Goal: Task Accomplishment & Management: Use online tool/utility

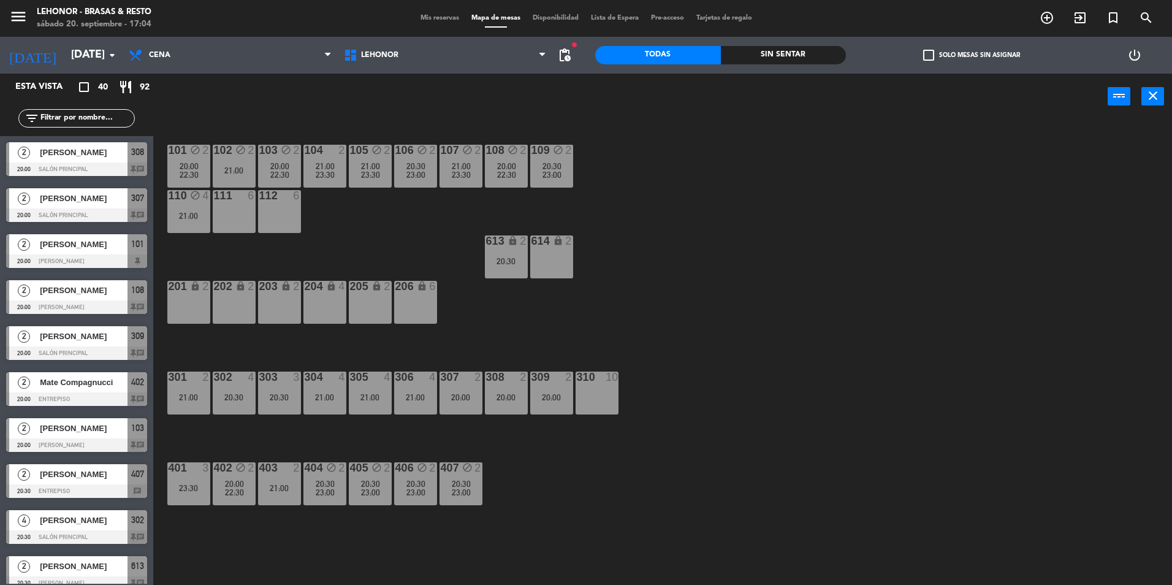
click at [37, 156] on div "2" at bounding box center [23, 152] width 29 height 20
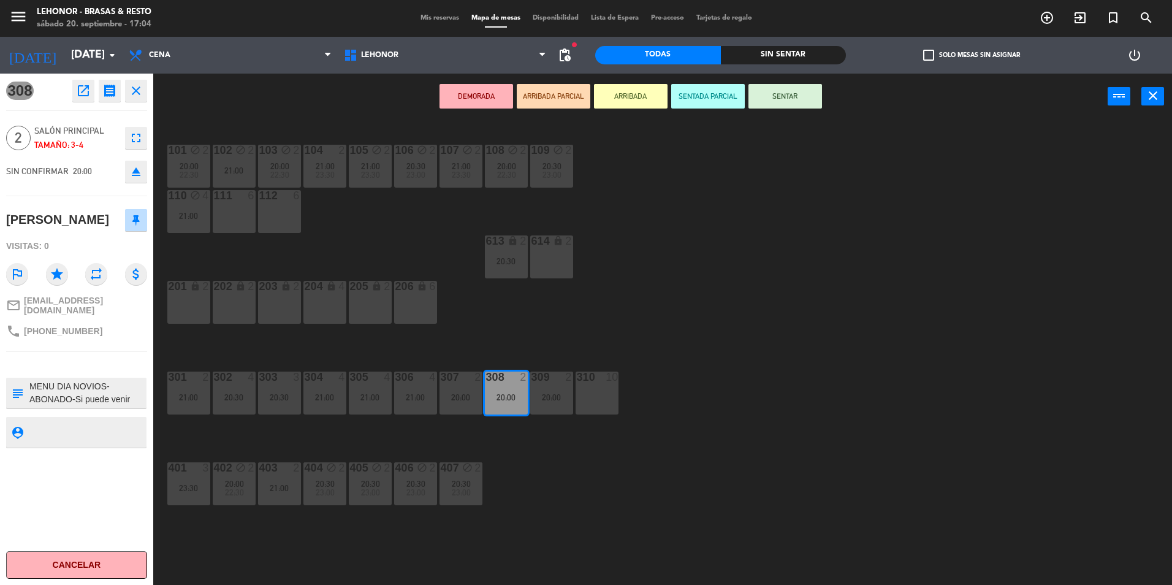
click at [137, 89] on icon "close" at bounding box center [136, 90] width 15 height 15
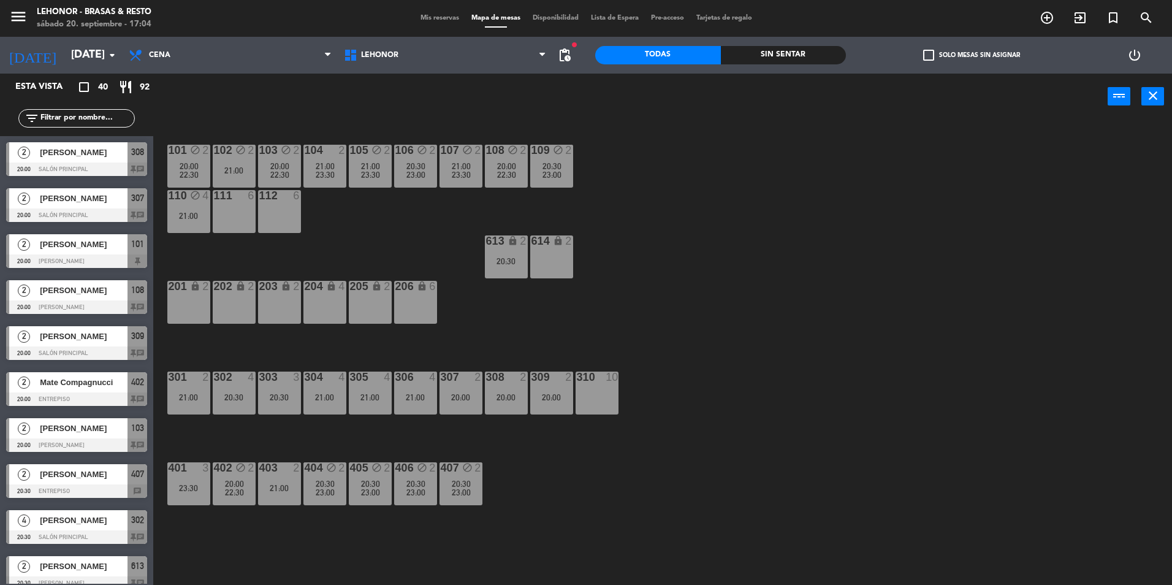
click at [93, 197] on div "2 [PERSON_NAME] 20:00 Salón Principal 307 chat" at bounding box center [76, 205] width 153 height 46
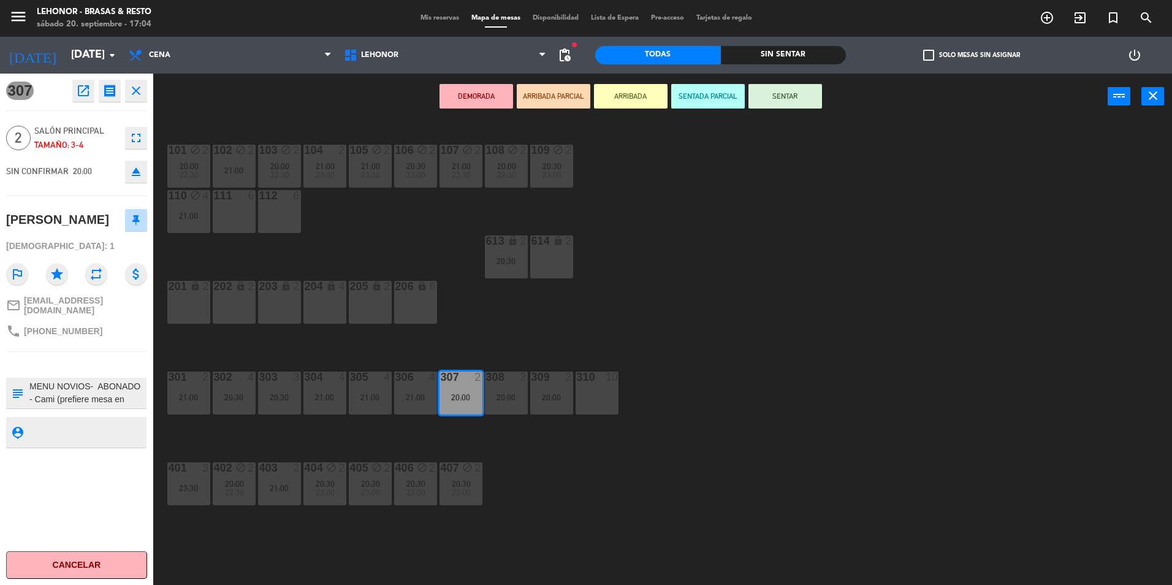
click at [131, 86] on icon "close" at bounding box center [136, 90] width 15 height 15
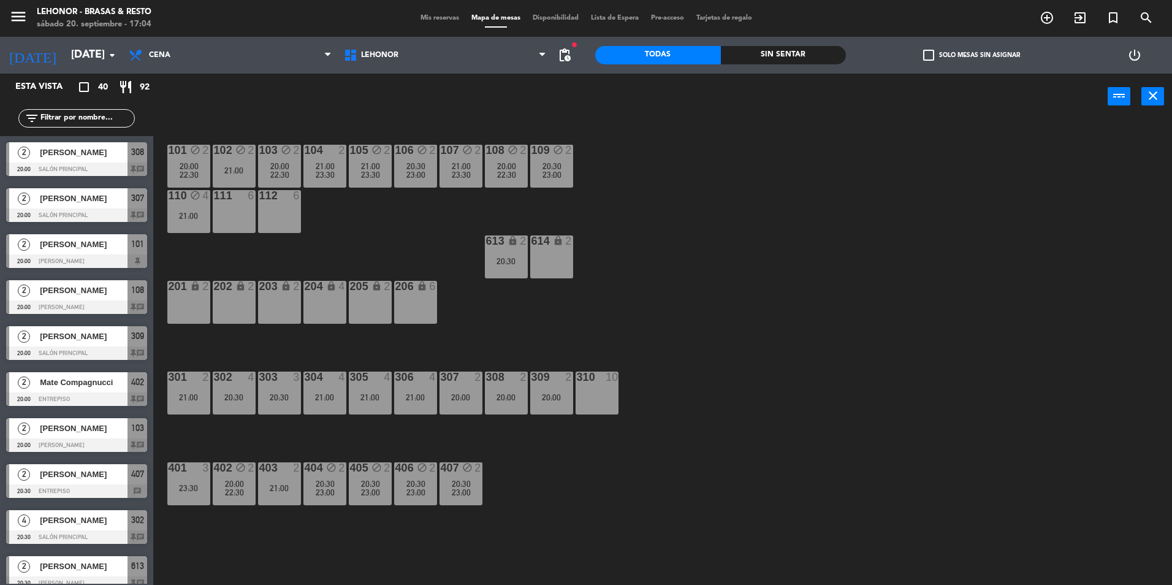
click at [103, 243] on span "[PERSON_NAME]" at bounding box center [84, 244] width 88 height 13
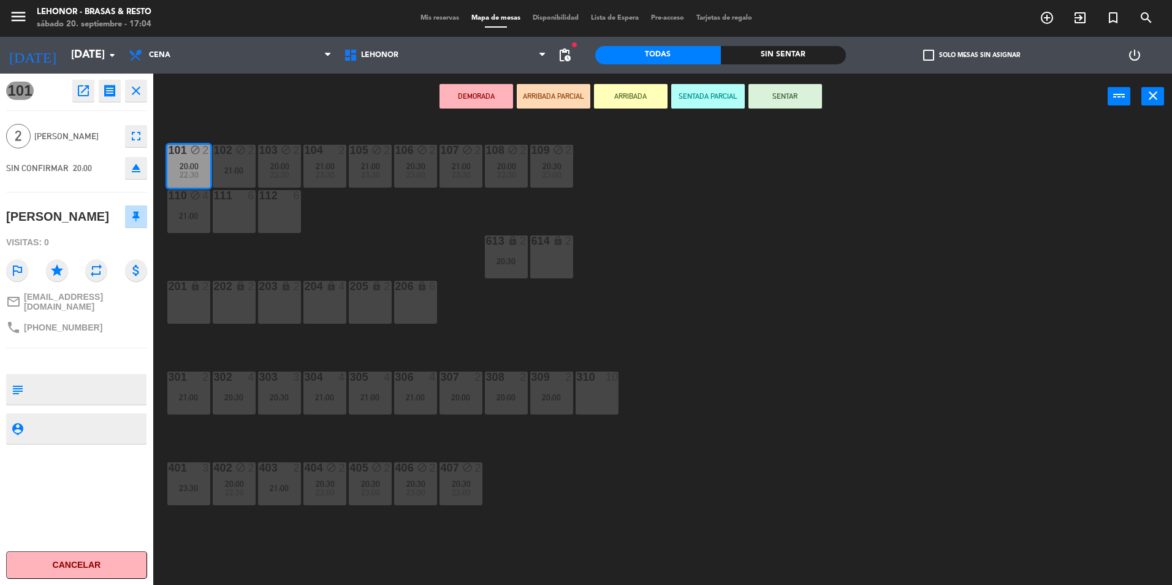
click at [143, 91] on icon "close" at bounding box center [136, 90] width 15 height 15
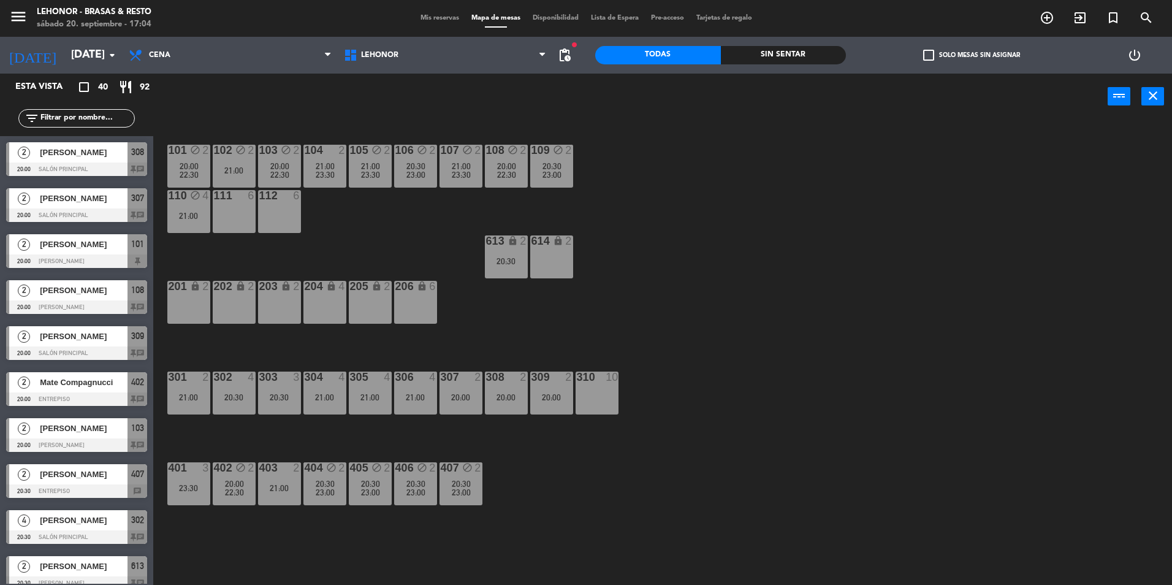
click at [82, 308] on div "2 [PERSON_NAME] 20:00 [PERSON_NAME] 108 chat" at bounding box center [76, 297] width 153 height 46
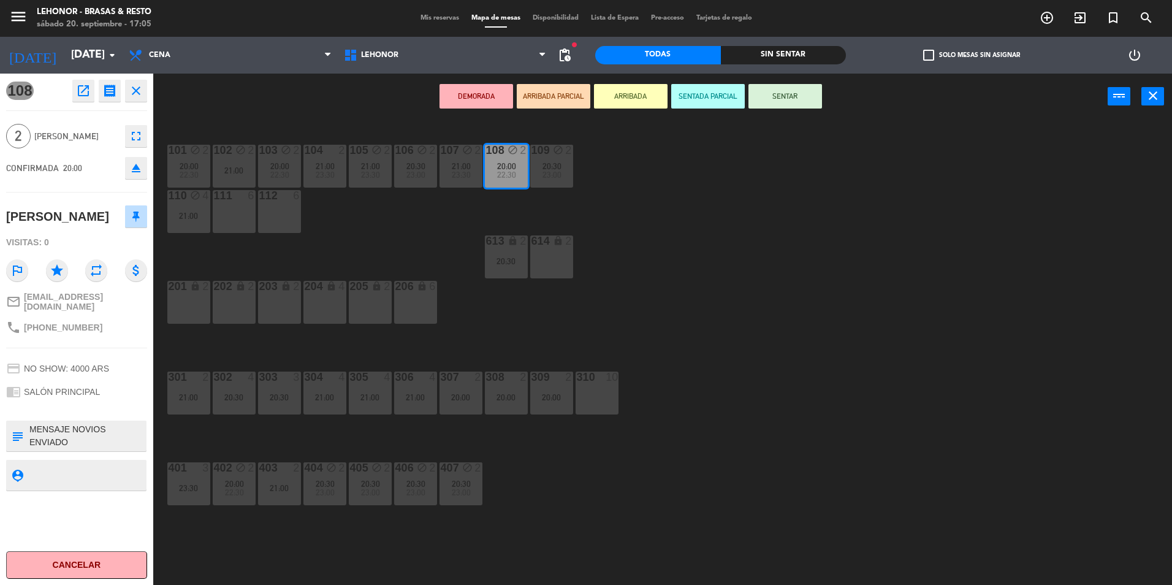
click at [134, 90] on icon "close" at bounding box center [136, 90] width 15 height 15
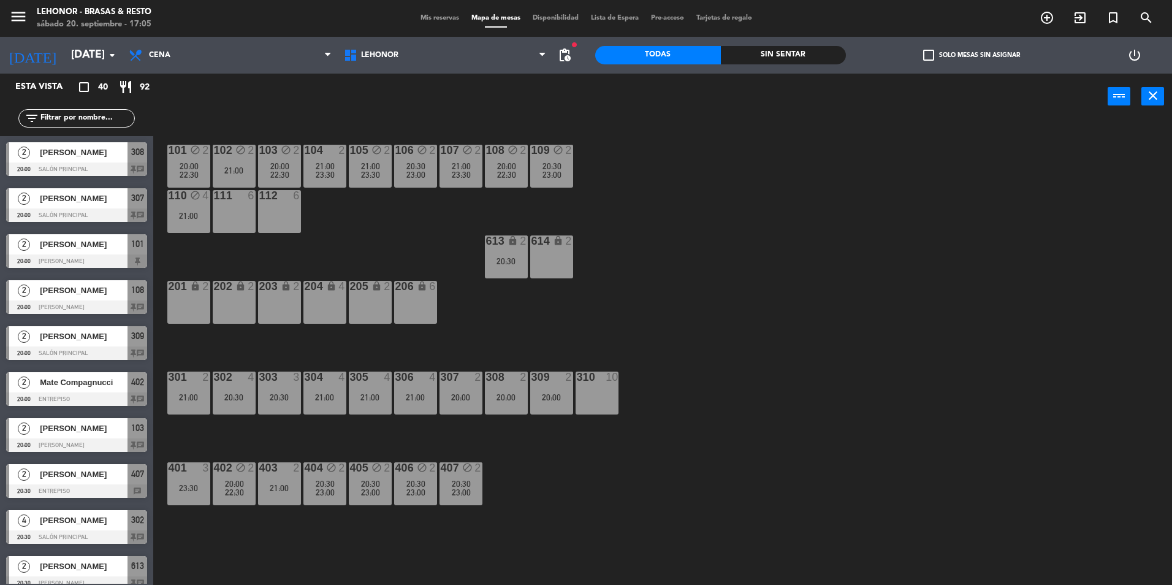
click at [82, 389] on div "Mate Compagnucci" at bounding box center [83, 382] width 89 height 20
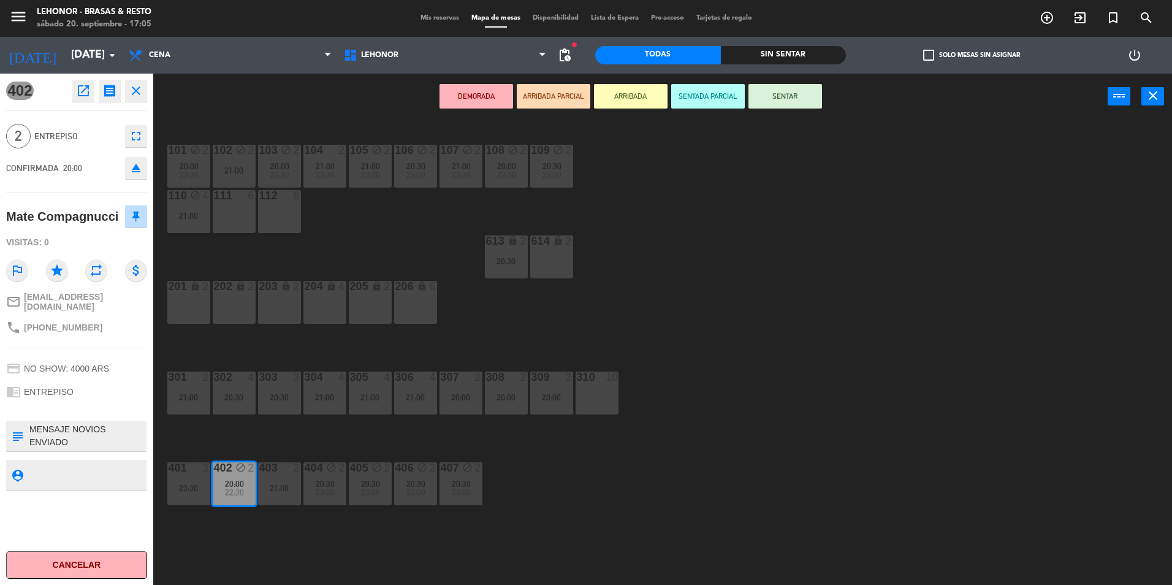
click at [75, 431] on textarea at bounding box center [86, 436] width 117 height 26
click at [135, 91] on icon "close" at bounding box center [136, 90] width 15 height 15
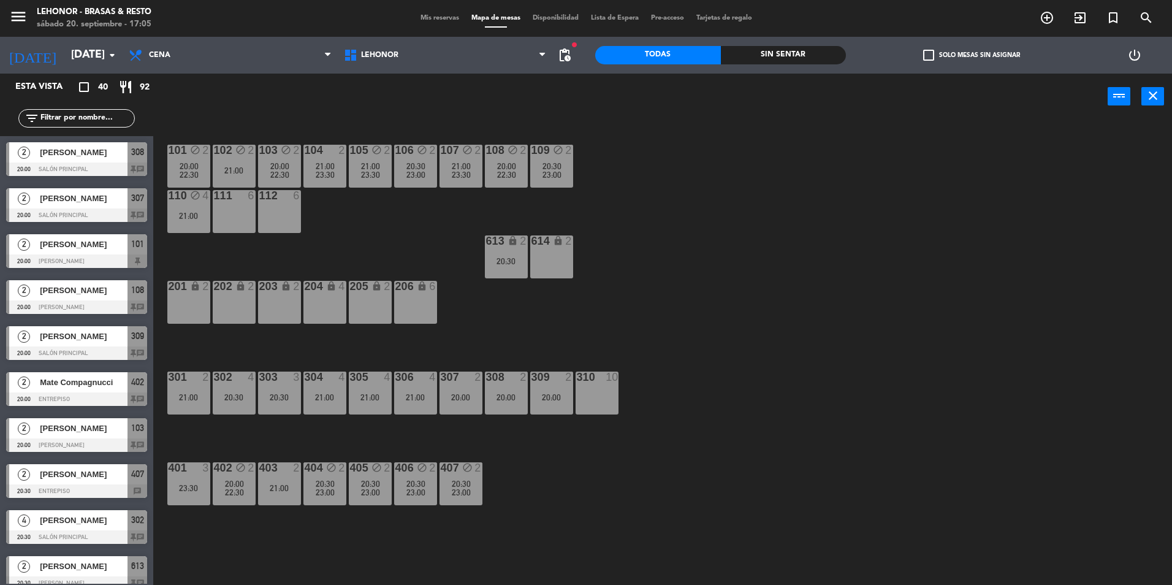
click at [828, 336] on div "101 block 2 20:00 22:30 102 block 2 21:00 103 block 2 20:00 22:30 104 2 21:00 2…" at bounding box center [668, 355] width 1007 height 465
drag, startPoint x: 828, startPoint y: 336, endPoint x: 766, endPoint y: 251, distance: 105.2
click at [765, 253] on div "101 block 2 20:00 22:30 102 block 2 21:00 103 block 2 20:00 22:30 104 2 21:00 2…" at bounding box center [668, 355] width 1007 height 465
drag, startPoint x: 639, startPoint y: 271, endPoint x: 685, endPoint y: 360, distance: 100.6
drag, startPoint x: 685, startPoint y: 360, endPoint x: 838, endPoint y: 406, distance: 160.0
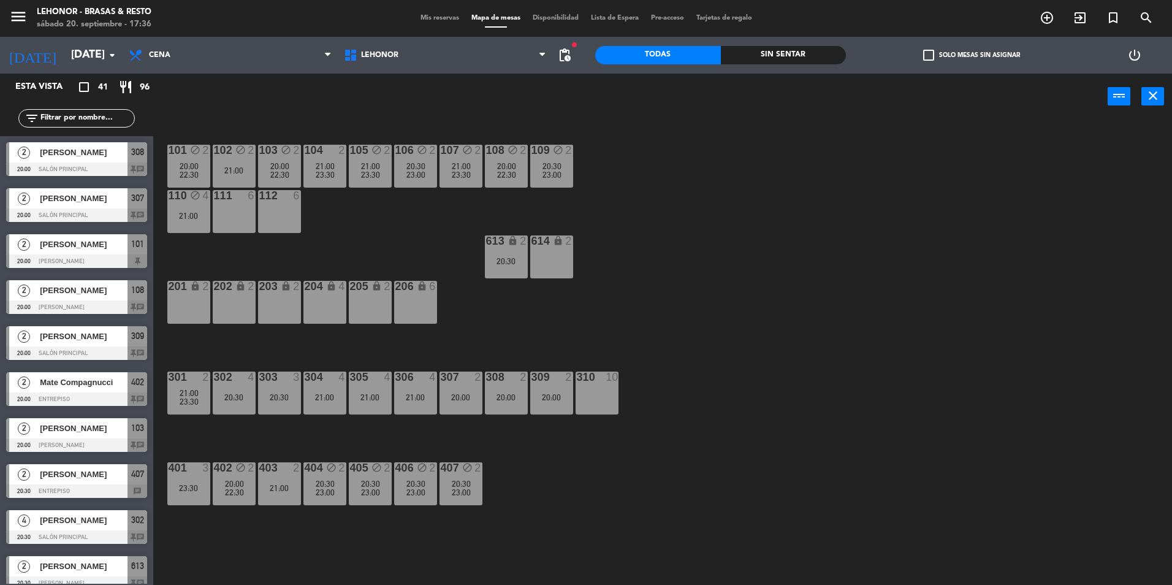
click at [849, 405] on div "101 block 2 20:00 22:30 102 block 2 21:00 103 block 2 20:00 22:30 104 2 21:00 2…" at bounding box center [668, 355] width 1007 height 465
click at [441, 17] on span "Mis reservas" at bounding box center [439, 18] width 51 height 7
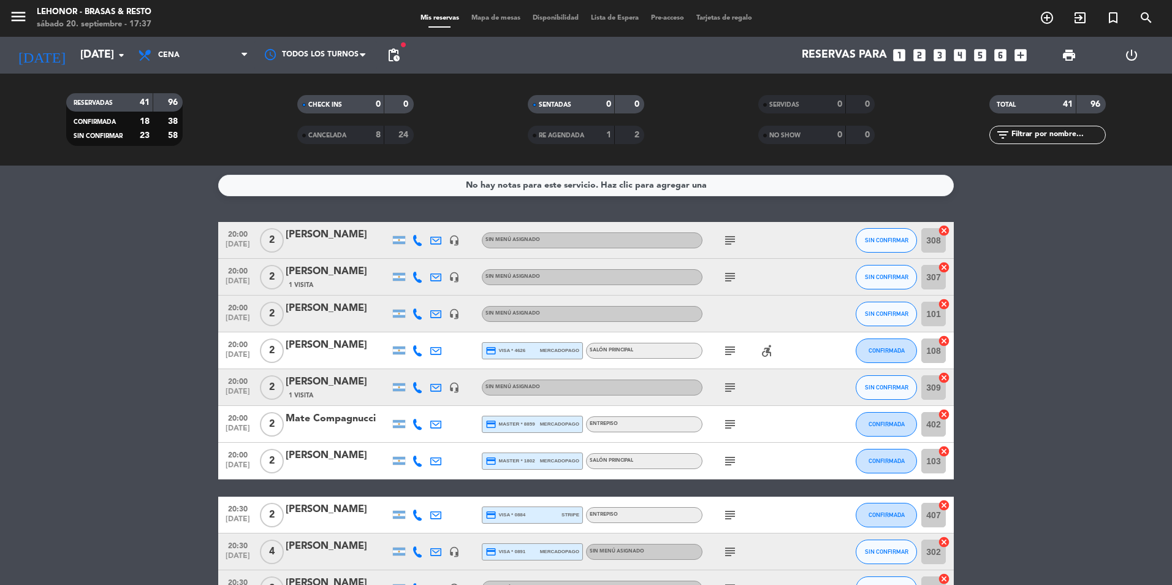
click at [28, 25] on span "menu" at bounding box center [23, 18] width 28 height 29
click at [23, 26] on button "menu" at bounding box center [18, 18] width 18 height 23
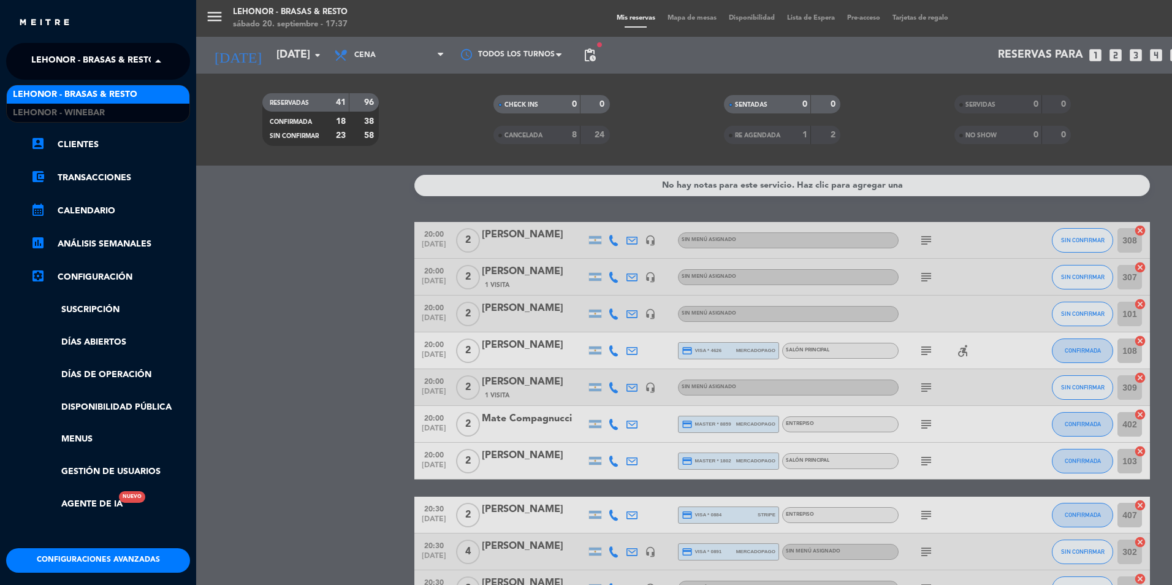
drag, startPoint x: 36, startPoint y: 66, endPoint x: 37, endPoint y: 76, distance: 10.6
click at [36, 66] on span "Lehonor - Brasas & Resto" at bounding box center [93, 61] width 124 height 26
drag, startPoint x: 277, startPoint y: 205, endPoint x: 278, endPoint y: 191, distance: 13.5
click at [278, 200] on div "menu [PERSON_NAME] - Brasas & Resto [DATE] 20. septiembre - 17:37 Mis reservas …" at bounding box center [782, 292] width 1172 height 585
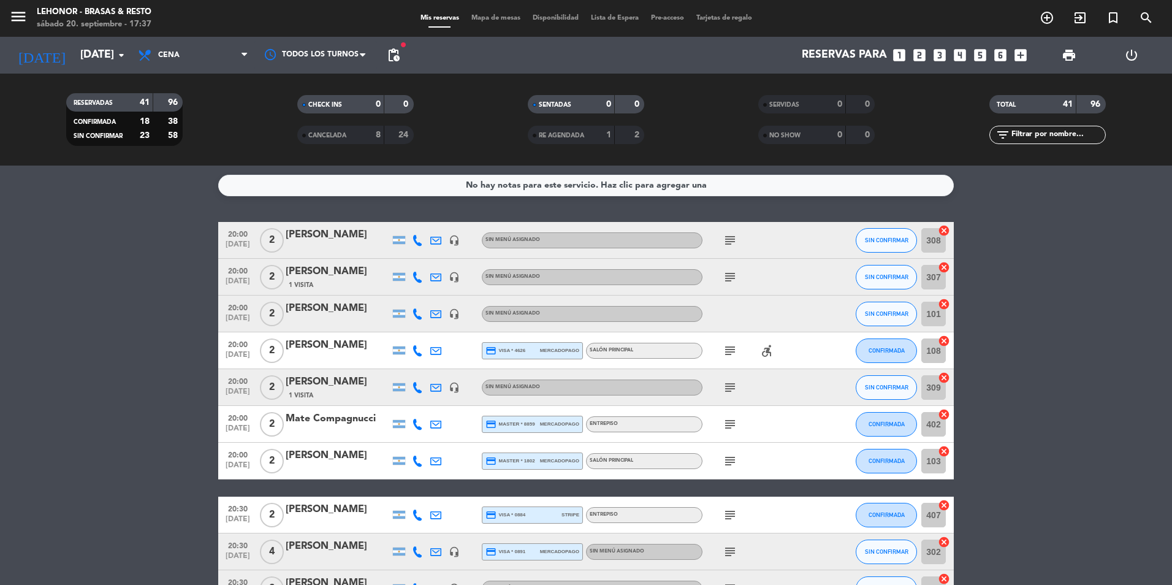
click at [196, 69] on div "Todos los servicios Almuerzo Cena Cena Todos los servicios Almuerzo Cena" at bounding box center [193, 55] width 123 height 37
click at [196, 61] on span "Cena" at bounding box center [193, 55] width 123 height 27
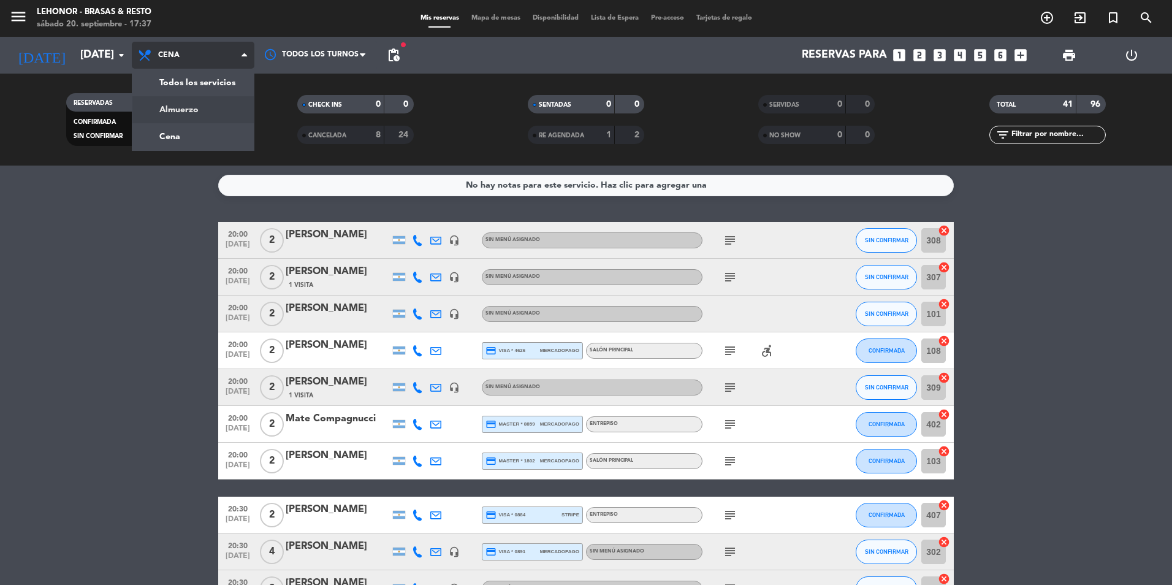
click at [205, 102] on div "menu [PERSON_NAME] - Brasas & Resto [DATE] 20. septiembre - 17:37 Mis reservas …" at bounding box center [586, 82] width 1172 height 165
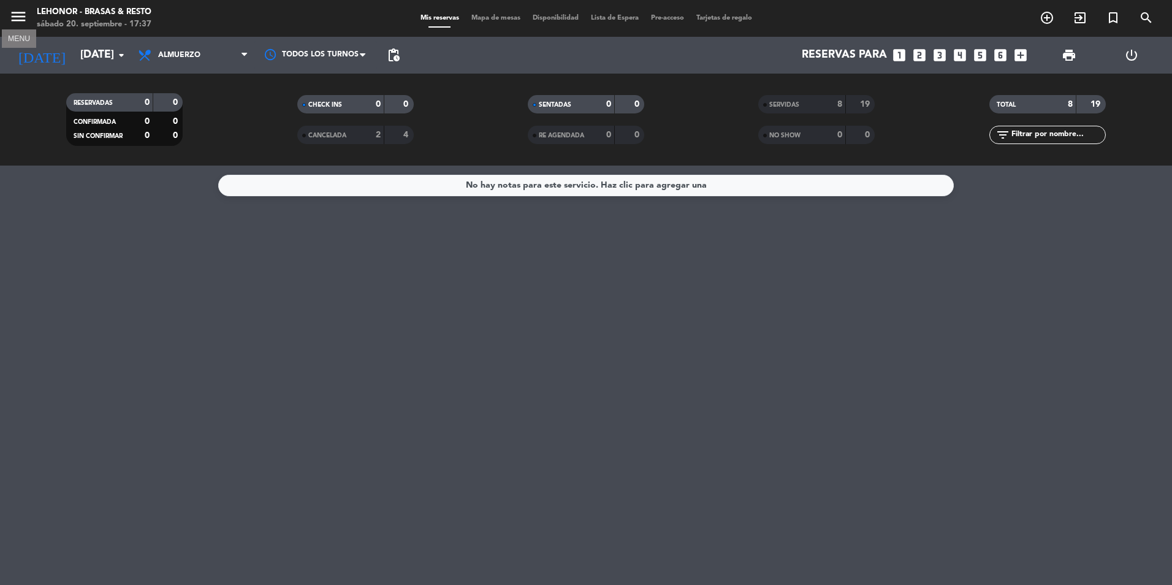
click at [20, 21] on icon "menu" at bounding box center [18, 16] width 18 height 18
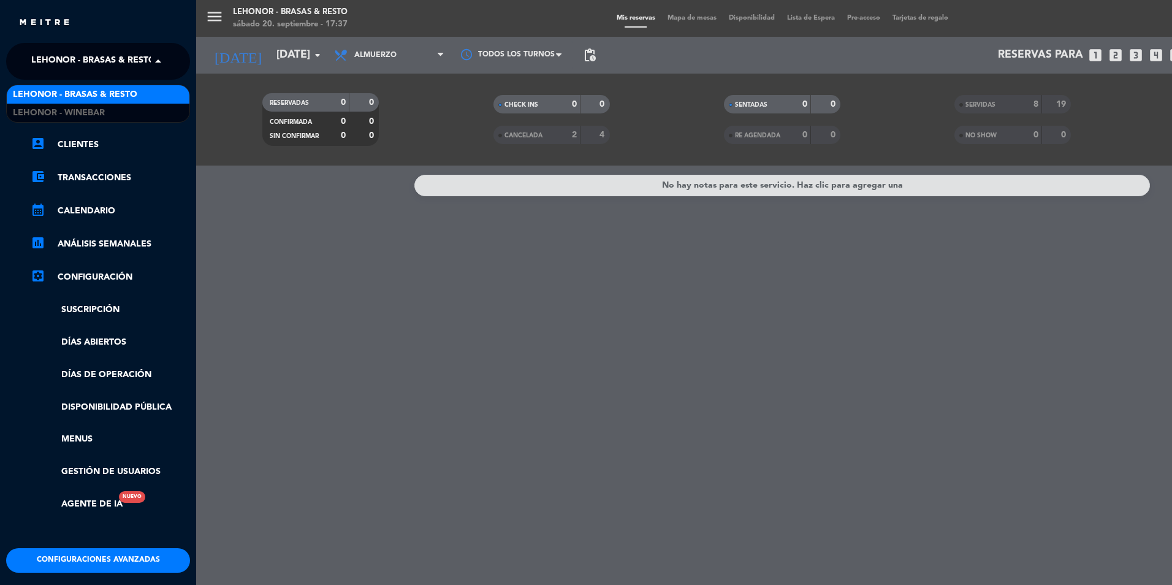
click at [39, 59] on span "Lehonor - Brasas & Resto" at bounding box center [93, 61] width 124 height 26
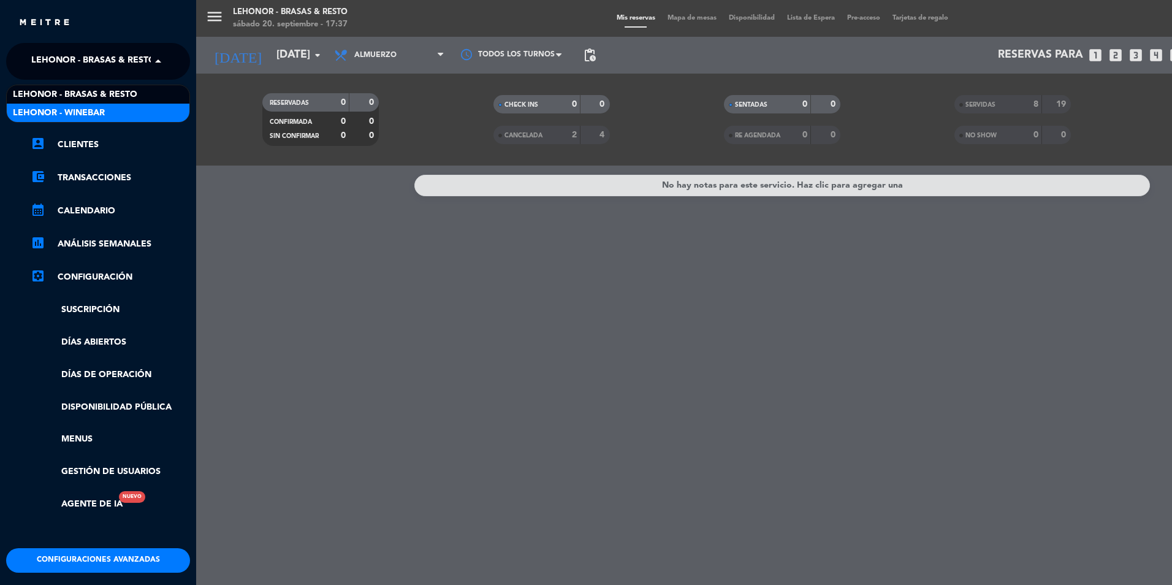
click at [42, 107] on span "Lehonor - Winebar" at bounding box center [59, 113] width 92 height 14
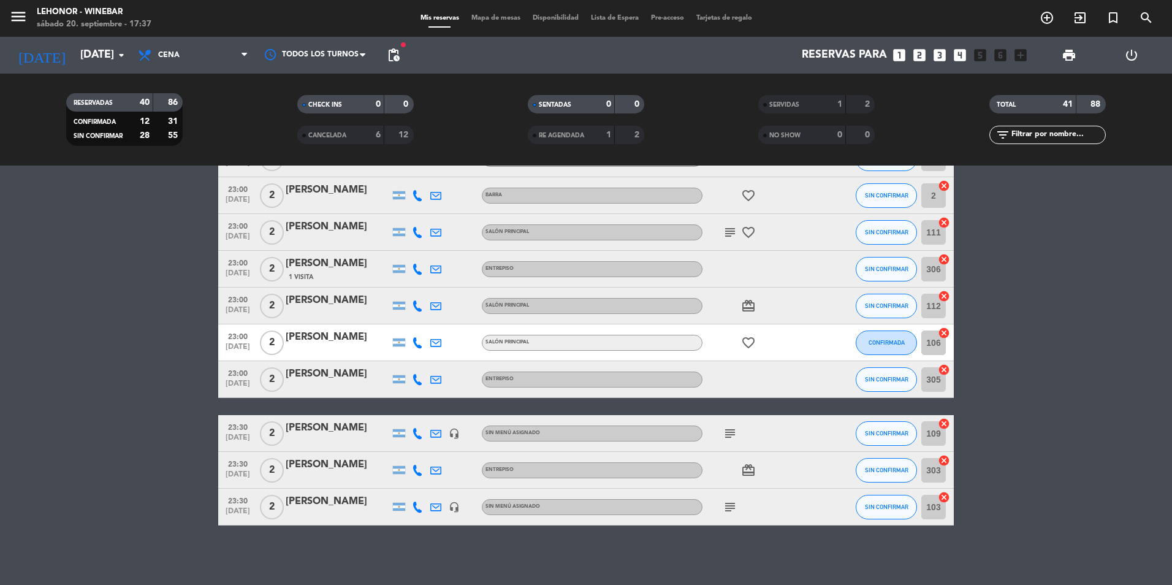
scroll to position [1272, 0]
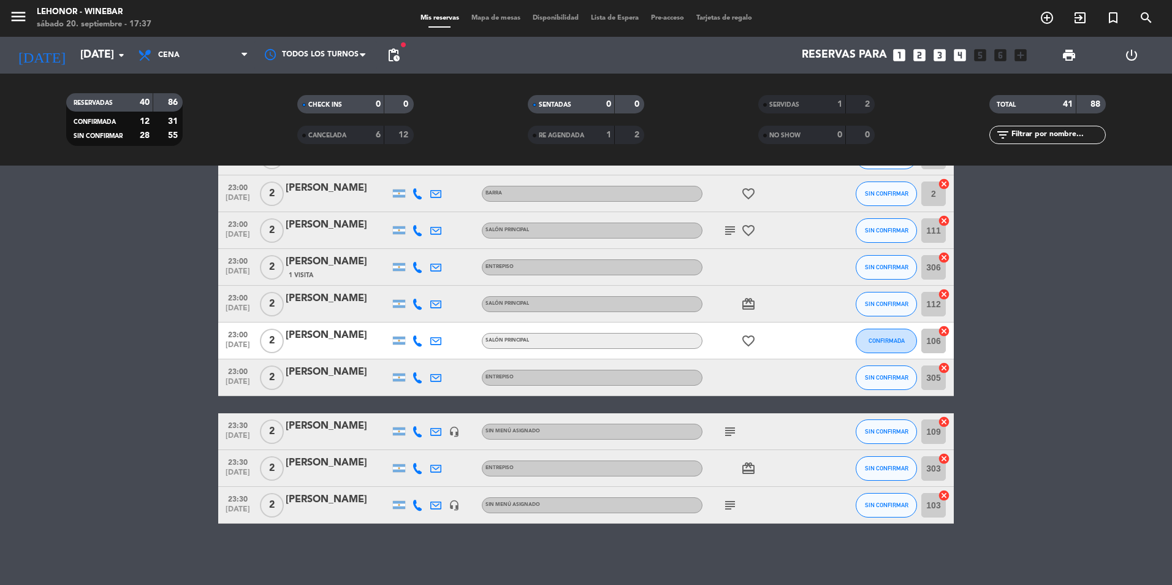
click at [746, 308] on icon "card_giftcard" at bounding box center [748, 304] width 15 height 15
drag, startPoint x: 112, startPoint y: 249, endPoint x: 123, endPoint y: 214, distance: 36.5
click at [4, 15] on div "menu [PERSON_NAME] - Winebar [DATE] 20. septiembre - 17:37" at bounding box center [146, 18] width 293 height 29
click at [6, 15] on div "menu [PERSON_NAME] - Winebar [DATE] 20. septiembre - 17:37" at bounding box center [146, 18] width 293 height 29
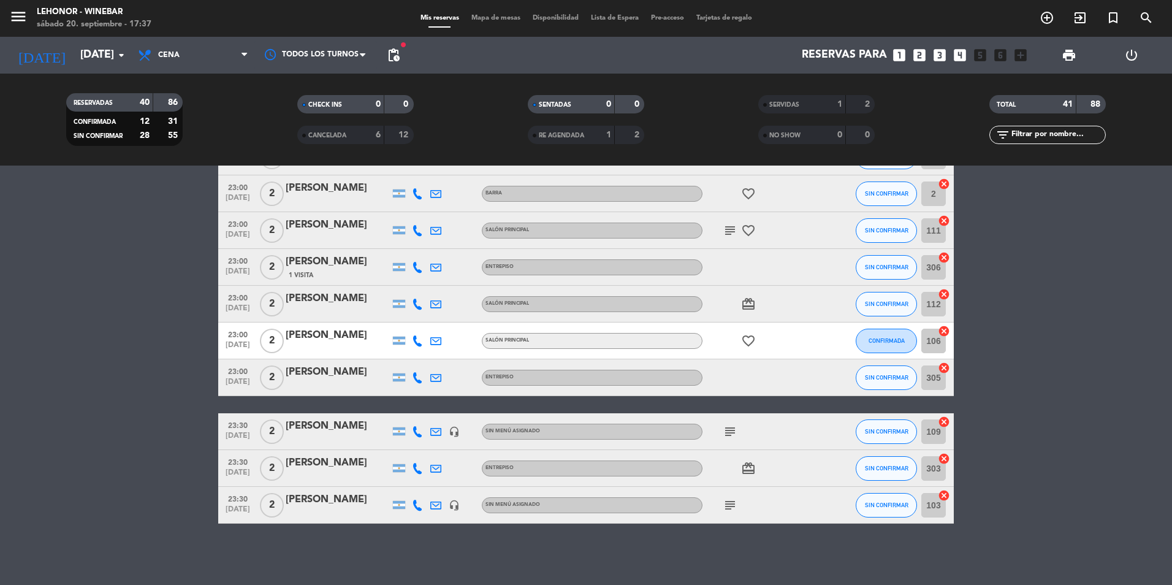
click at [8, 15] on div "menu [PERSON_NAME] - Winebar [DATE] 20. septiembre - 17:37" at bounding box center [146, 18] width 293 height 29
click at [13, 18] on icon "menu" at bounding box center [18, 16] width 18 height 18
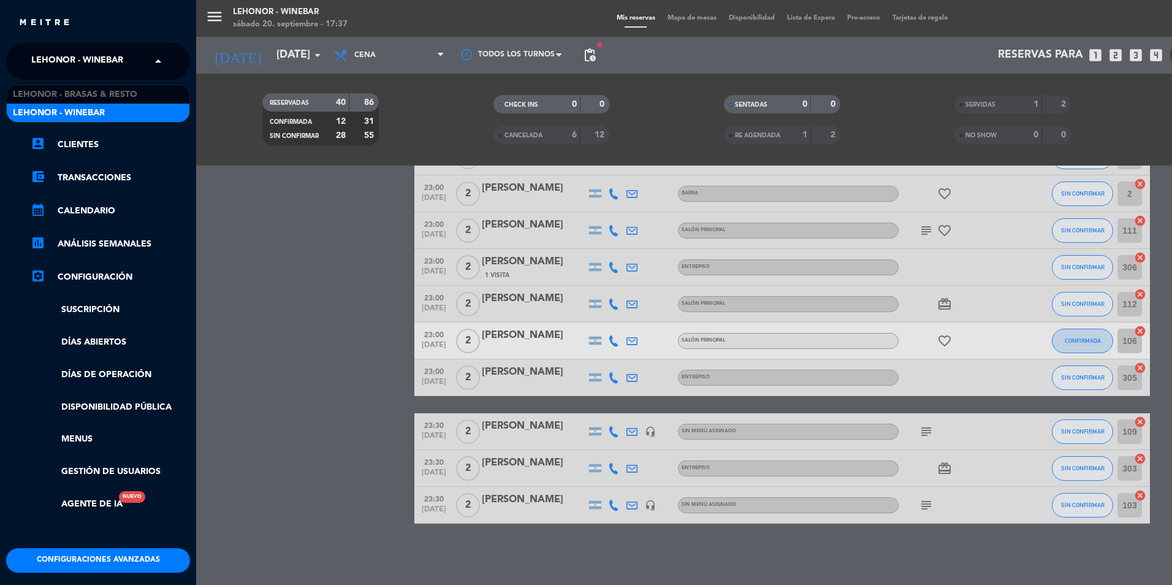
click at [32, 63] on span "Lehonor - Winebar" at bounding box center [77, 61] width 92 height 26
click at [41, 89] on span "Lehonor - Brasas & Resto" at bounding box center [75, 95] width 124 height 14
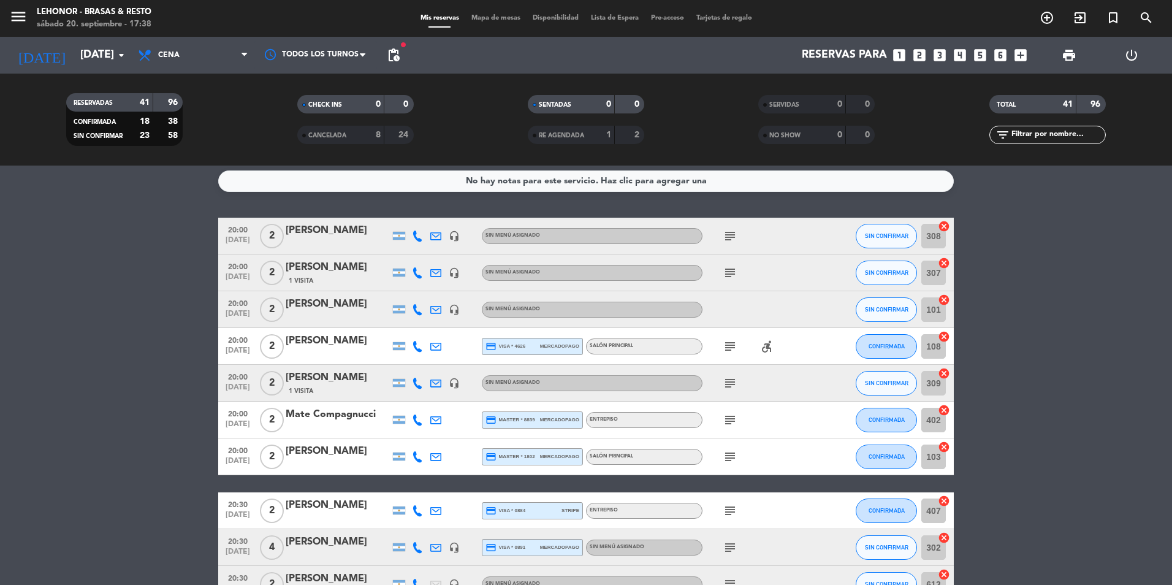
scroll to position [0, 0]
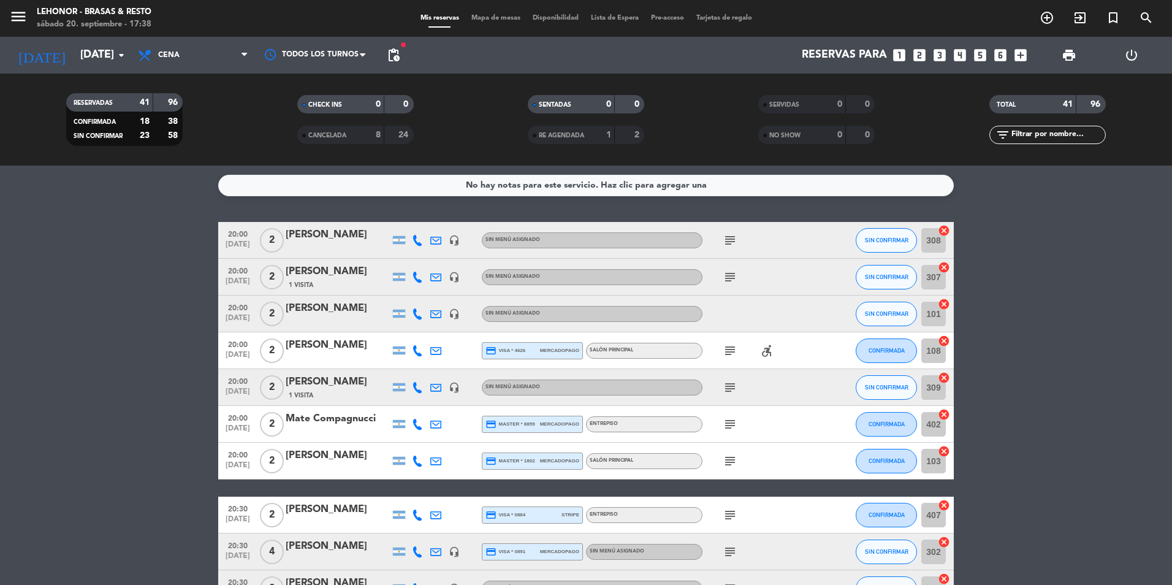
click at [731, 243] on icon "subject" at bounding box center [730, 240] width 15 height 15
click at [741, 300] on div at bounding box center [757, 313] width 110 height 36
click at [730, 281] on icon "subject" at bounding box center [730, 277] width 15 height 15
click at [728, 347] on icon "subject" at bounding box center [730, 350] width 15 height 15
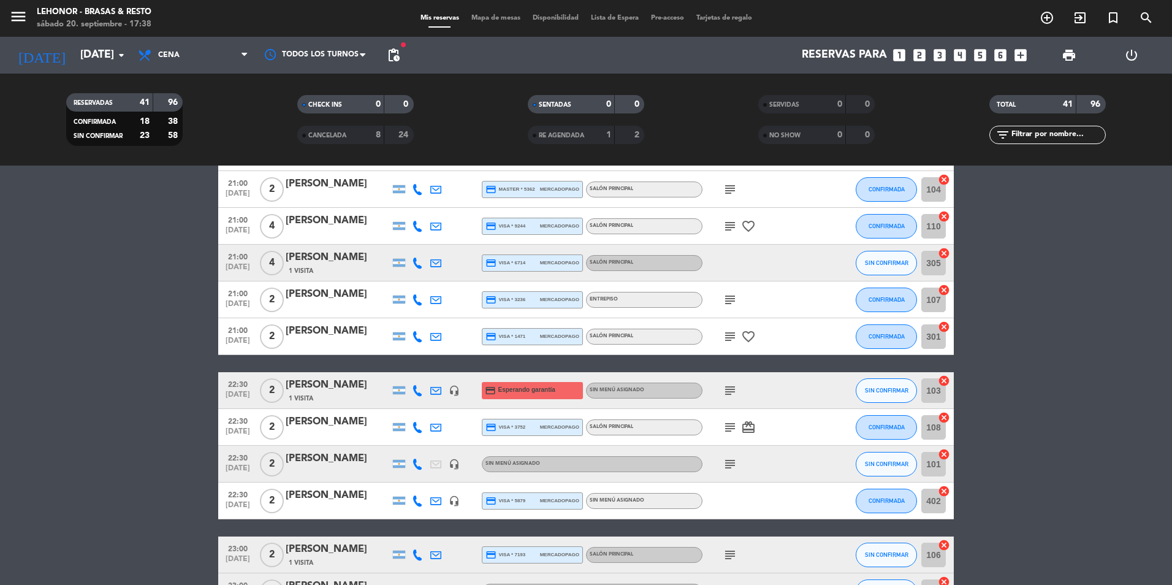
scroll to position [858, 0]
click at [724, 425] on icon "subject" at bounding box center [730, 426] width 15 height 15
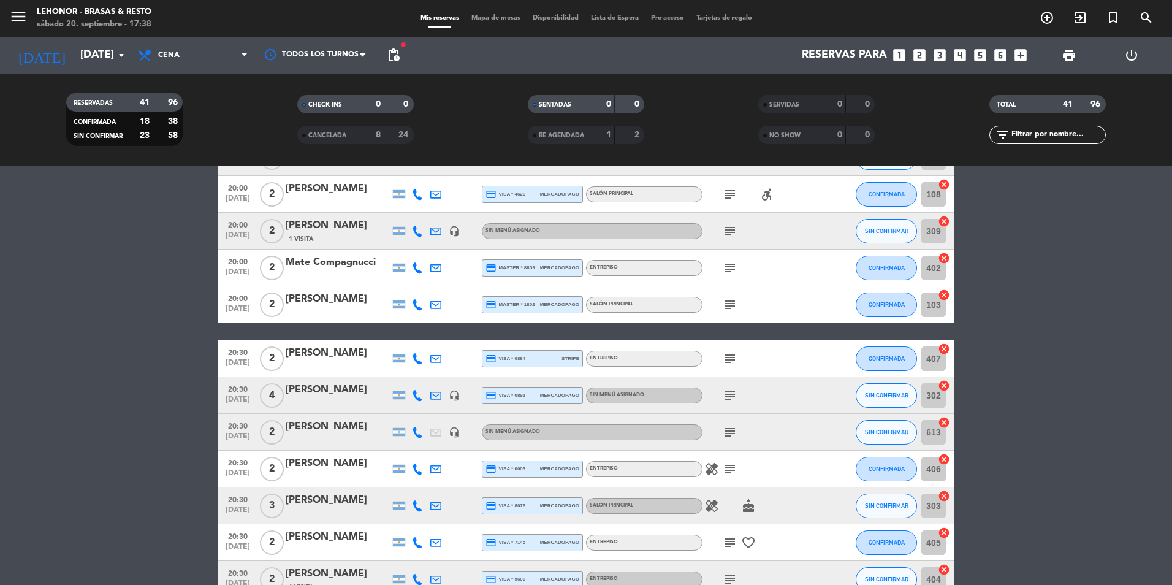
scroll to position [0, 0]
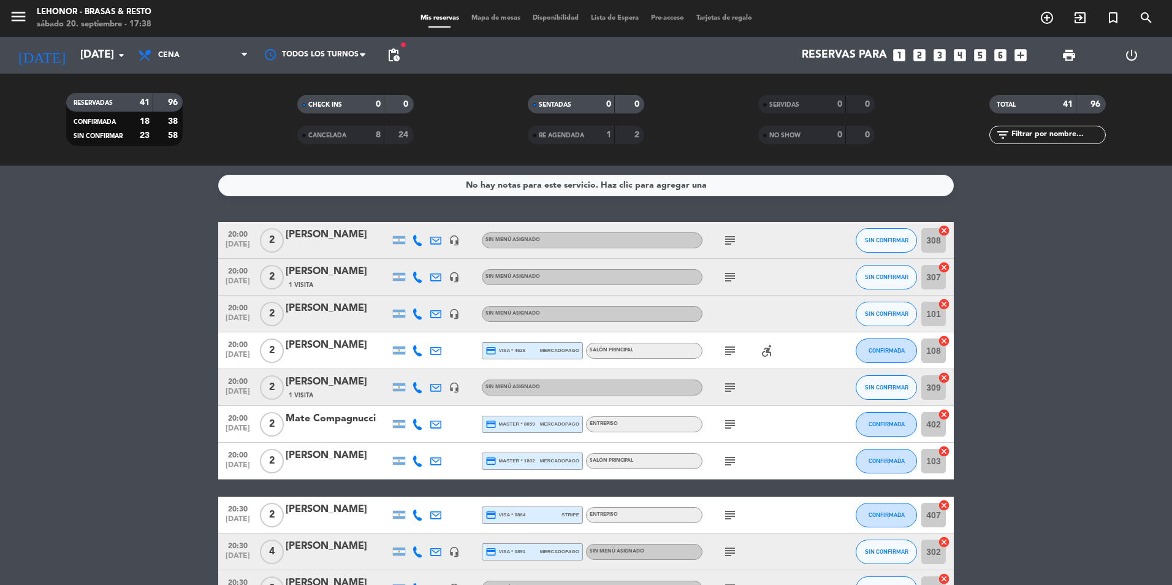
click at [729, 241] on icon "subject" at bounding box center [730, 240] width 15 height 15
click at [764, 221] on div "No hay notas para este servicio. Haz clic para agregar una 20:00 [DATE] 2 [PERS…" at bounding box center [586, 374] width 1172 height 419
click at [730, 276] on icon "subject" at bounding box center [730, 277] width 15 height 15
click at [754, 253] on div "subject" at bounding box center [757, 240] width 110 height 36
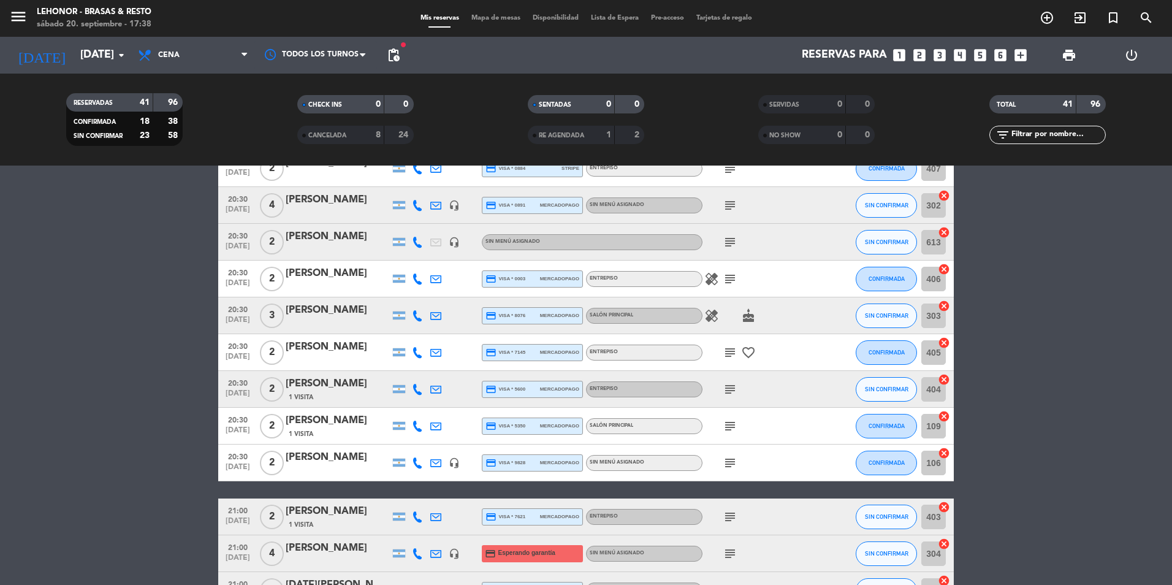
scroll to position [368, 0]
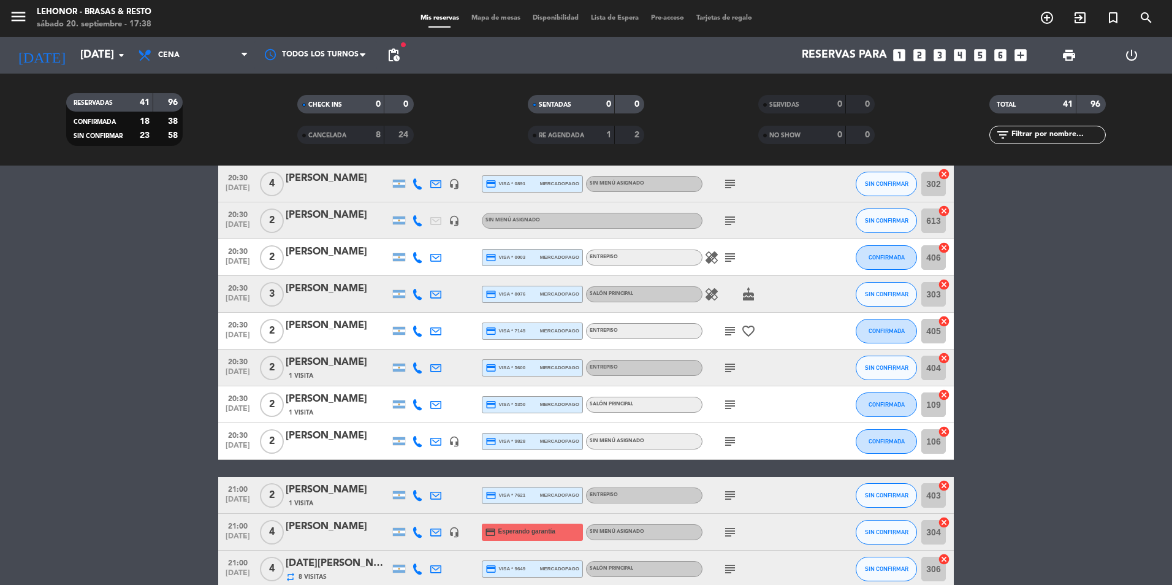
click at [747, 291] on icon "cake" at bounding box center [748, 294] width 15 height 15
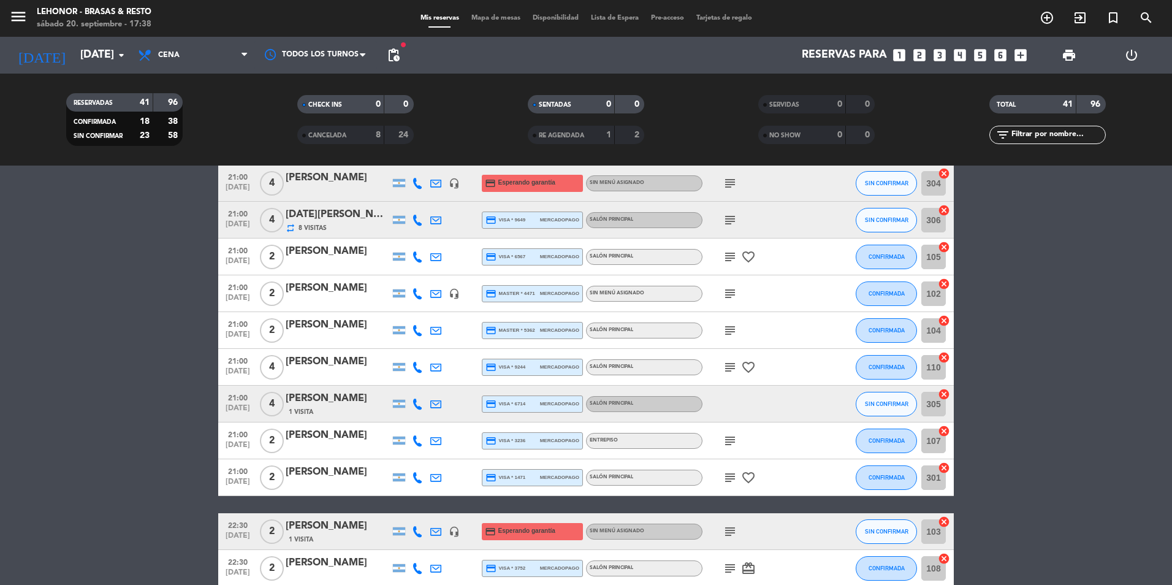
scroll to position [736, 0]
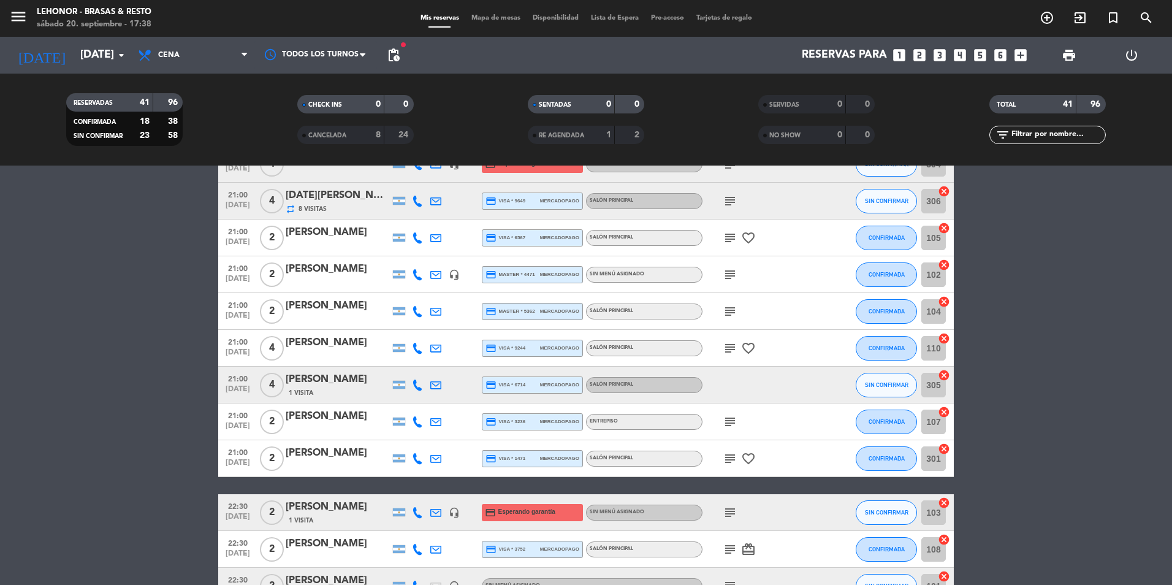
click at [728, 425] on icon "subject" at bounding box center [730, 421] width 15 height 15
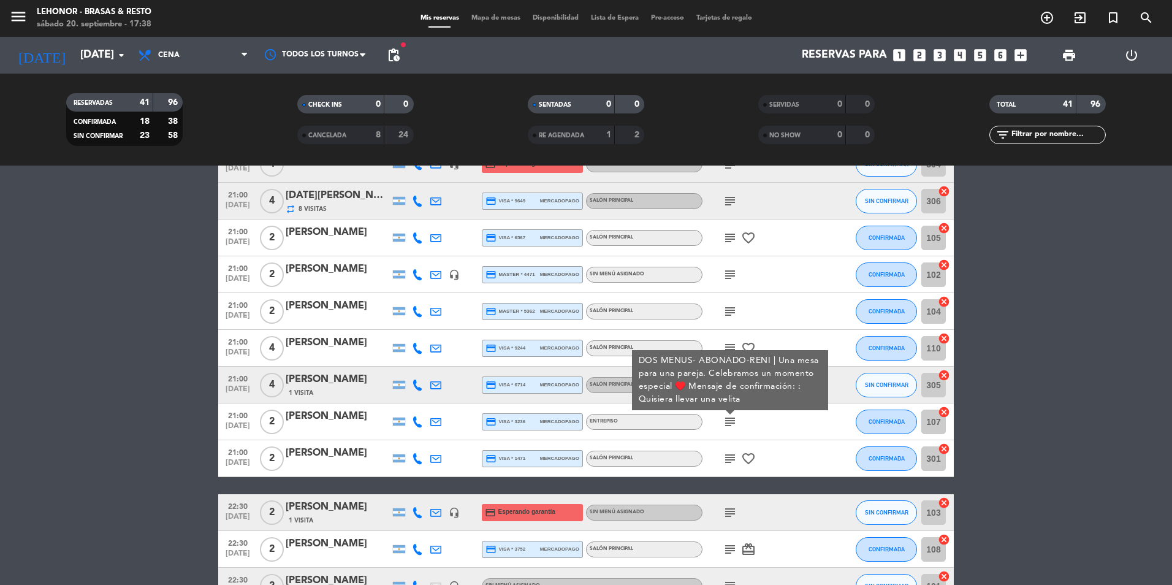
click at [797, 431] on div "subject DOS MENUS- ABONADO-RENI | Una mesa para una pareja. Celebramos un momen…" at bounding box center [757, 421] width 110 height 36
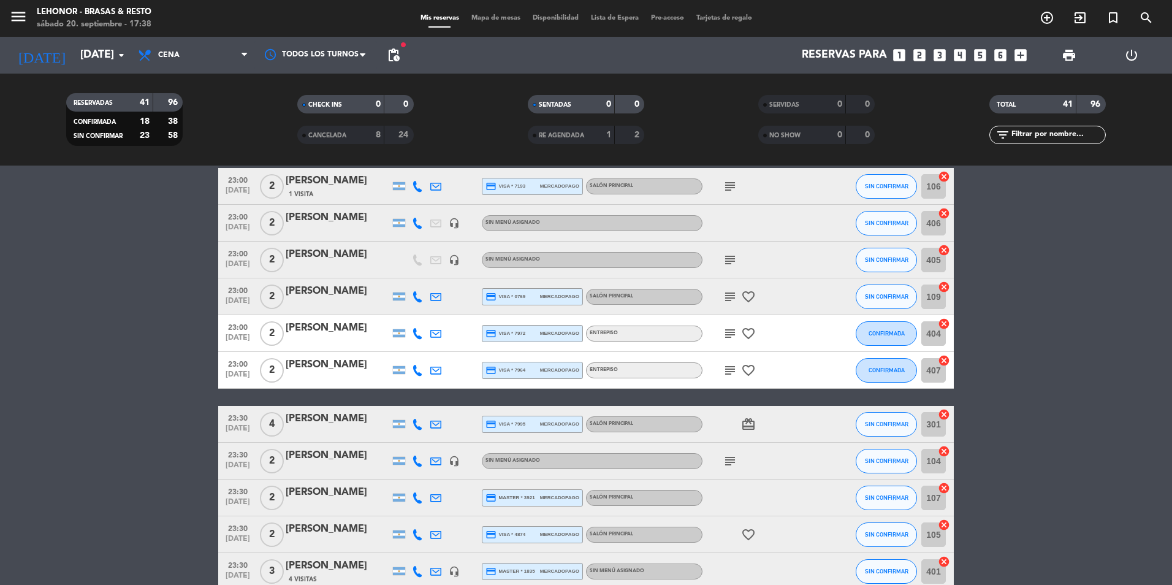
scroll to position [1292, 0]
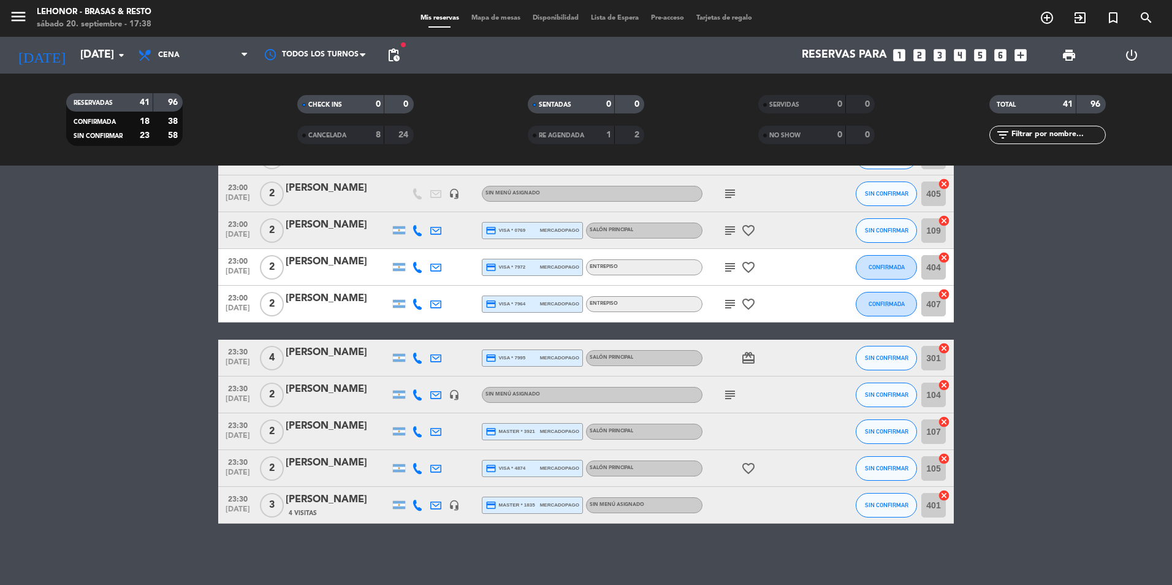
click at [747, 466] on icon "favorite_border" at bounding box center [748, 468] width 15 height 15
click at [756, 416] on div at bounding box center [757, 431] width 110 height 36
click at [750, 362] on icon "card_giftcard" at bounding box center [748, 358] width 15 height 15
drag, startPoint x: 1048, startPoint y: 315, endPoint x: 1047, endPoint y: 334, distance: 19.0
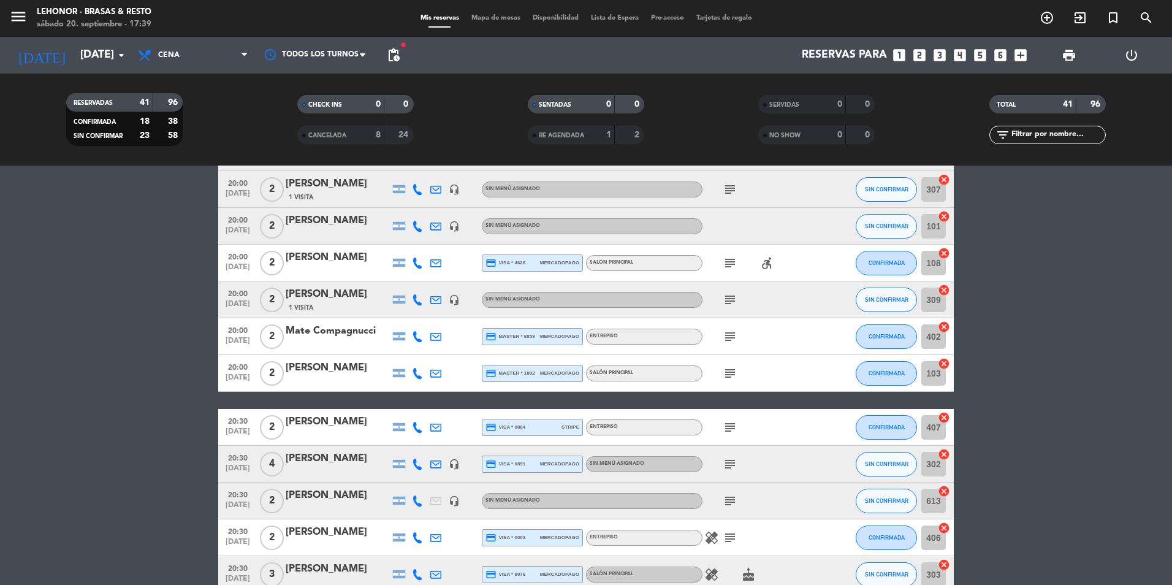
scroll to position [0, 0]
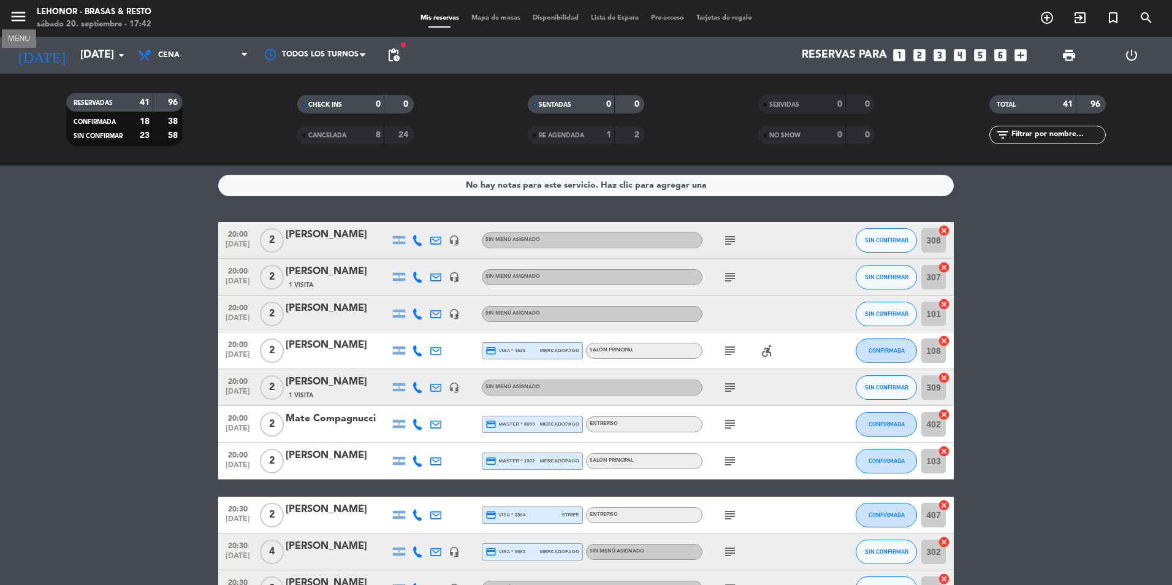
click at [15, 20] on icon "menu" at bounding box center [18, 16] width 18 height 18
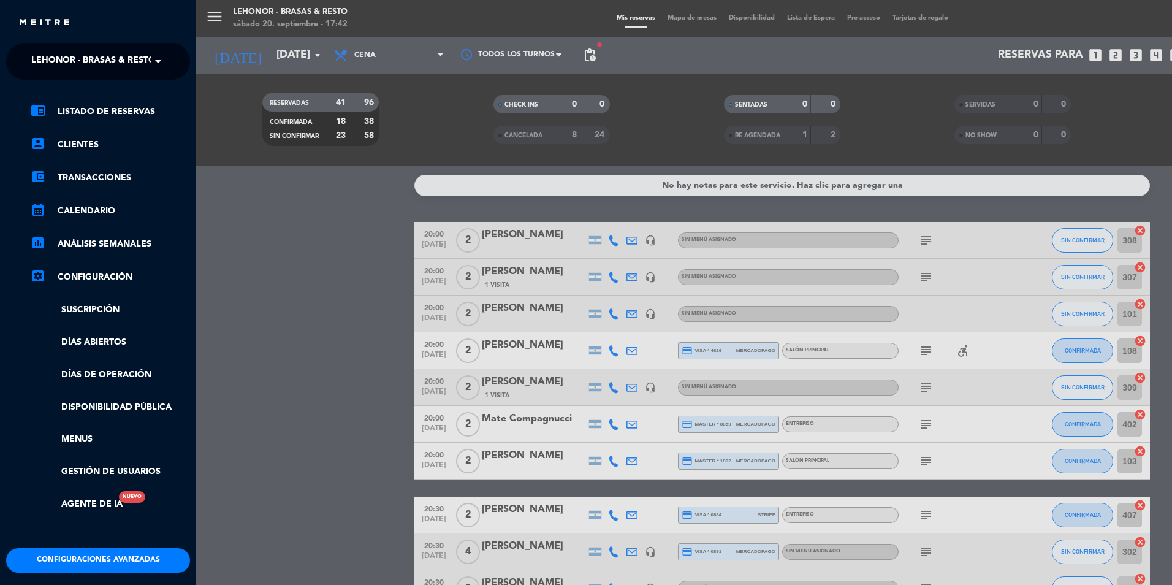
drag, startPoint x: 28, startPoint y: 55, endPoint x: 36, endPoint y: 66, distance: 13.3
click at [28, 55] on div "× [PERSON_NAME] - Brasas & Resto" at bounding box center [88, 61] width 124 height 26
click at [77, 112] on span "Lehonor - Winebar" at bounding box center [59, 113] width 92 height 14
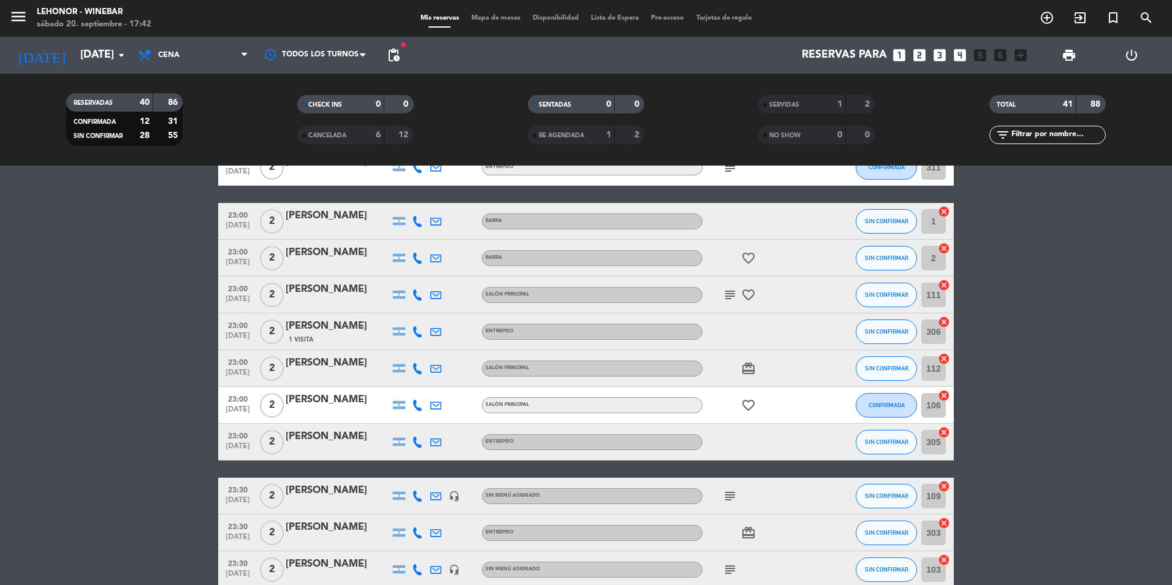
scroll to position [1272, 0]
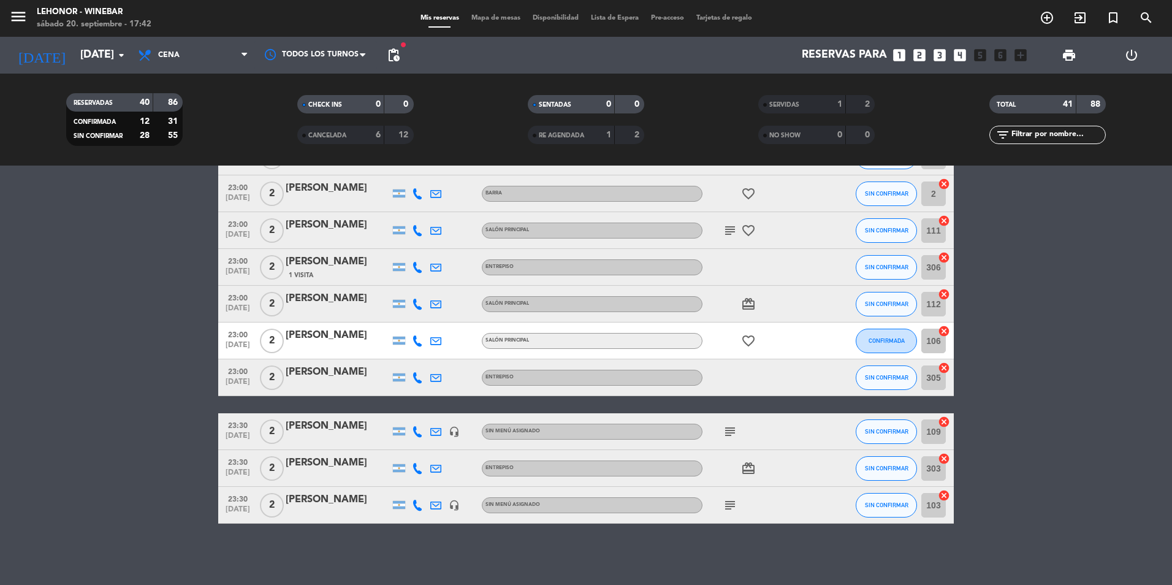
click at [242, 505] on span "[DATE]" at bounding box center [237, 512] width 31 height 14
drag, startPoint x: 24, startPoint y: 19, endPoint x: 24, endPoint y: 30, distance: 11.0
click at [23, 19] on icon "menu" at bounding box center [18, 16] width 18 height 18
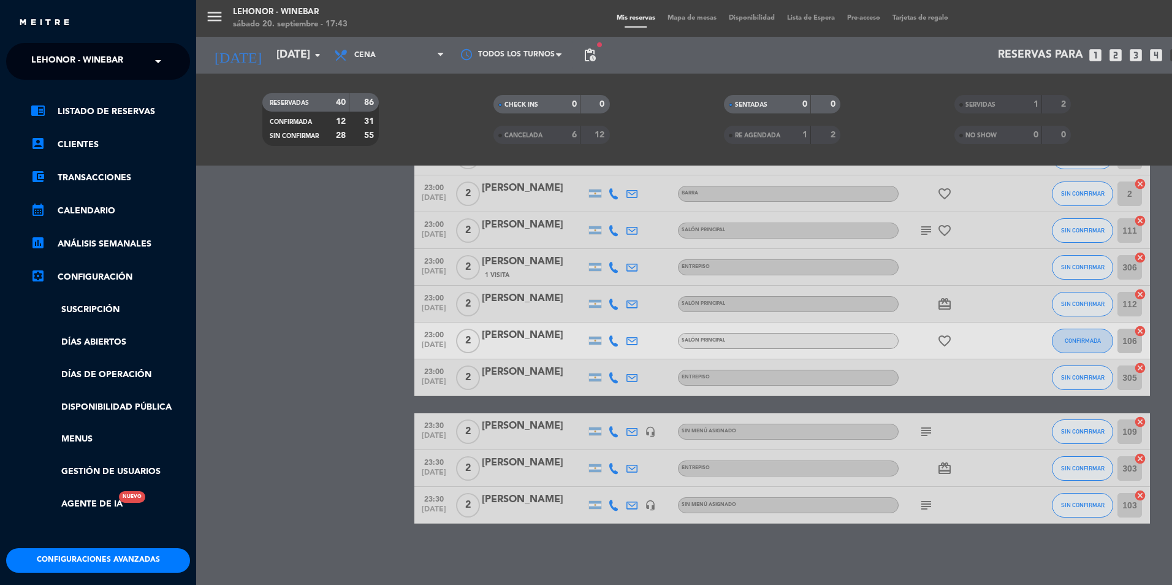
click at [119, 63] on span "Lehonor - Winebar" at bounding box center [77, 61] width 92 height 26
click at [142, 95] on div "Lehonor - Brasas & Resto" at bounding box center [98, 94] width 183 height 18
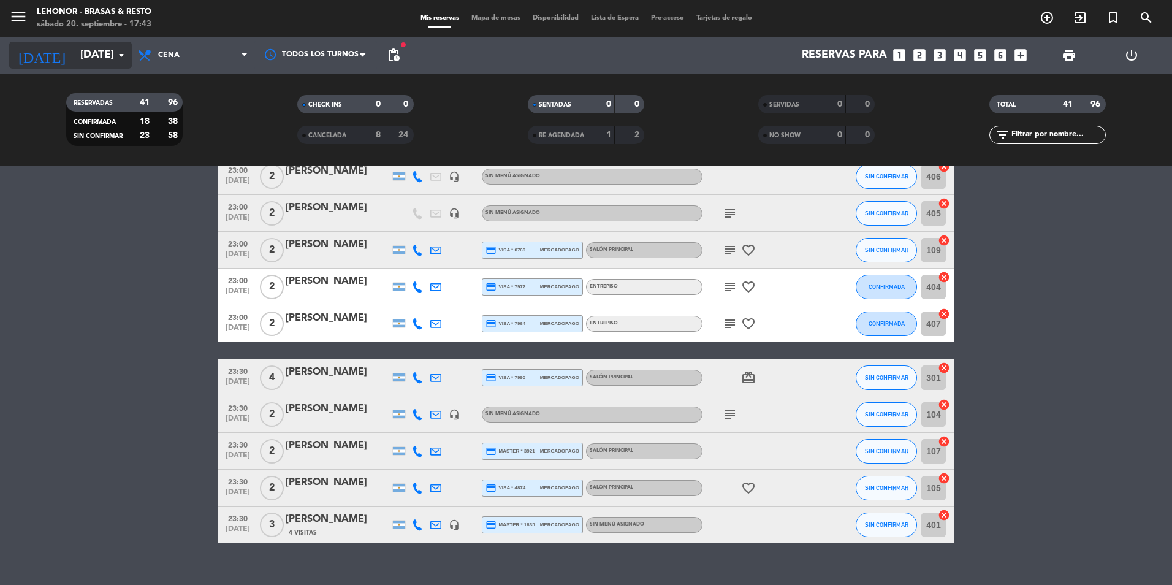
click at [120, 54] on icon "arrow_drop_down" at bounding box center [121, 55] width 15 height 15
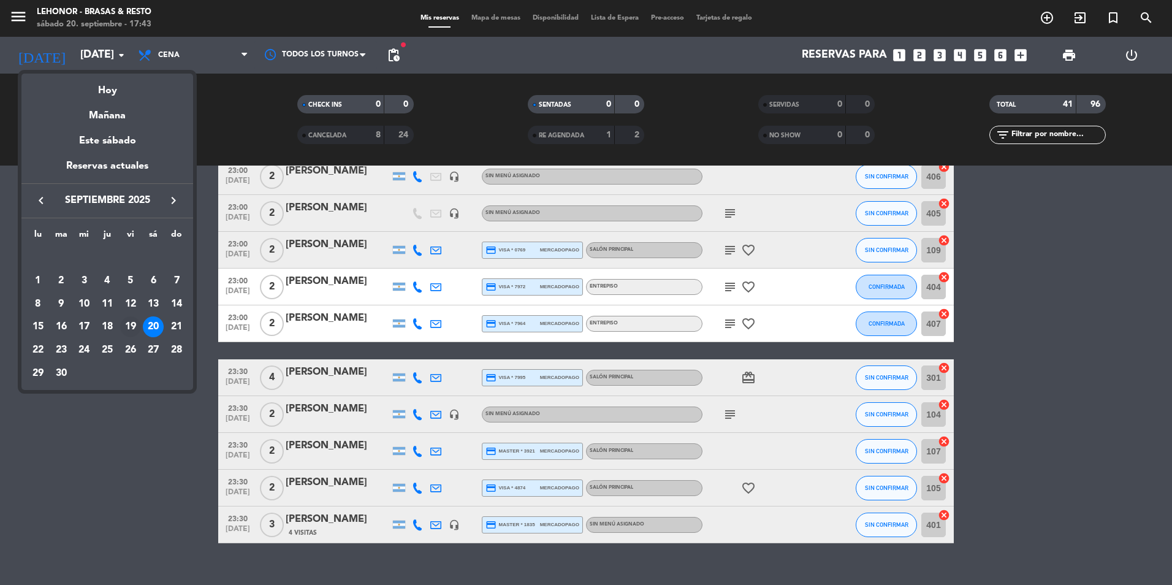
click at [132, 325] on div "19" at bounding box center [130, 326] width 21 height 21
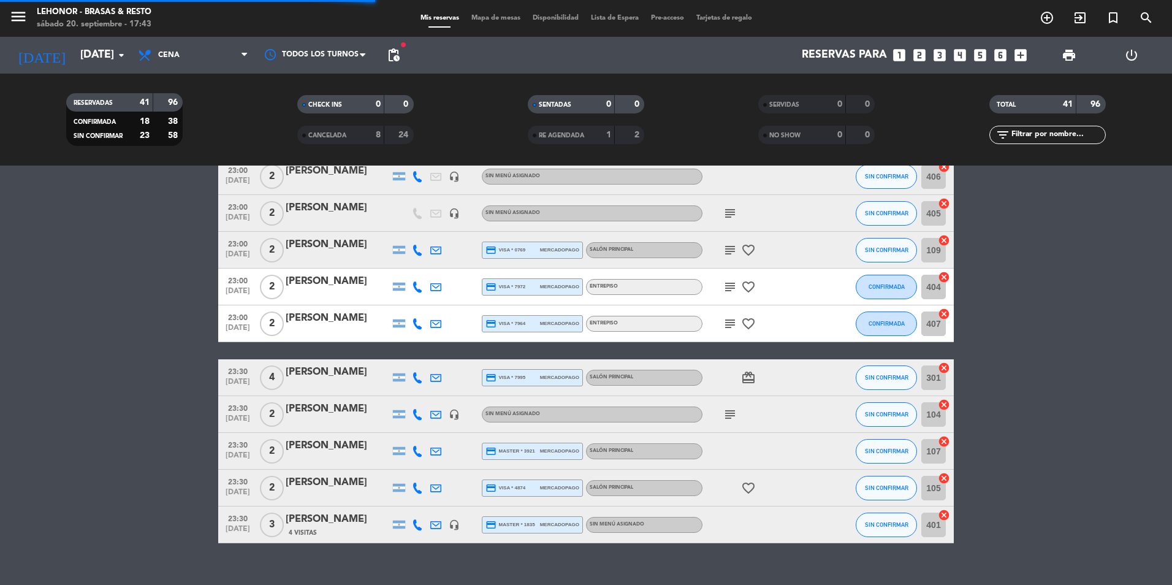
scroll to position [0, 0]
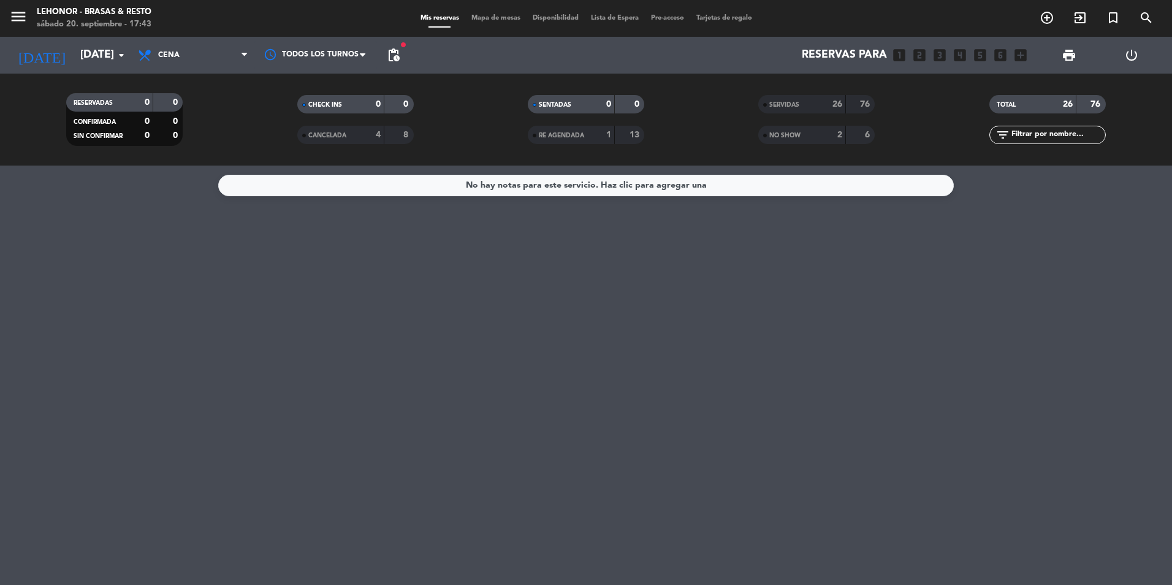
click at [1095, 104] on strong "76" at bounding box center [1096, 104] width 12 height 9
click at [18, 15] on icon "menu" at bounding box center [18, 16] width 18 height 18
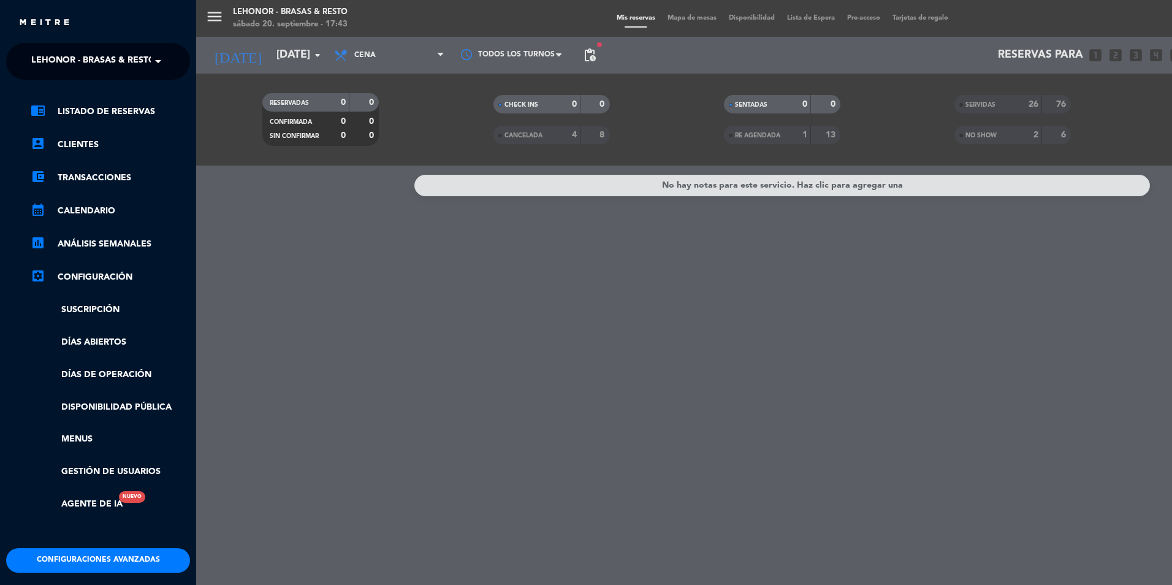
click at [101, 65] on span "Lehonor - Brasas & Resto" at bounding box center [93, 61] width 124 height 26
click at [302, 265] on div "menu [PERSON_NAME] - Brasas & Resto [DATE] 20. septiembre - 17:43 Mis reservas …" at bounding box center [782, 292] width 1172 height 585
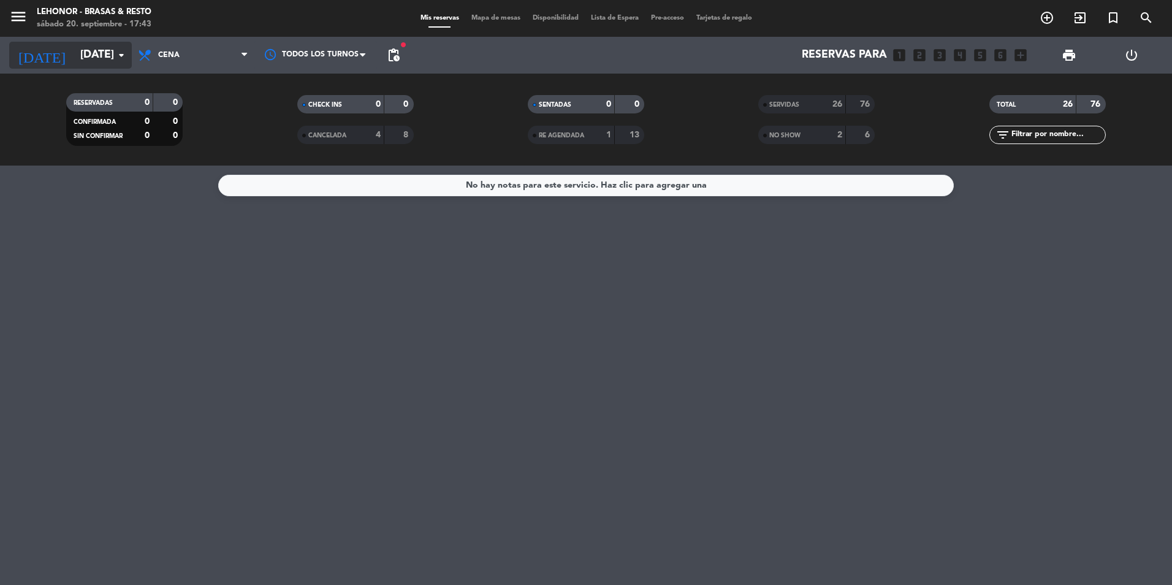
click at [131, 48] on input "[DATE]" at bounding box center [145, 55] width 142 height 25
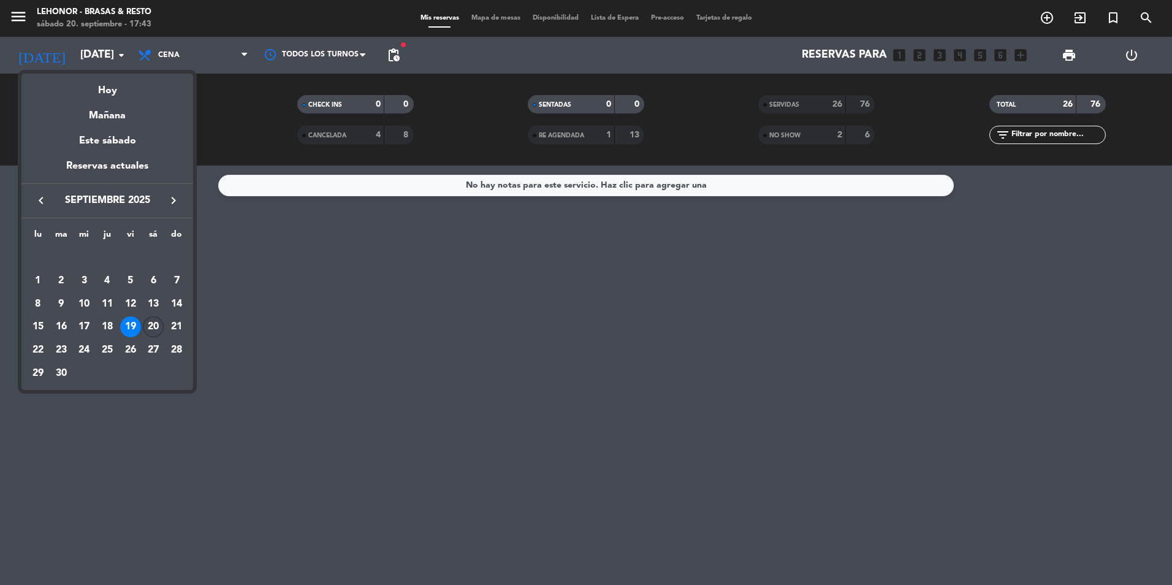
click at [153, 321] on div "20" at bounding box center [153, 326] width 21 height 21
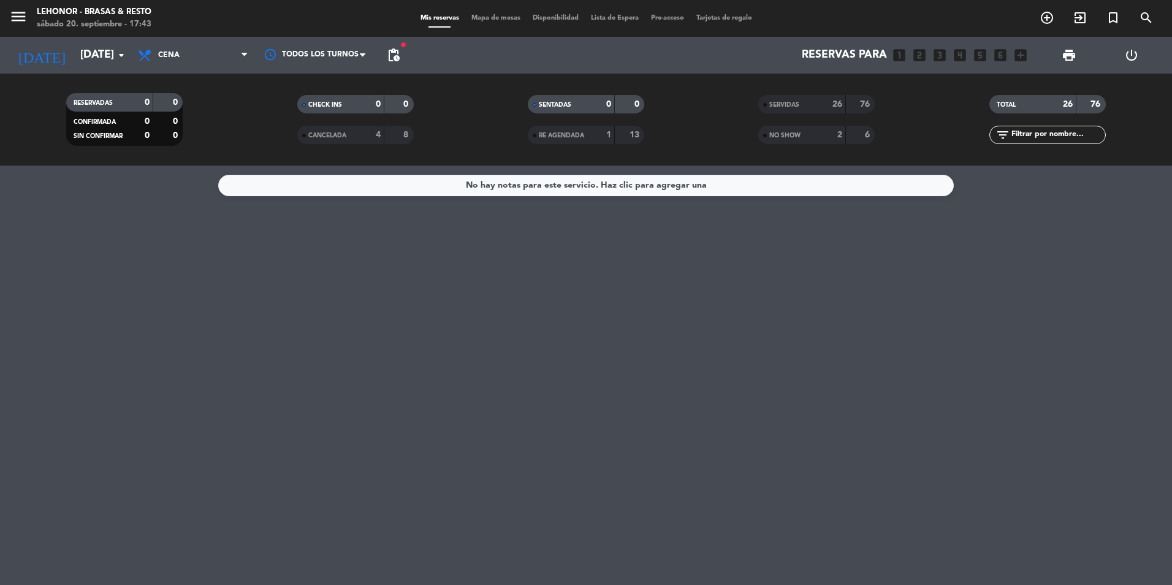
type input "[DATE]"
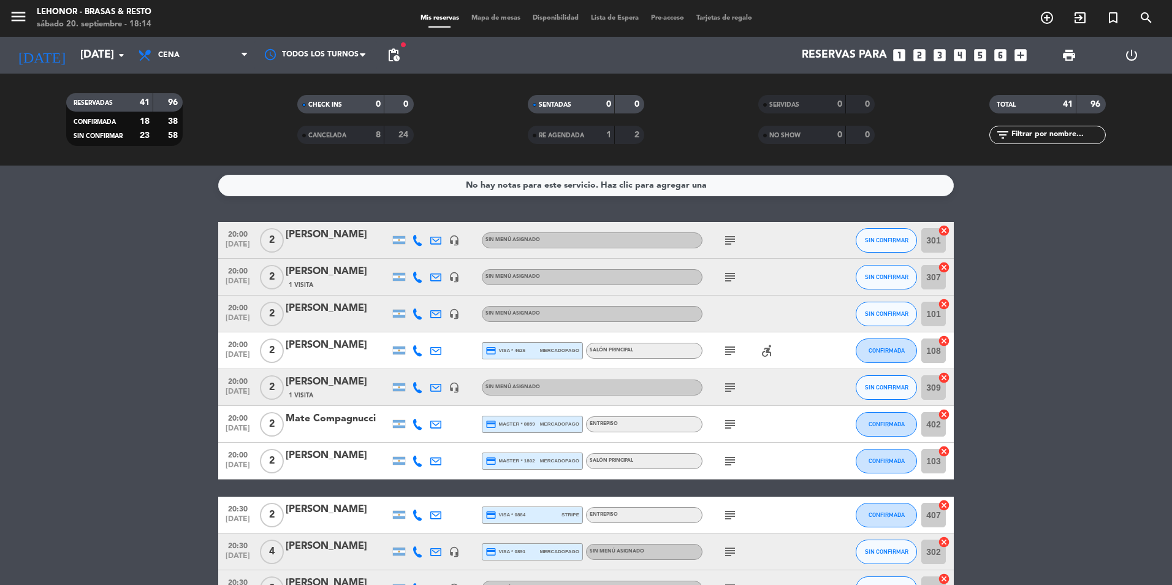
click at [522, 20] on span "Mapa de mesas" at bounding box center [495, 18] width 61 height 7
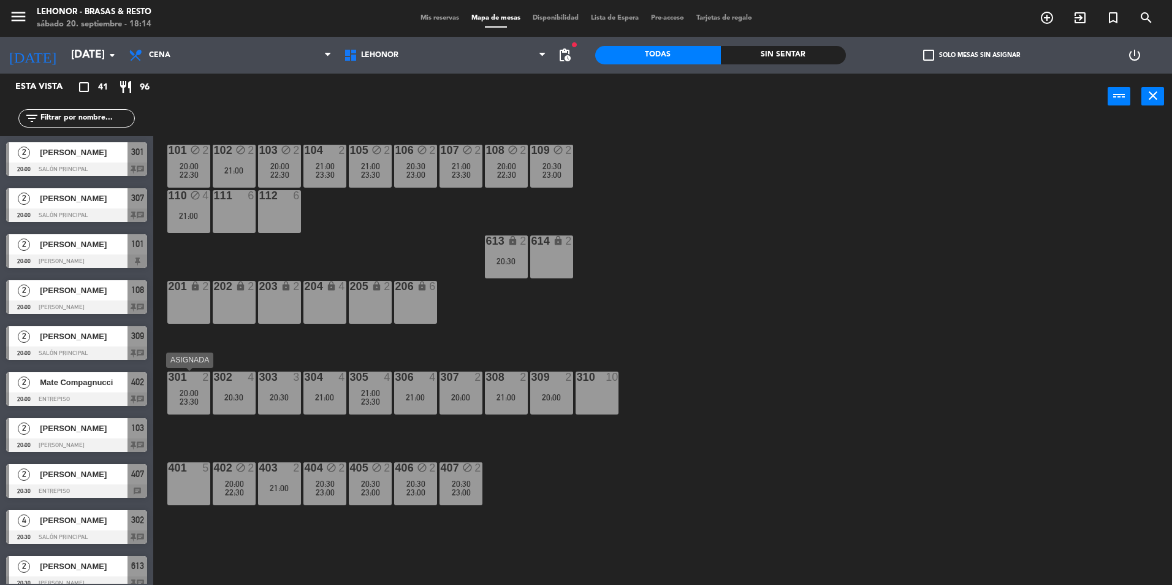
click at [188, 403] on span "23:30" at bounding box center [189, 402] width 19 height 10
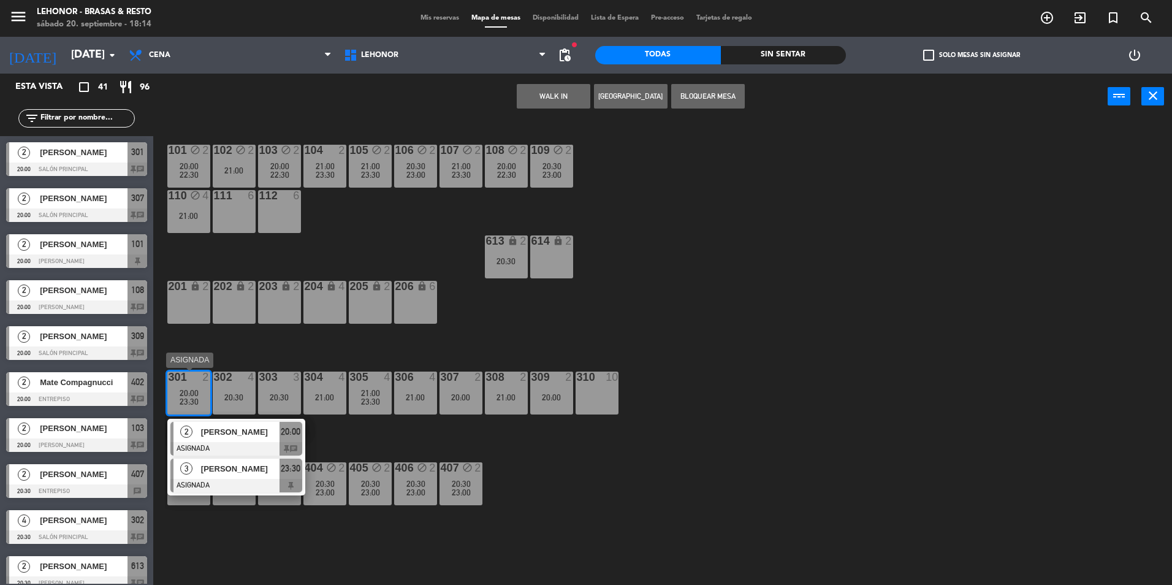
click at [230, 477] on div "[PERSON_NAME]" at bounding box center [240, 468] width 80 height 20
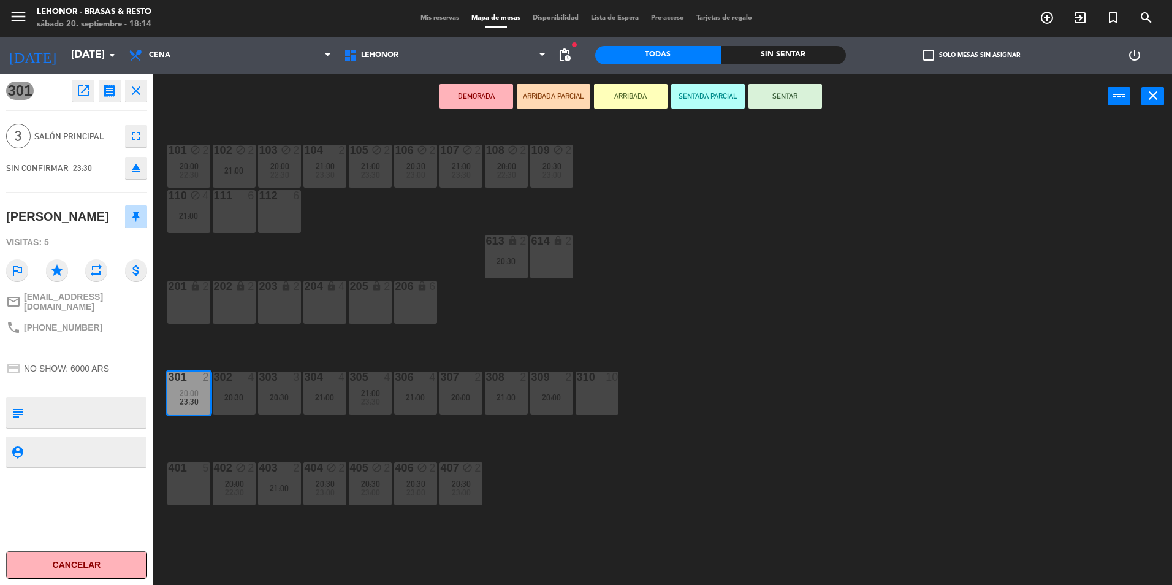
click at [503, 332] on div "101 block 2 20:00 22:30 102 block 2 21:00 103 block 2 20:00 22:30 104 2 21:00 2…" at bounding box center [668, 355] width 1007 height 465
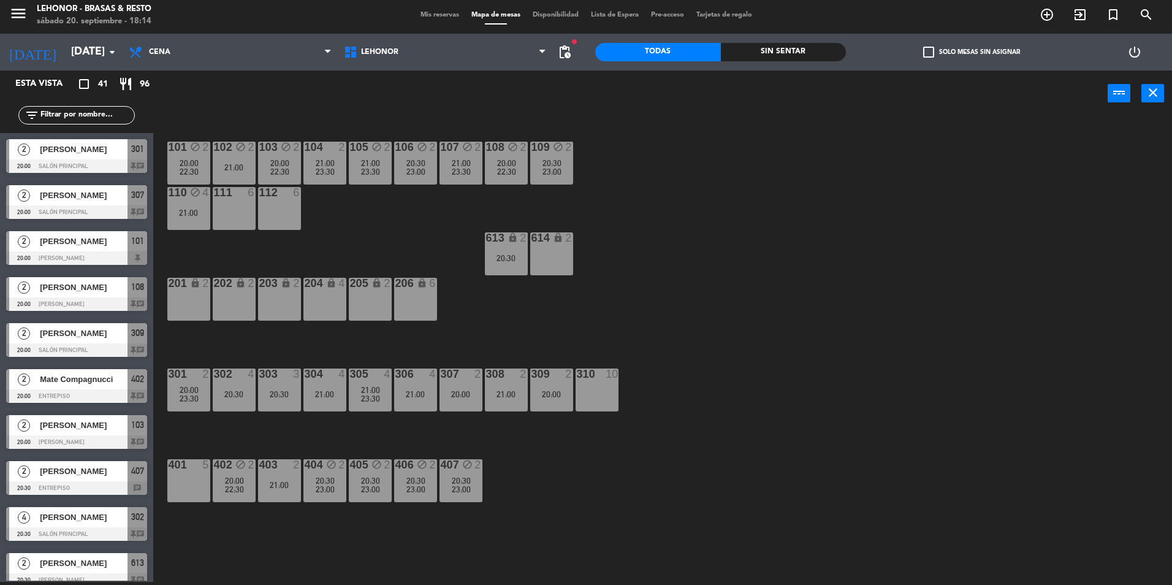
scroll to position [619, 0]
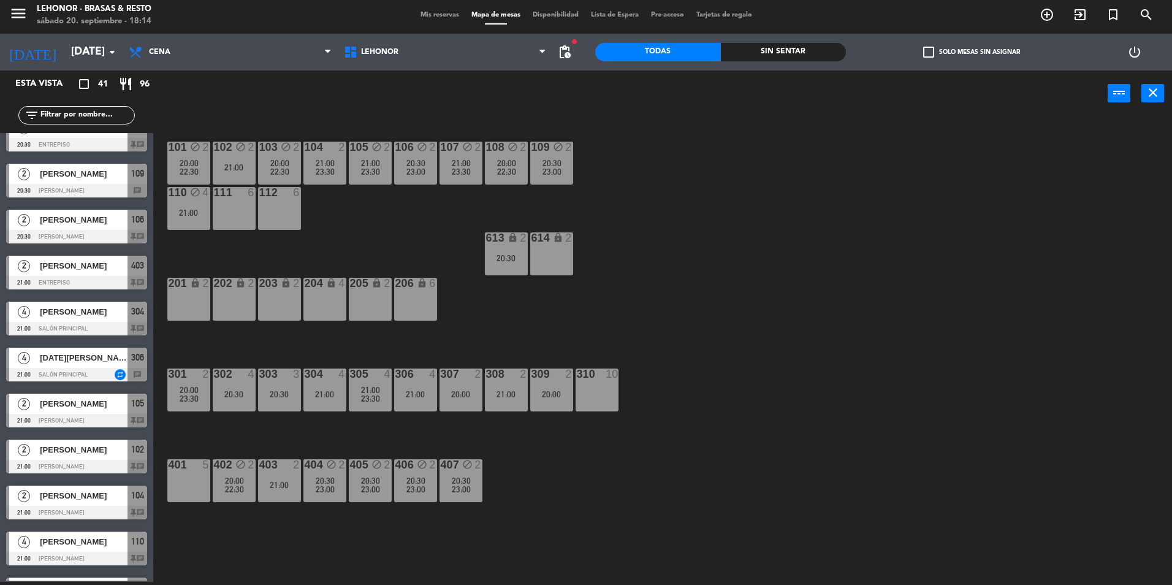
click at [439, 15] on span "Mis reservas" at bounding box center [439, 15] width 51 height 7
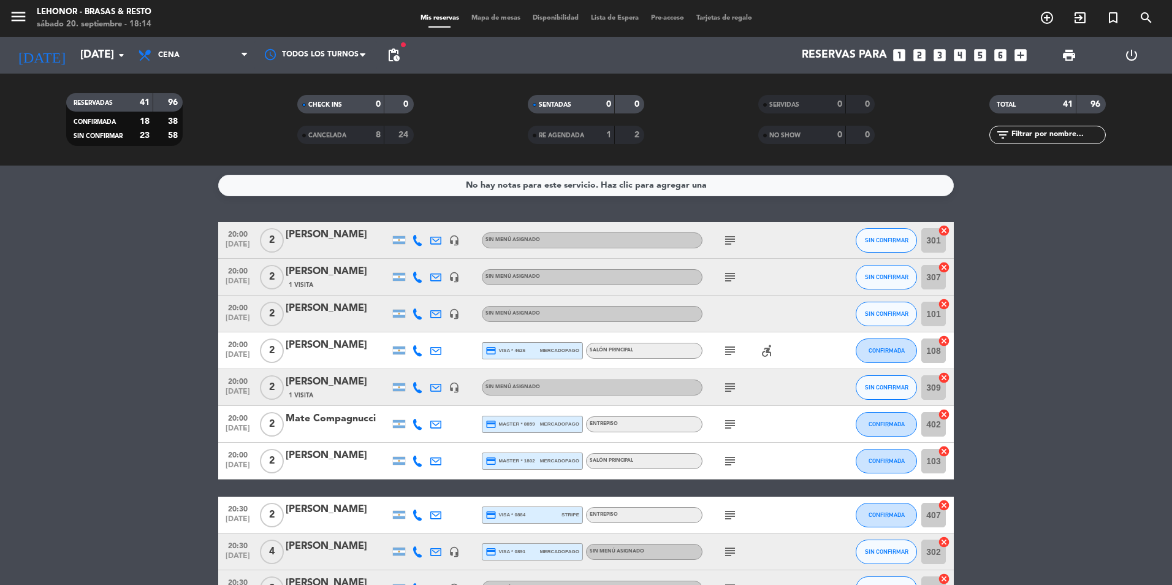
click at [770, 354] on icon "accessible_forward" at bounding box center [766, 350] width 15 height 15
click at [735, 348] on icon "subject" at bounding box center [730, 350] width 15 height 15
click at [732, 386] on icon "subject" at bounding box center [730, 387] width 15 height 15
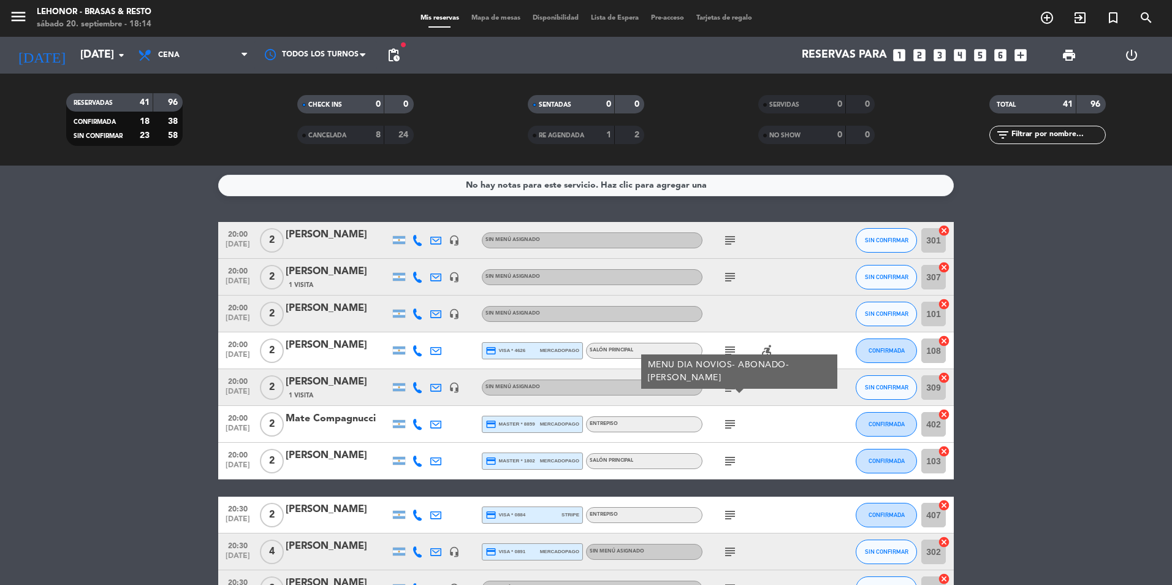
scroll to position [123, 0]
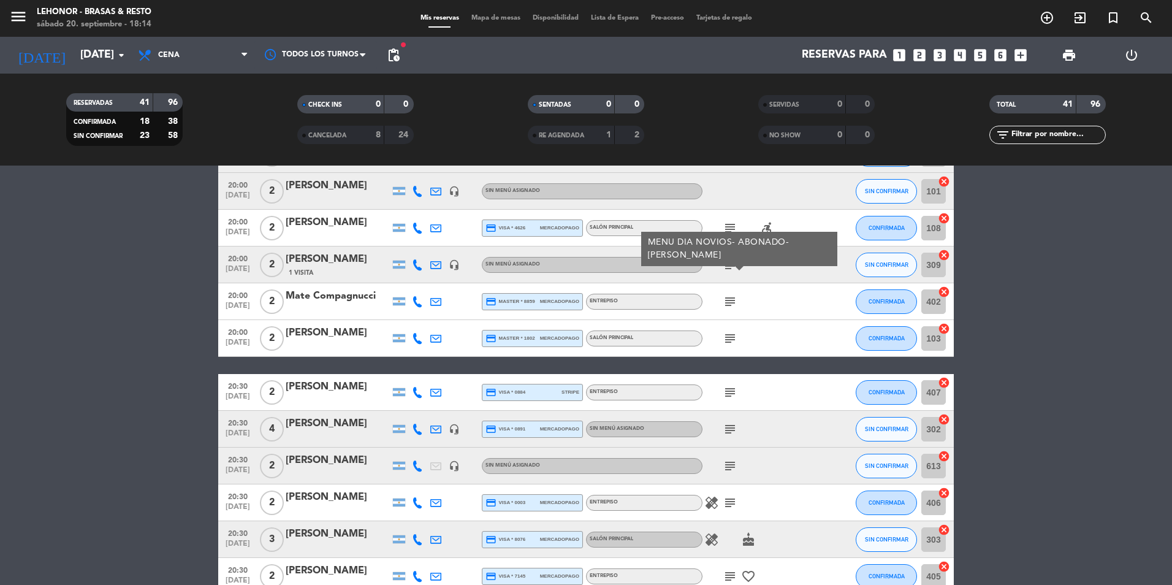
click at [729, 303] on icon "subject" at bounding box center [730, 301] width 15 height 15
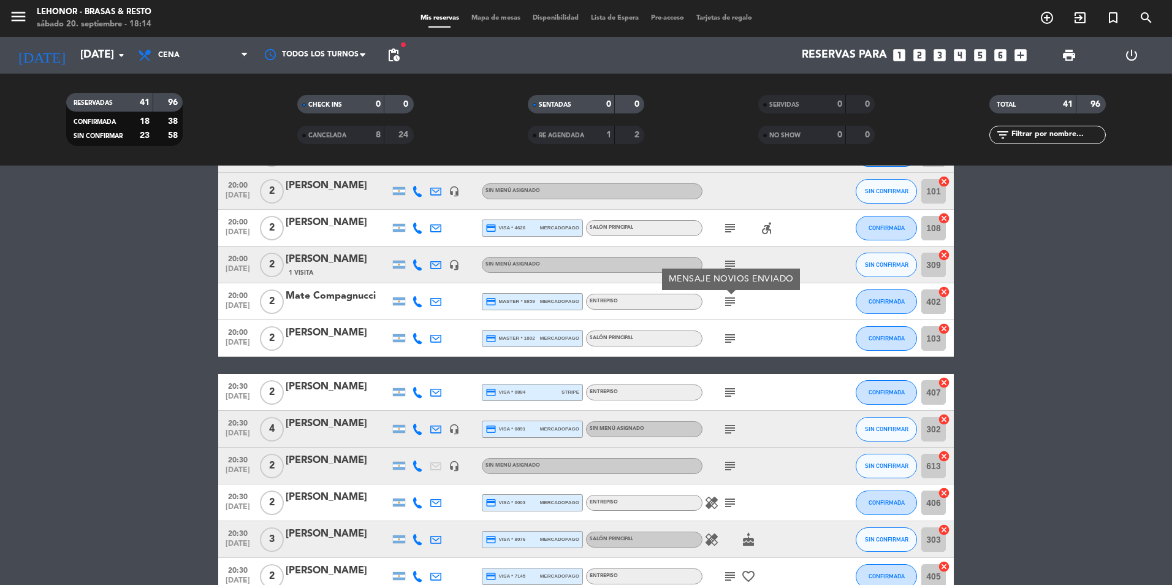
click at [731, 336] on icon "subject" at bounding box center [730, 338] width 15 height 15
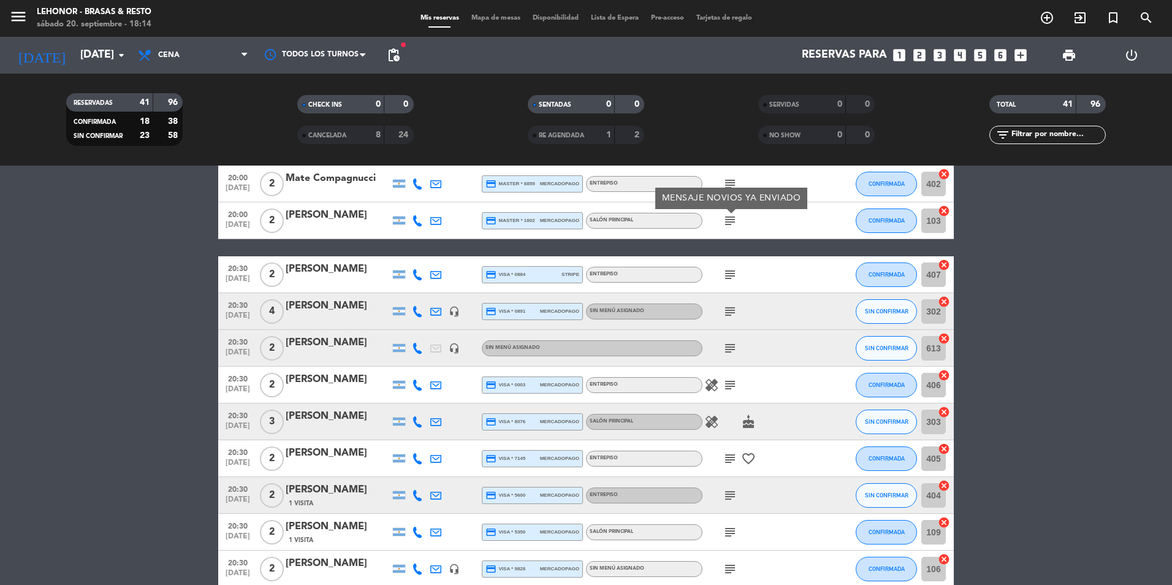
scroll to position [245, 0]
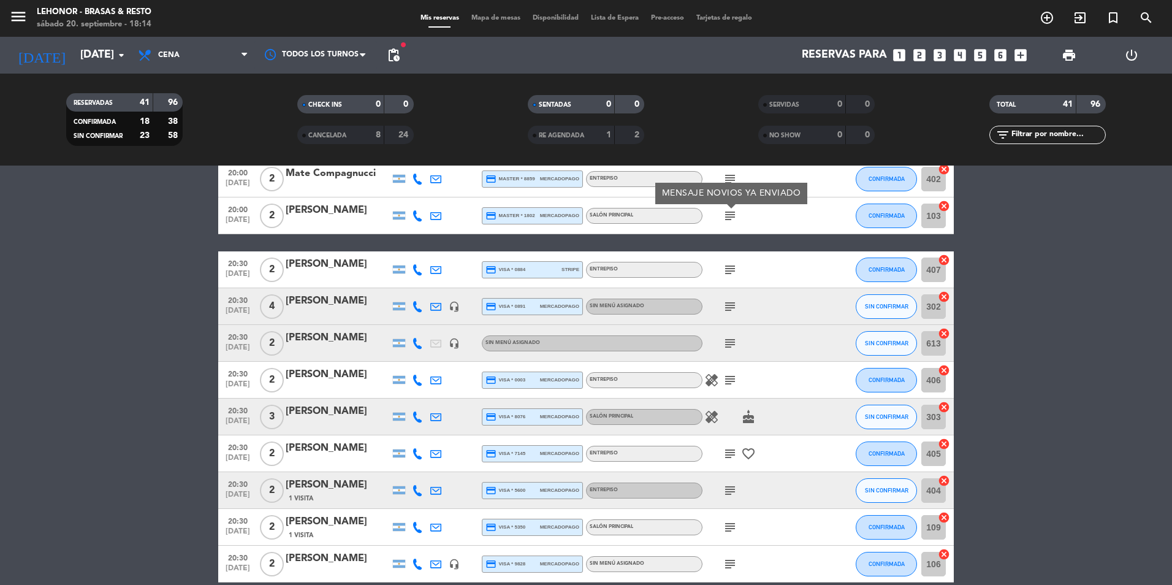
click at [729, 268] on icon "subject" at bounding box center [730, 269] width 15 height 15
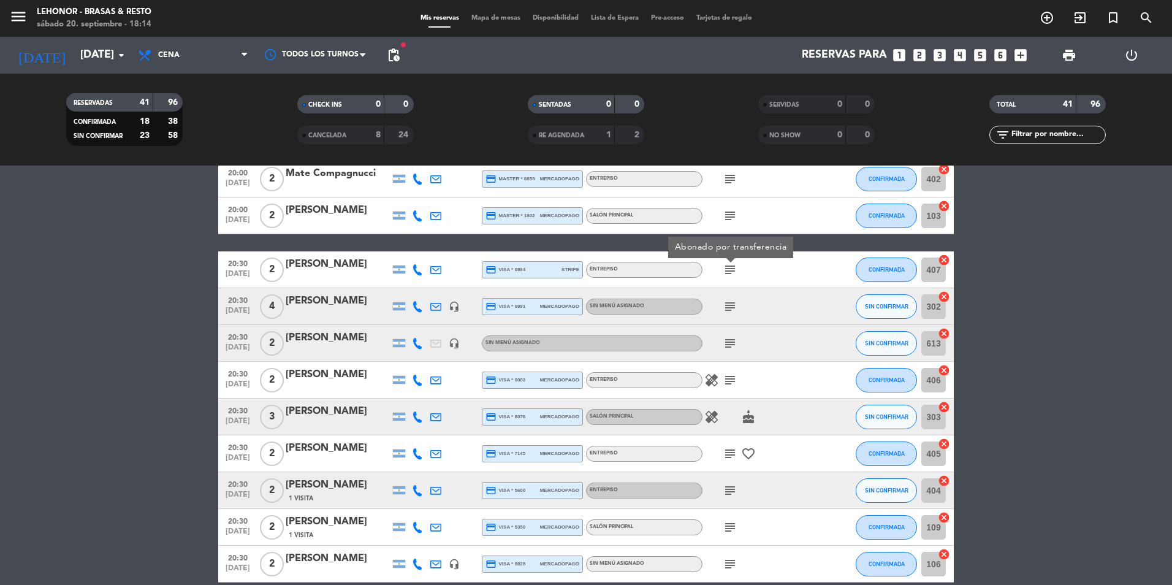
click at [727, 303] on icon "subject" at bounding box center [730, 306] width 15 height 15
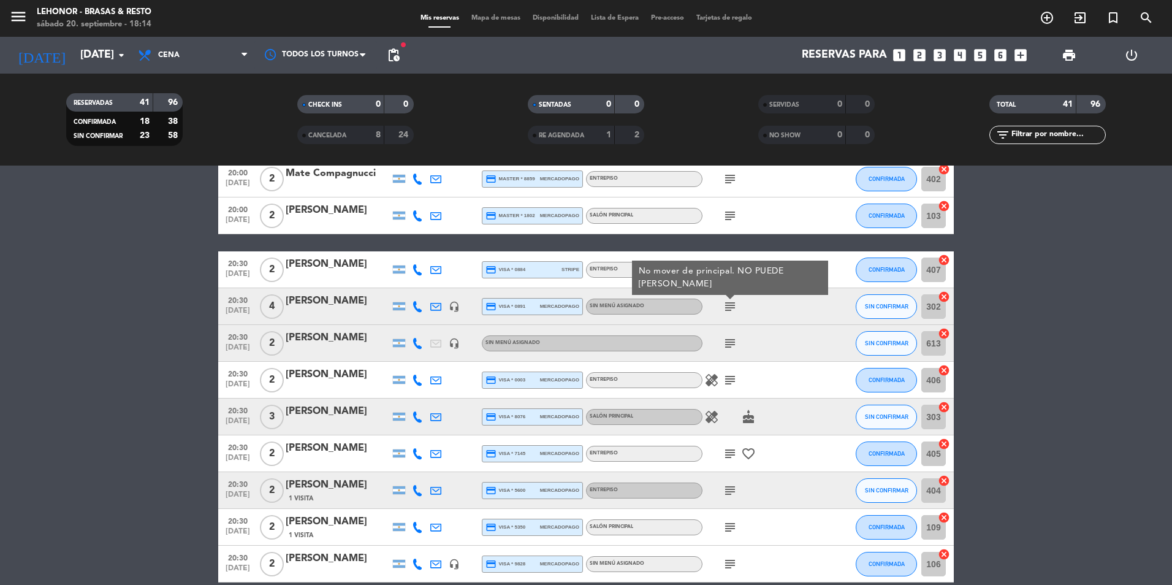
click at [728, 332] on div "subject" at bounding box center [757, 343] width 110 height 36
click at [713, 376] on icon "healing" at bounding box center [711, 380] width 15 height 15
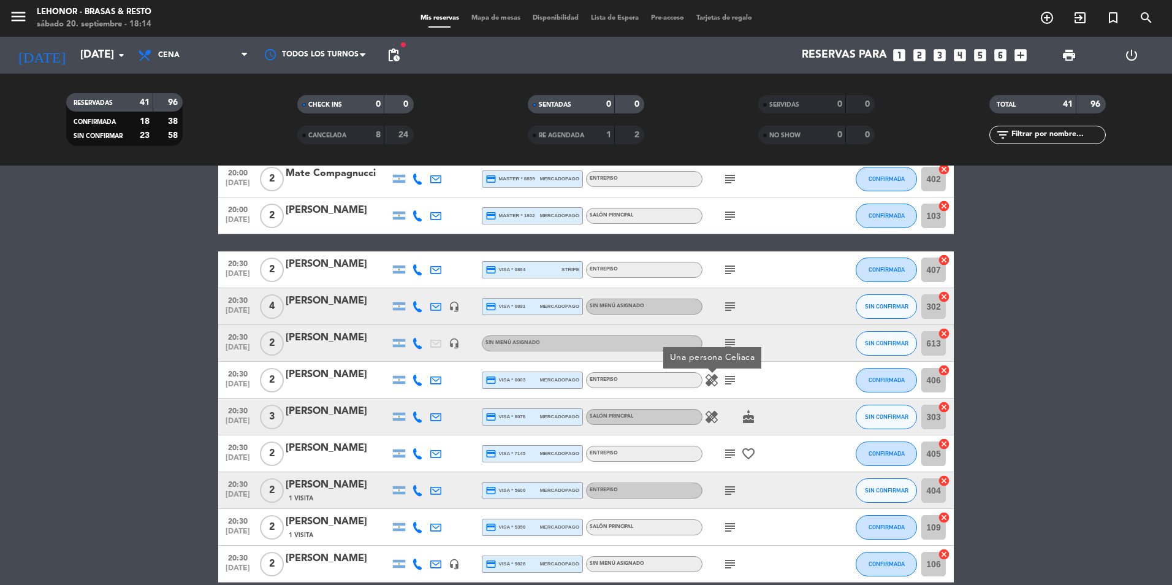
click at [717, 414] on icon "healing" at bounding box center [711, 416] width 15 height 15
click at [711, 416] on icon "healing" at bounding box center [711, 416] width 15 height 15
click at [728, 375] on icon "subject" at bounding box center [730, 380] width 15 height 15
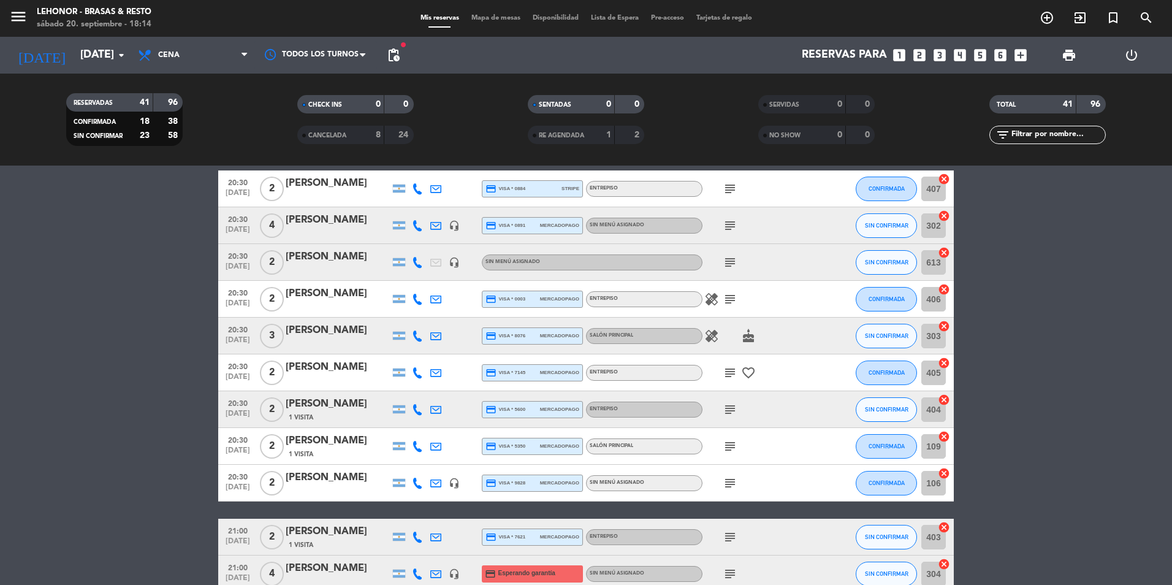
scroll to position [306, 0]
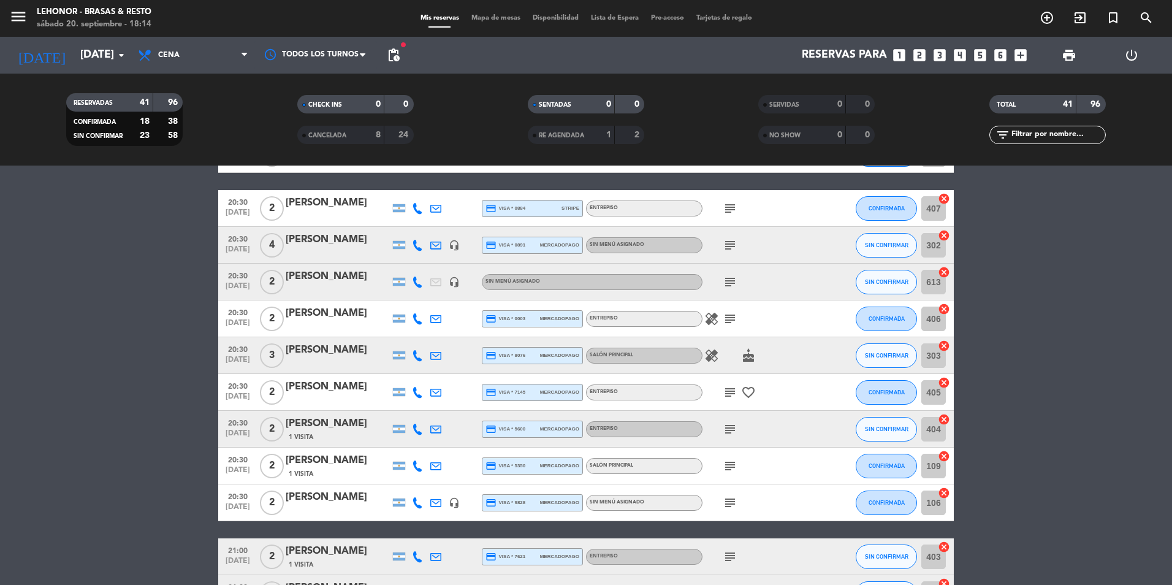
click at [733, 395] on icon "subject" at bounding box center [730, 392] width 15 height 15
click at [723, 436] on icon "subject" at bounding box center [730, 429] width 15 height 15
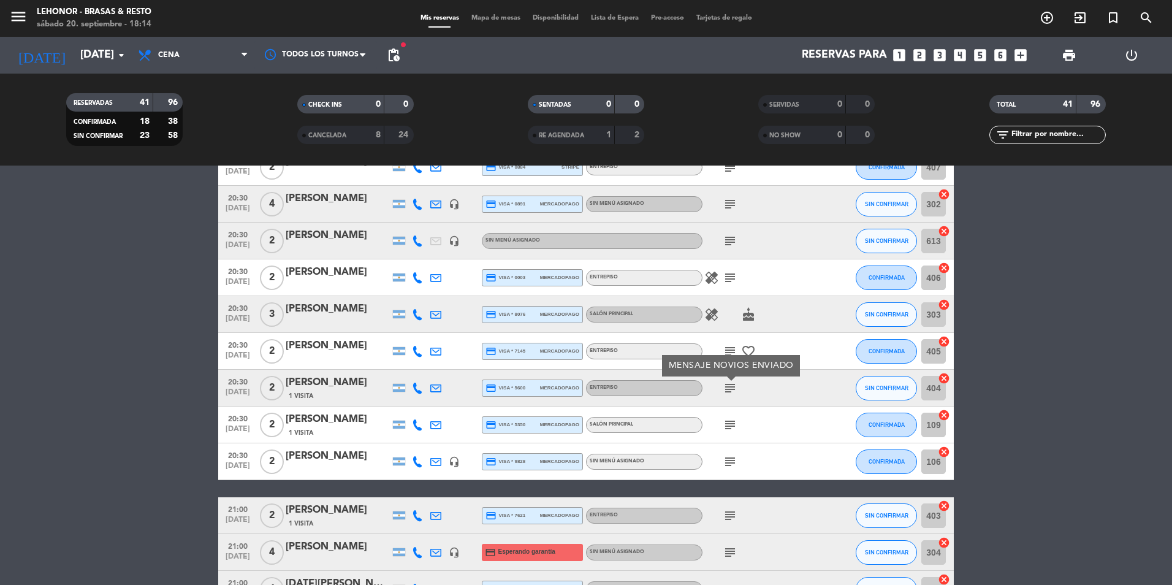
scroll to position [368, 0]
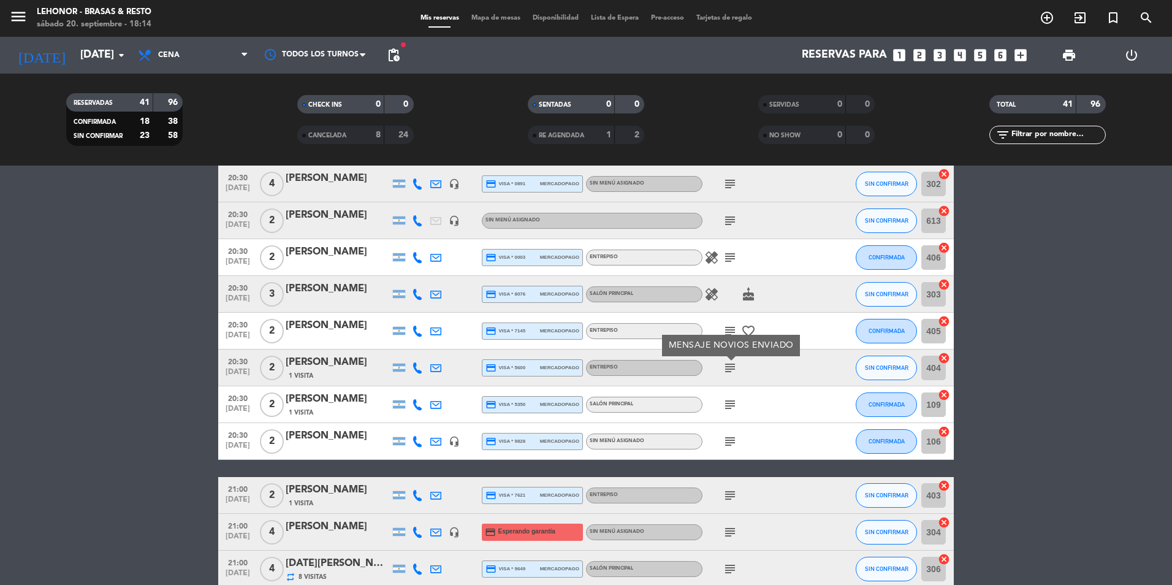
click at [732, 404] on icon "subject" at bounding box center [730, 404] width 15 height 15
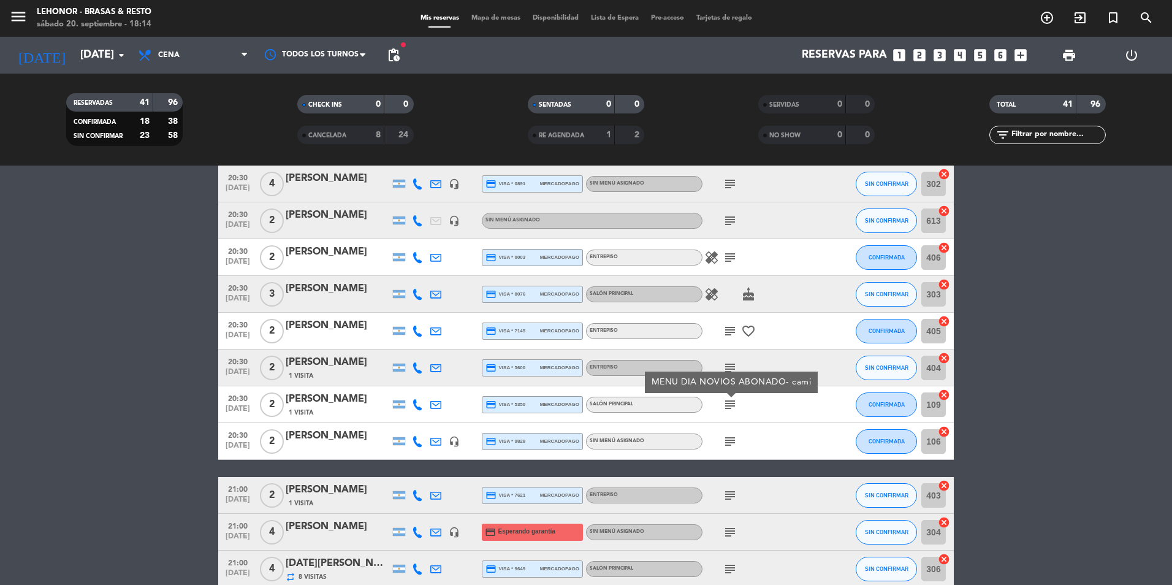
click at [731, 440] on icon "subject" at bounding box center [730, 441] width 15 height 15
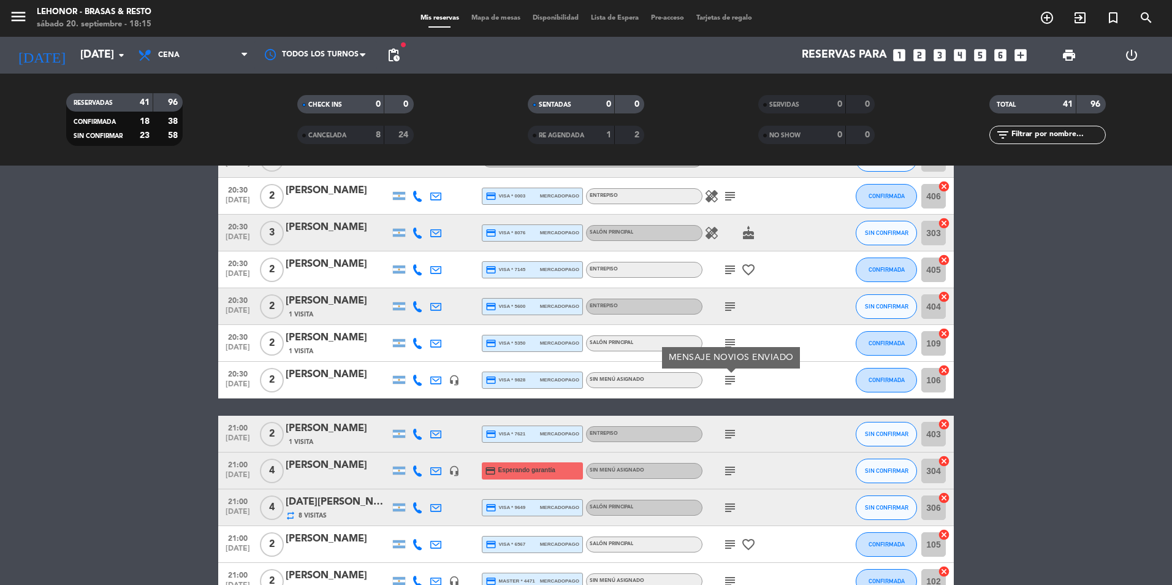
click at [731, 440] on icon "subject" at bounding box center [730, 434] width 15 height 15
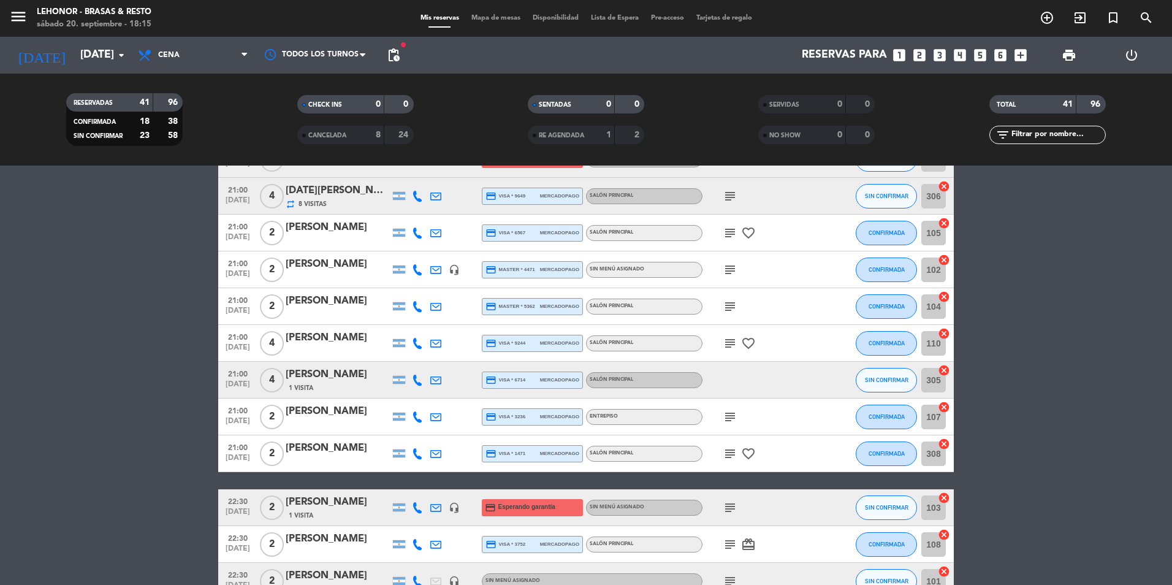
scroll to position [679, 0]
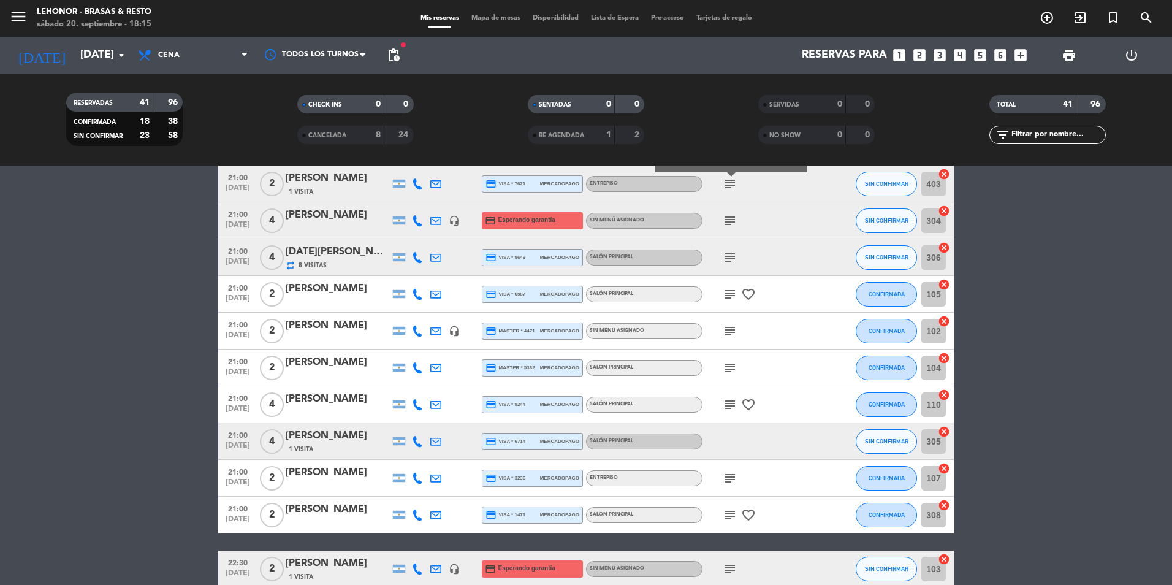
click at [485, 15] on span "Mapa de mesas" at bounding box center [495, 18] width 61 height 7
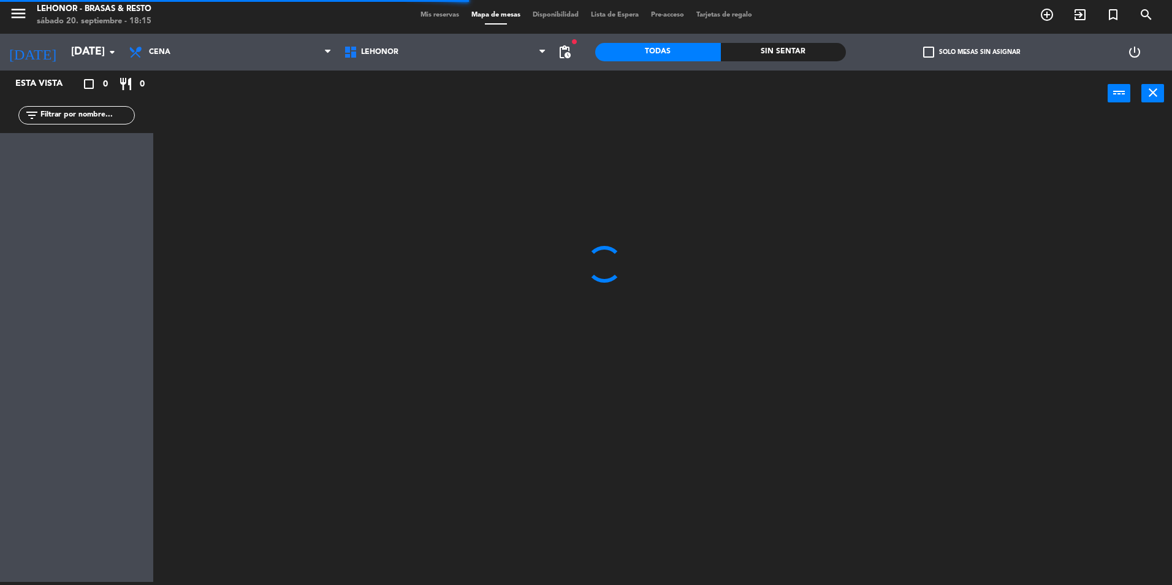
click at [766, 47] on div "Sin sentar" at bounding box center [784, 52] width 126 height 18
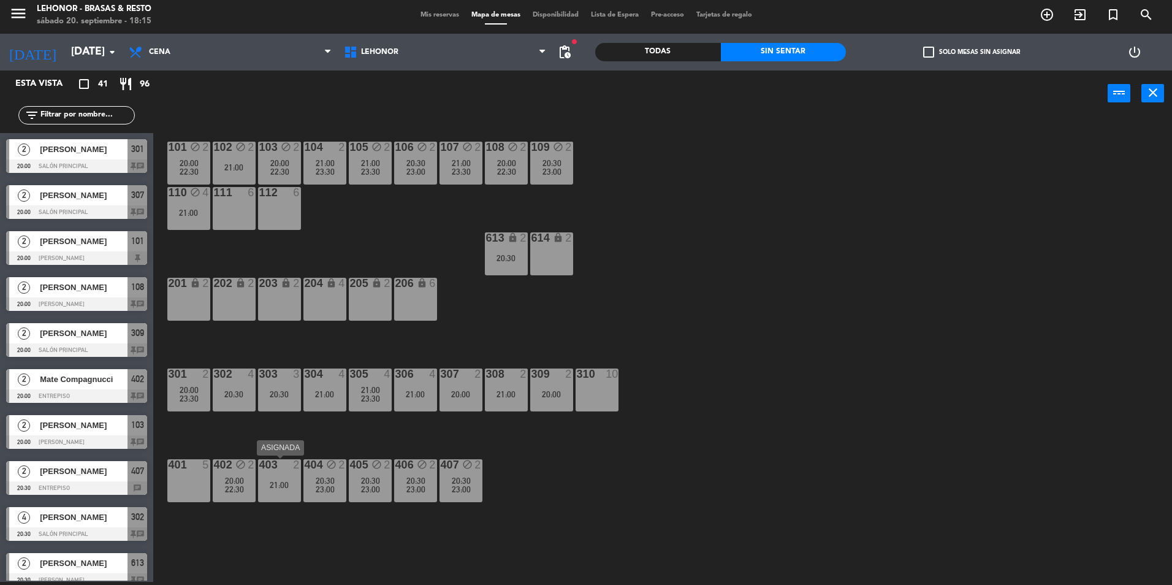
click at [286, 486] on div "21:00" at bounding box center [279, 485] width 43 height 9
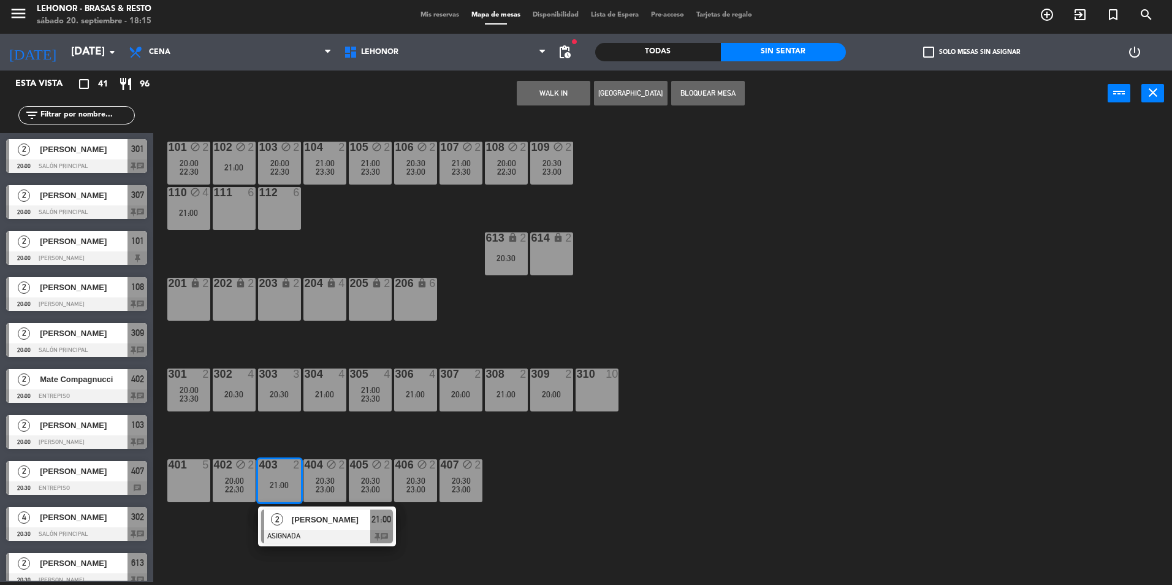
click at [295, 513] on div "2 [PERSON_NAME] ASIGNADA 21:00 chat" at bounding box center [327, 526] width 156 height 40
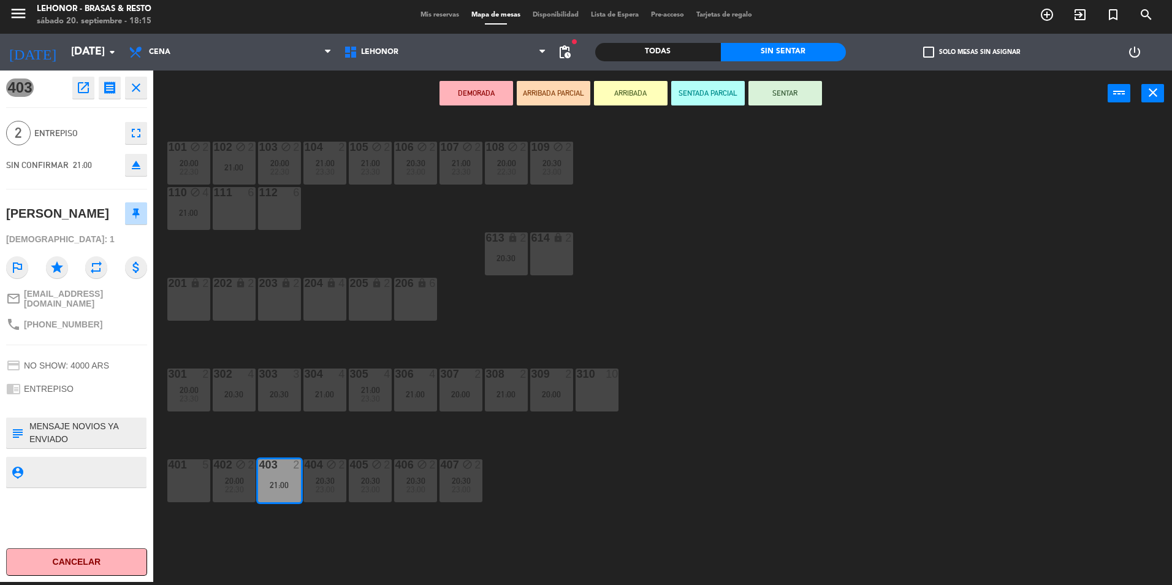
click at [657, 502] on div "101 block 2 20:00 22:30 102 block 2 21:00 103 block 2 20:00 22:30 104 2 21:00 2…" at bounding box center [668, 352] width 1007 height 465
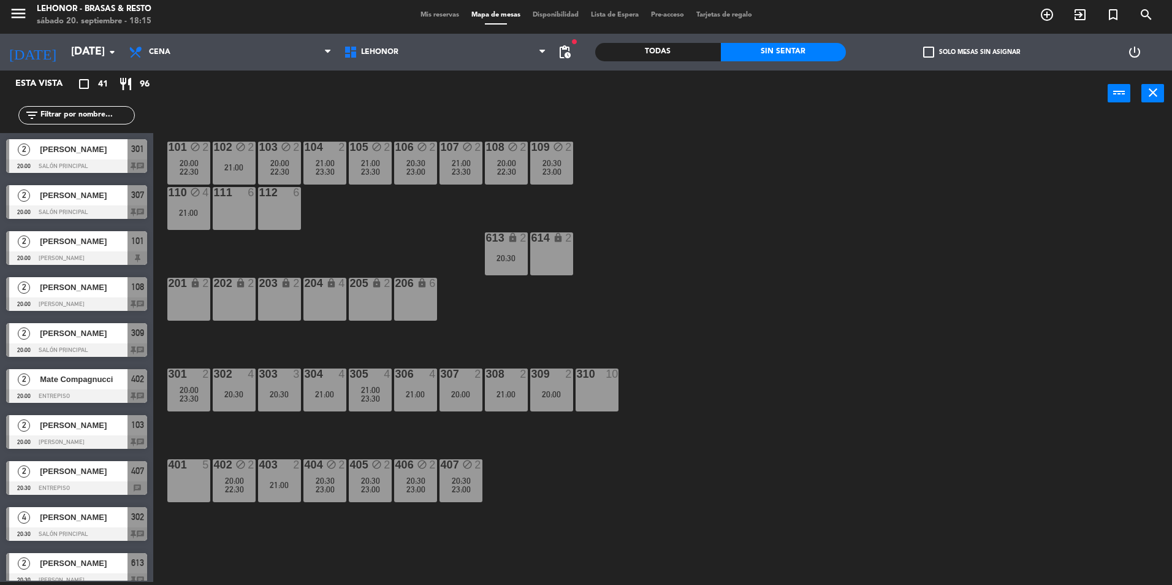
scroll to position [3, 0]
click at [446, 12] on span "Mis reservas" at bounding box center [439, 15] width 51 height 7
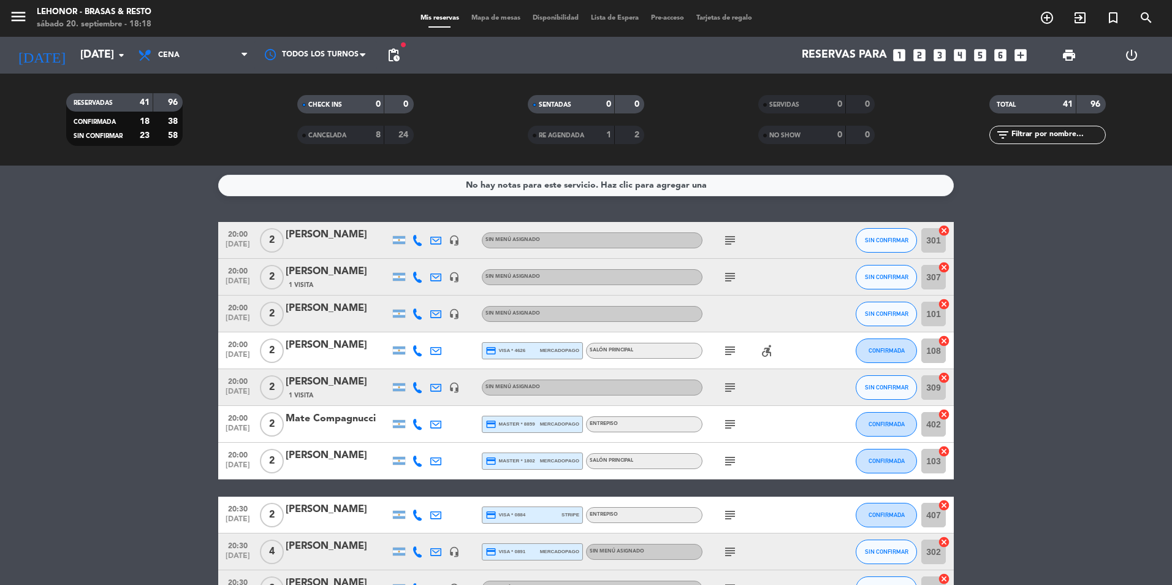
click at [731, 242] on icon "subject" at bounding box center [730, 240] width 15 height 15
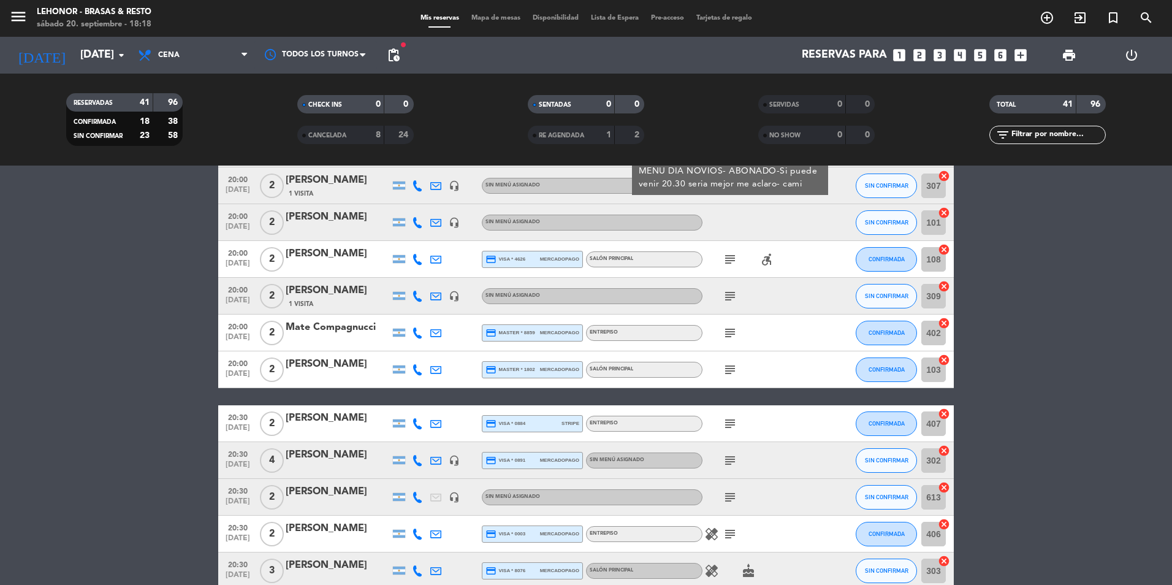
scroll to position [368, 0]
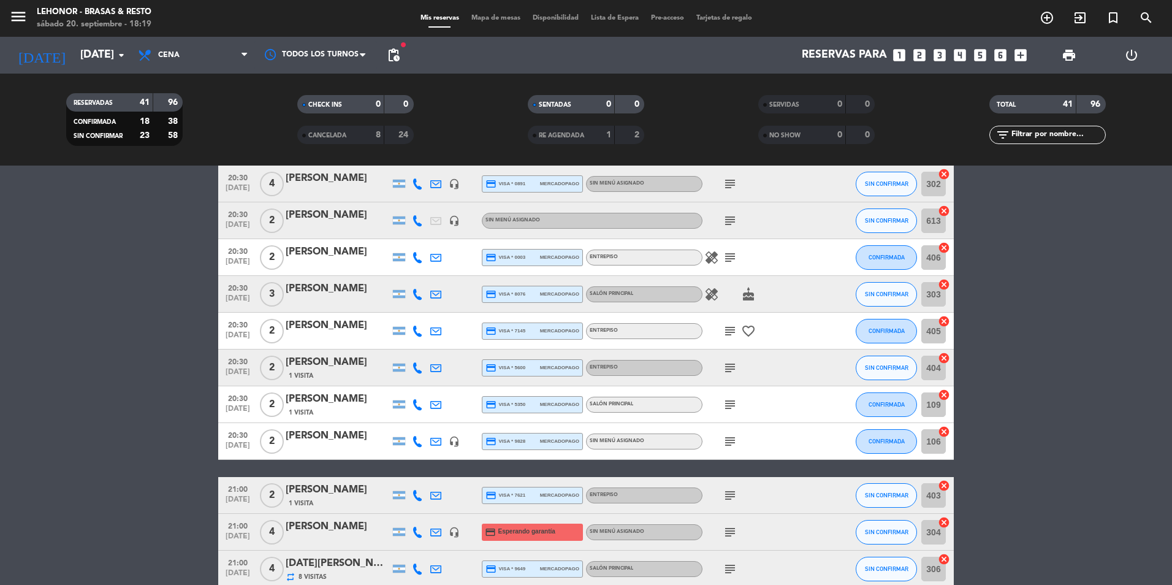
click at [501, 27] on div "menu [PERSON_NAME] - Brasas & Resto [DATE] 20. septiembre - 18:19 Mis reservas …" at bounding box center [586, 18] width 1172 height 37
click at [504, 17] on span "Mapa de mesas" at bounding box center [495, 18] width 61 height 7
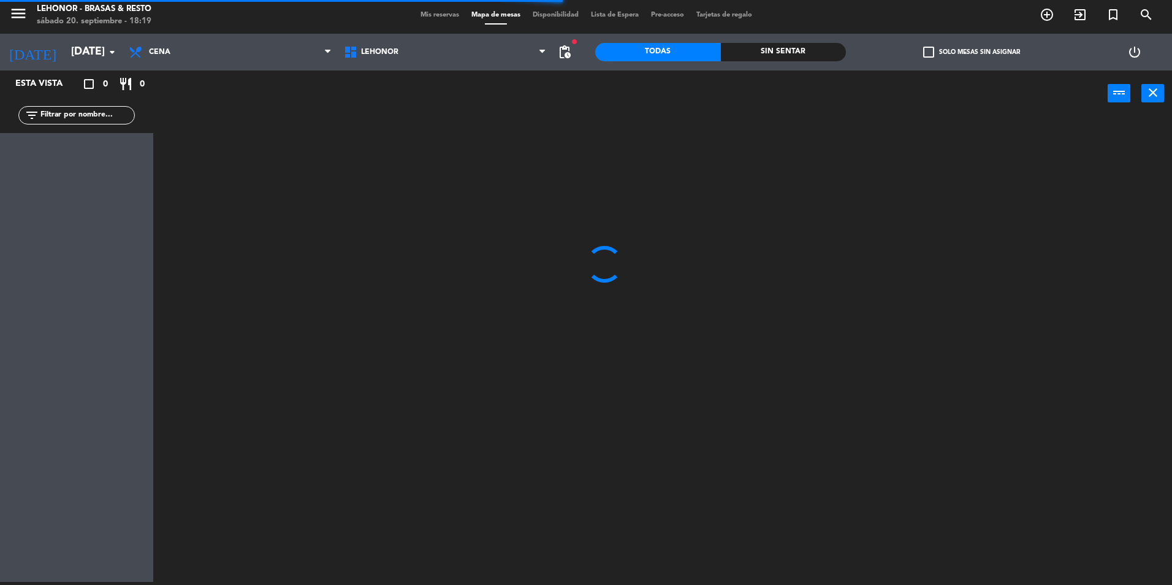
click at [789, 60] on div "Sin sentar" at bounding box center [784, 52] width 126 height 18
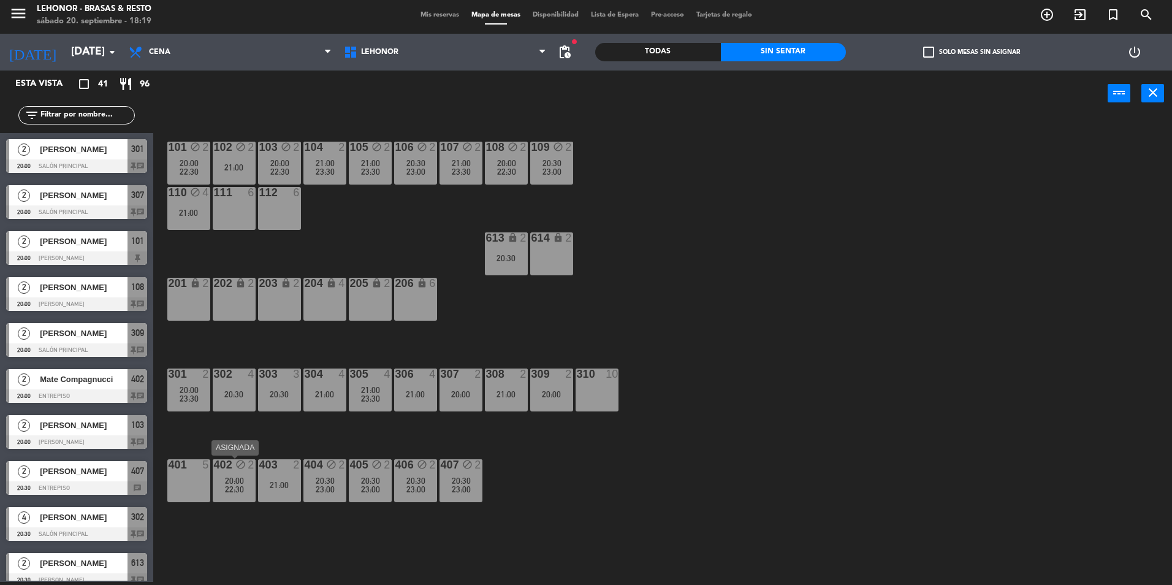
click at [225, 487] on span "22:30" at bounding box center [234, 489] width 19 height 10
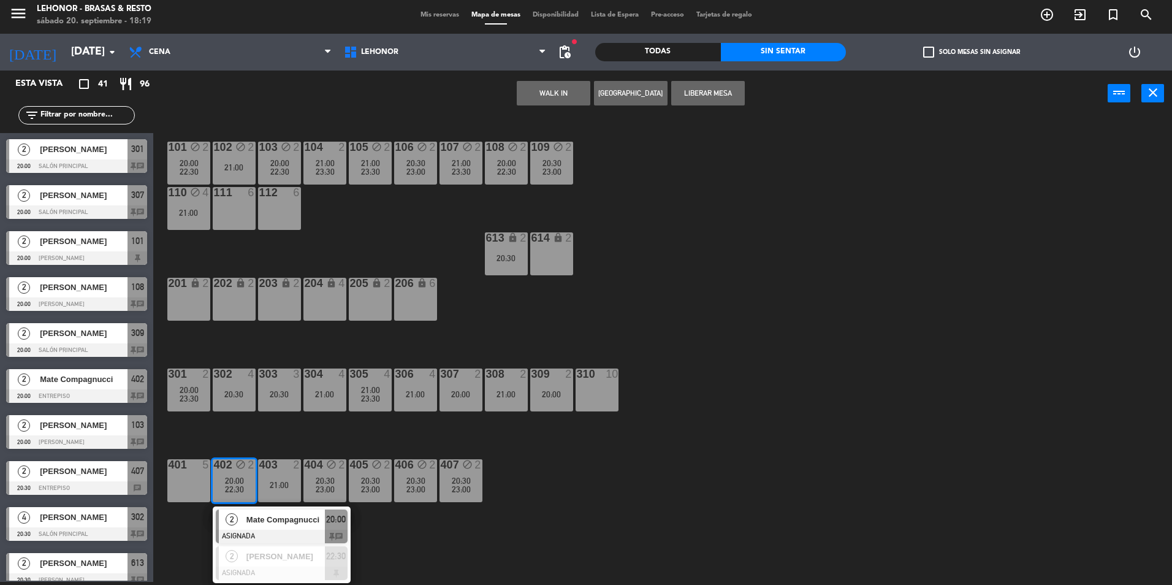
click at [240, 524] on div "2" at bounding box center [232, 519] width 26 height 20
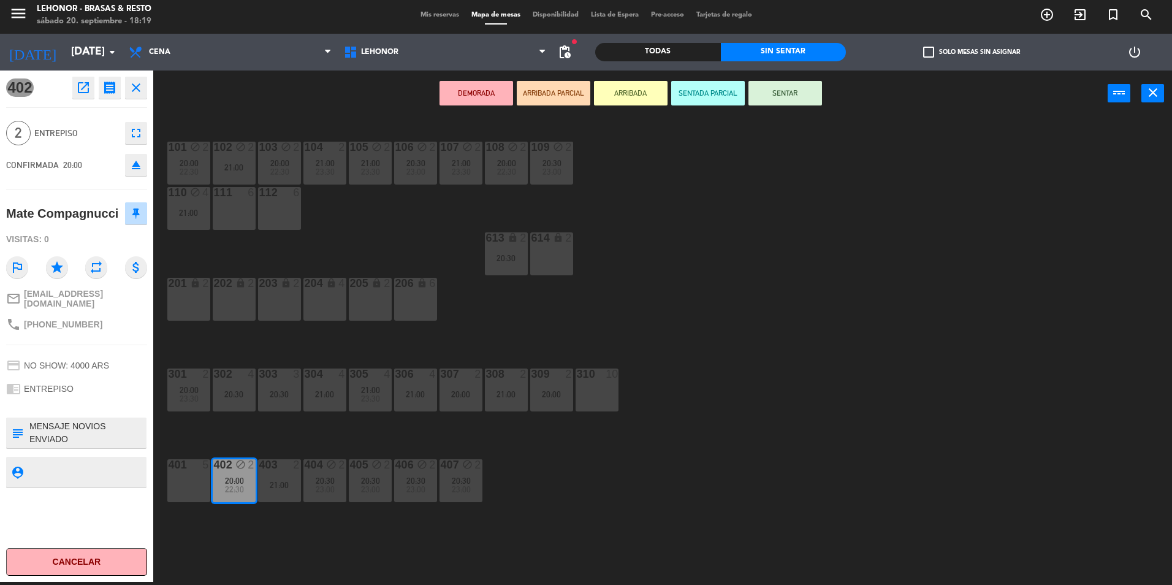
click at [240, 524] on div "101 block 2 20:00 22:30 102 block 2 21:00 103 block 2 20:00 22:30 104 2 21:00 2…" at bounding box center [668, 352] width 1007 height 465
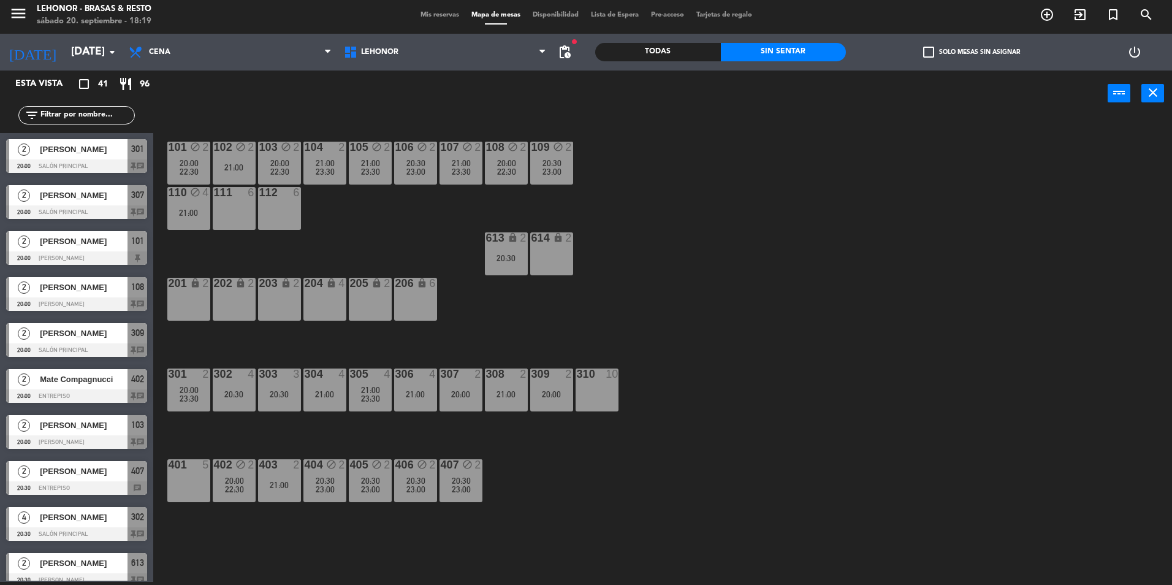
click at [230, 493] on span "22:30" at bounding box center [234, 489] width 19 height 10
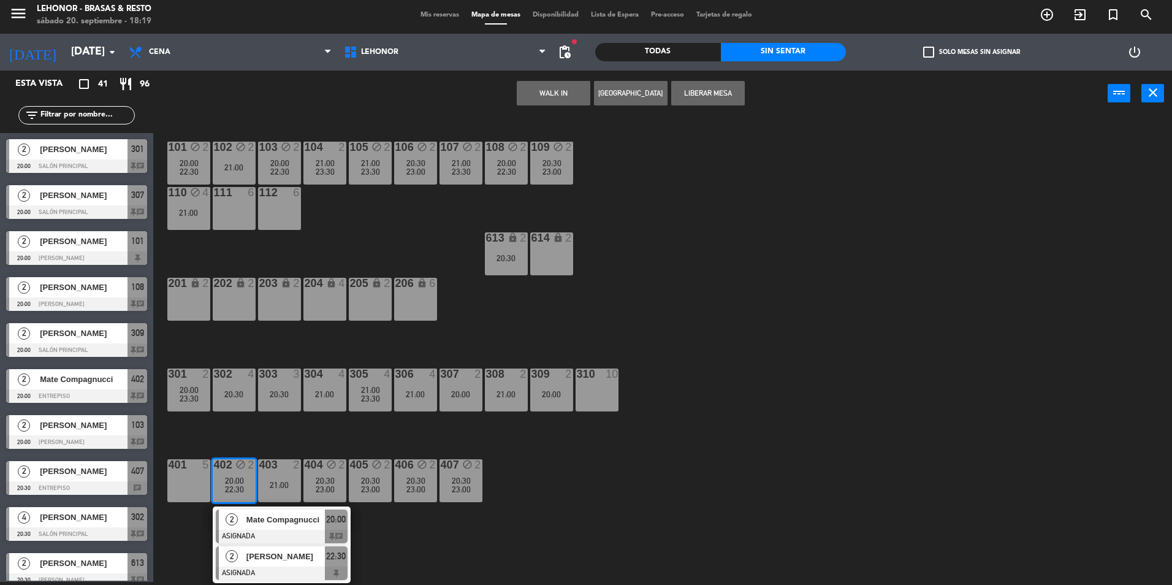
click at [251, 575] on div at bounding box center [282, 572] width 132 height 13
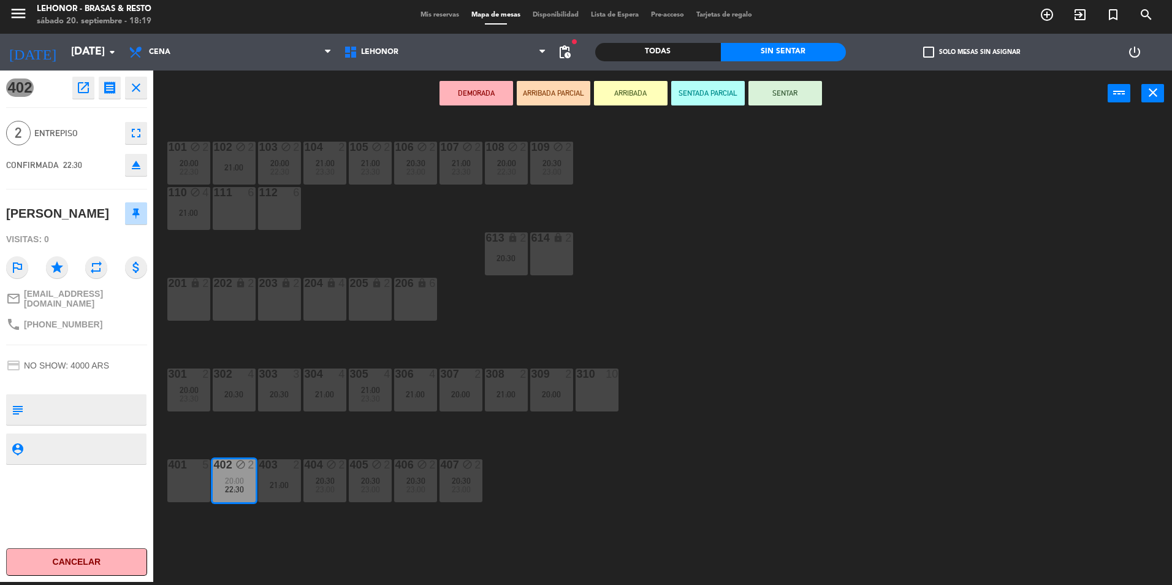
click at [279, 542] on div "101 block 2 20:00 22:30 102 block 2 21:00 103 block 2 20:00 22:30 104 2 21:00 2…" at bounding box center [668, 352] width 1007 height 465
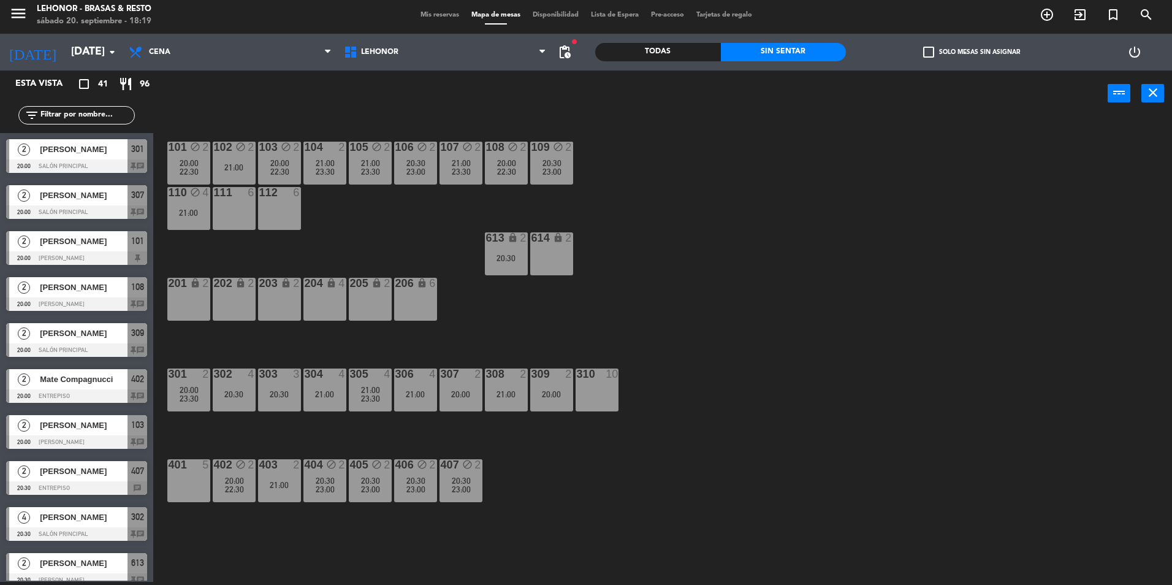
scroll to position [113, 0]
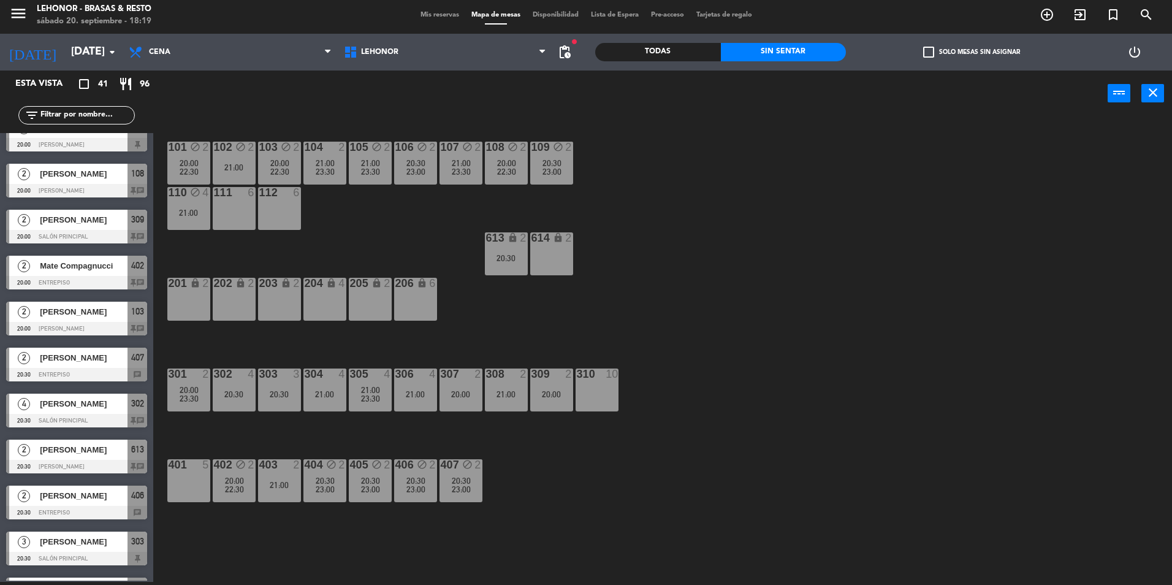
click at [295, 492] on div "403 2 21:00" at bounding box center [279, 480] width 43 height 43
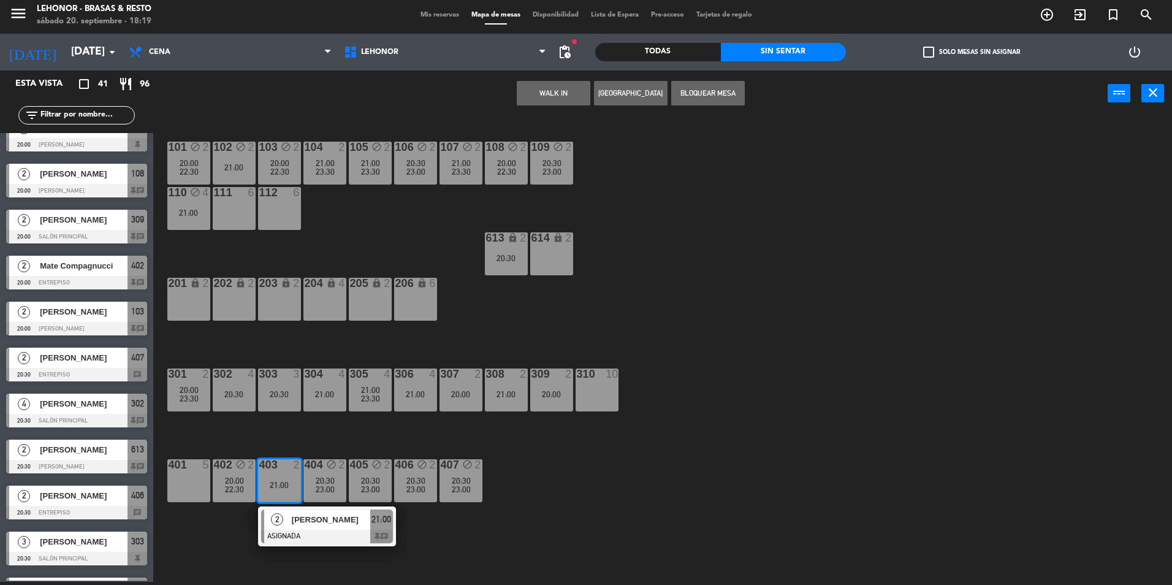
click at [305, 523] on span "[PERSON_NAME]" at bounding box center [331, 519] width 78 height 13
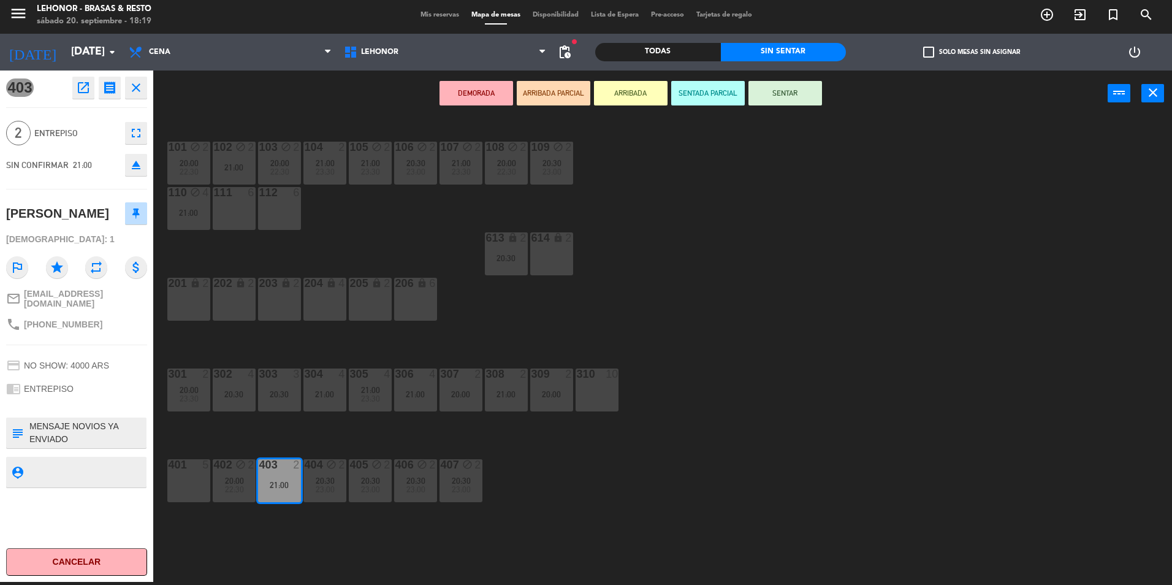
click at [305, 523] on div "101 block 2 20:00 22:30 102 block 2 21:00 103 block 2 20:00 22:30 104 2 21:00 2…" at bounding box center [668, 352] width 1007 height 465
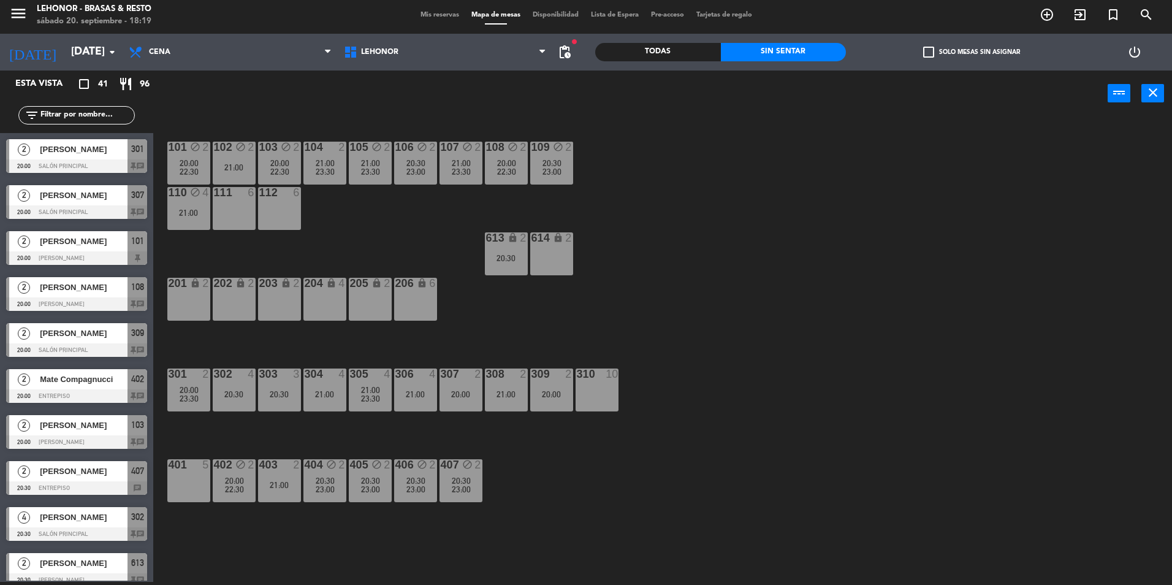
click at [322, 493] on span "23:00" at bounding box center [325, 489] width 19 height 10
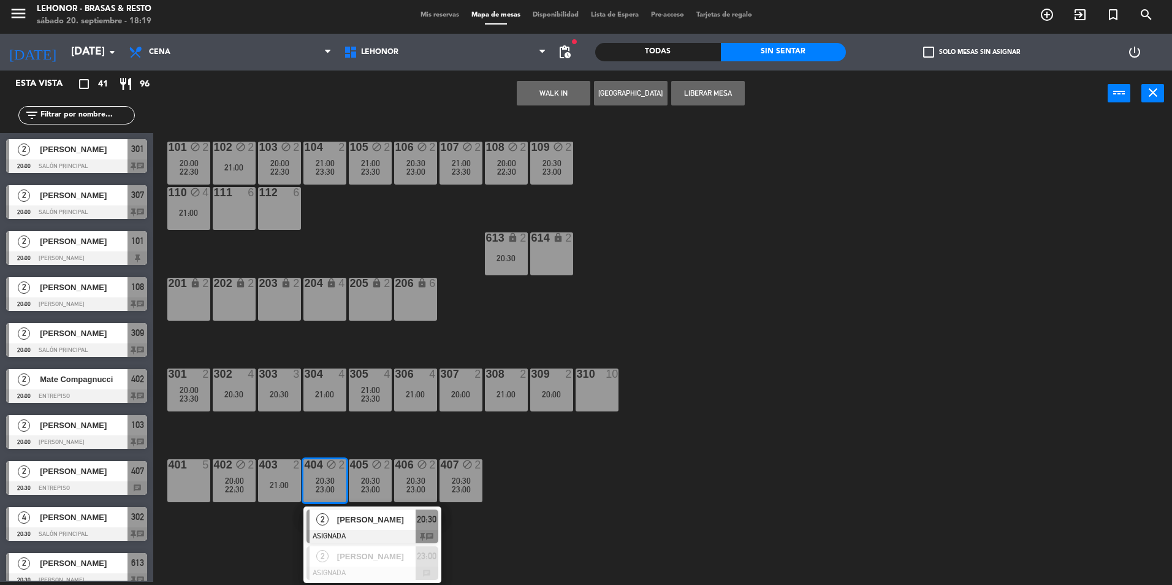
click at [322, 508] on div "2 [PERSON_NAME] ASIGNADA 20:30 chat" at bounding box center [372, 526] width 138 height 40
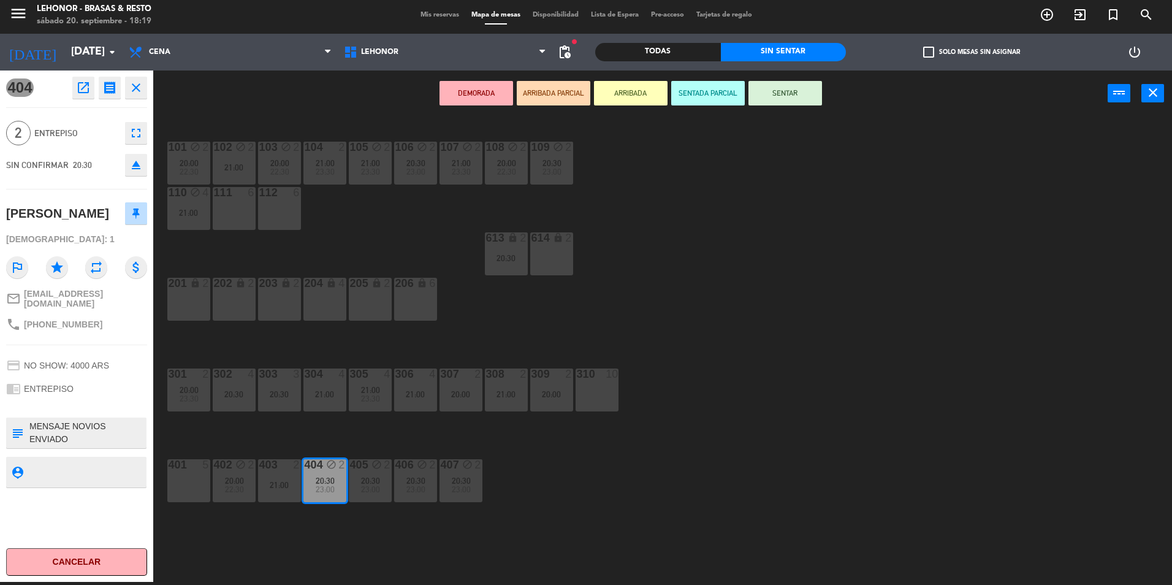
click at [322, 523] on div "101 block 2 20:00 22:30 102 block 2 21:00 103 block 2 20:00 22:30 104 2 21:00 2…" at bounding box center [668, 352] width 1007 height 465
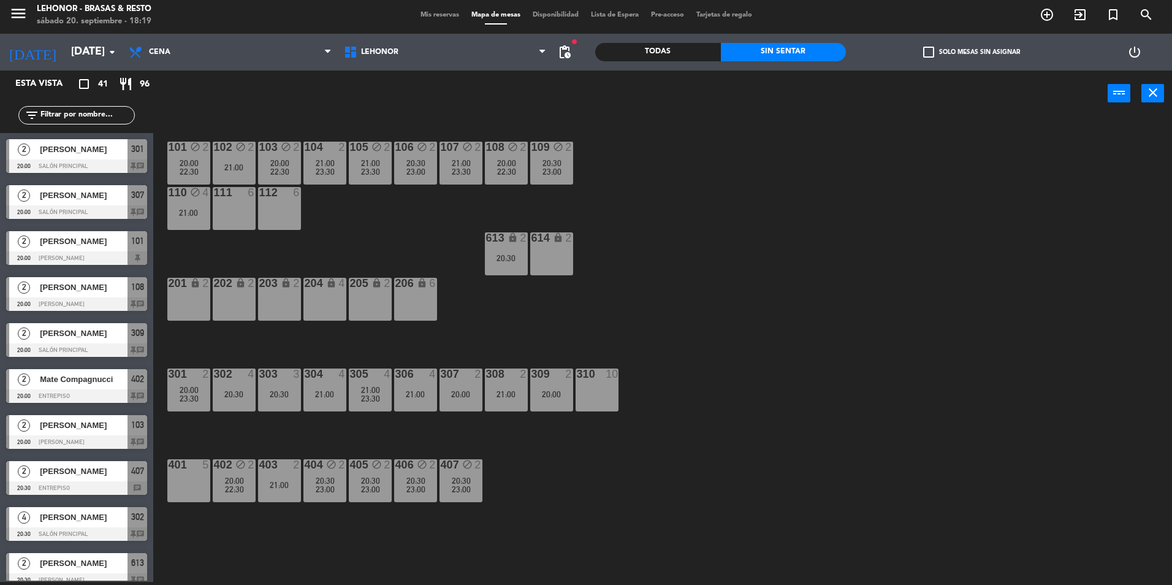
click at [322, 474] on div "404 block 2 20:30 23:00" at bounding box center [324, 480] width 43 height 43
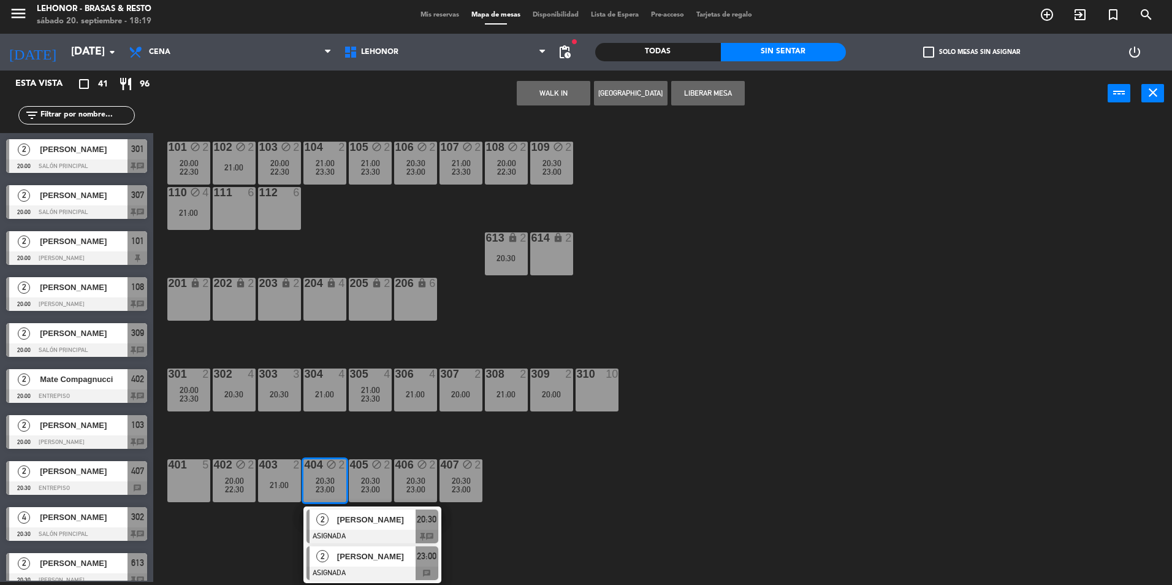
click at [328, 555] on span "2" at bounding box center [322, 556] width 12 height 12
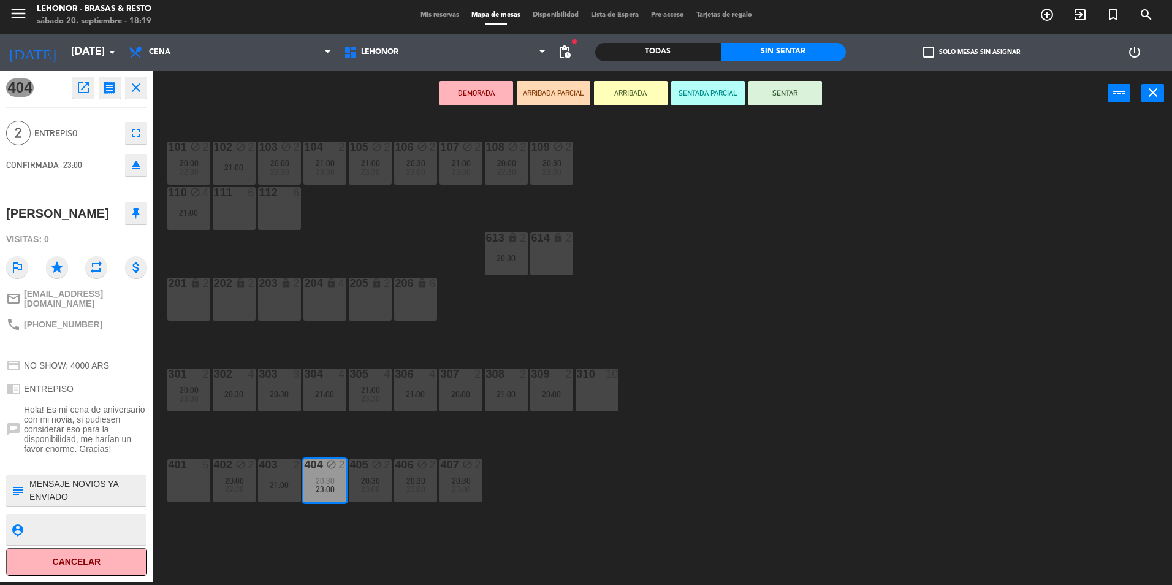
click at [328, 555] on div "101 block 2 20:00 22:30 102 block 2 21:00 103 block 2 20:00 22:30 104 2 21:00 2…" at bounding box center [668, 352] width 1007 height 465
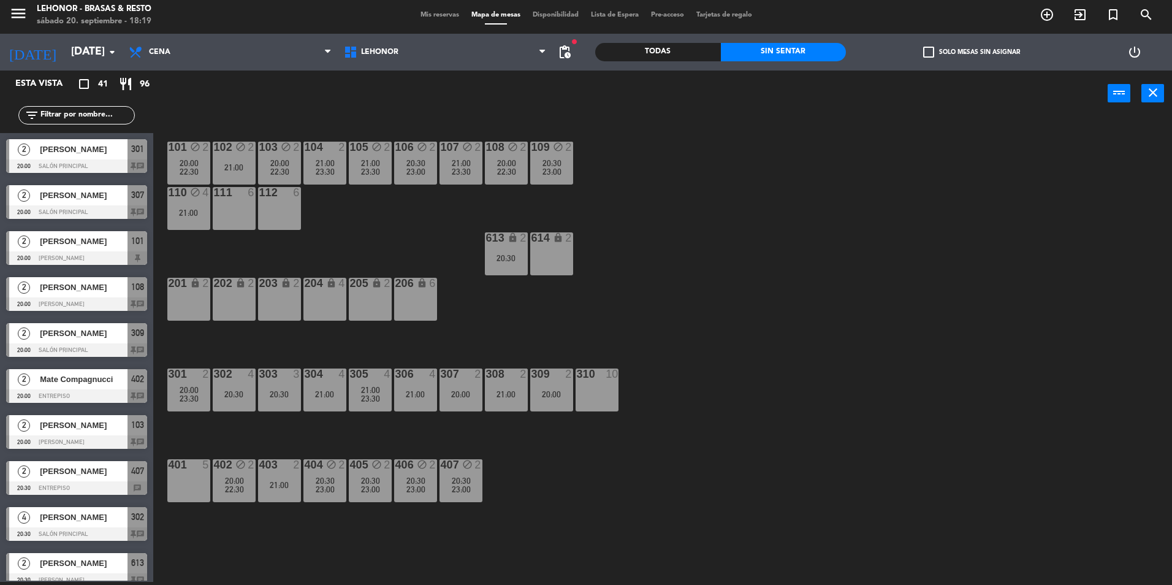
scroll to position [343, 0]
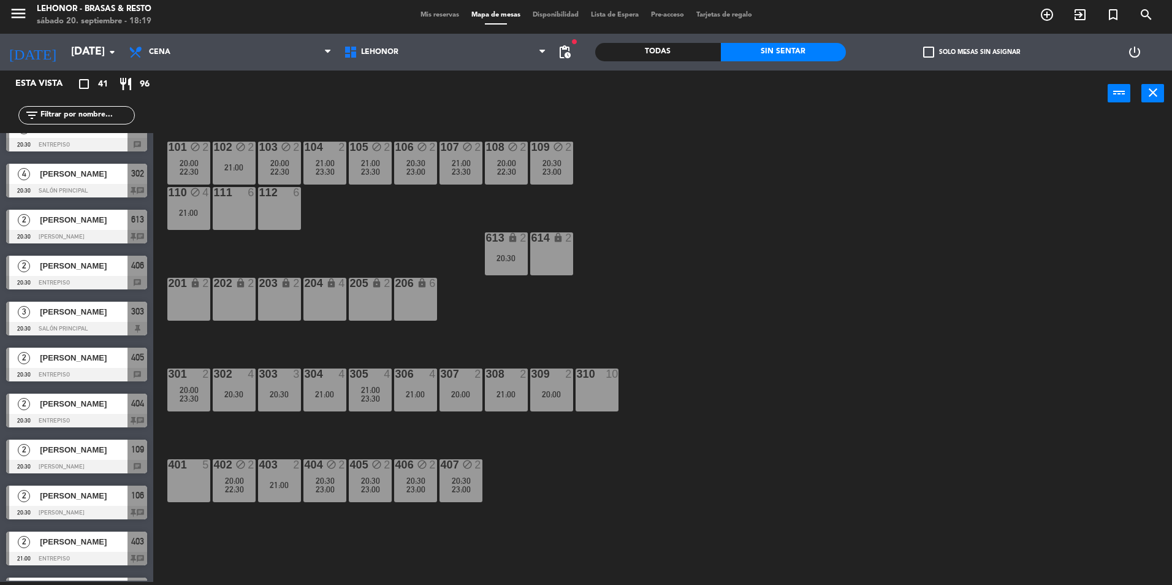
click at [362, 490] on span "23:00" at bounding box center [370, 489] width 19 height 10
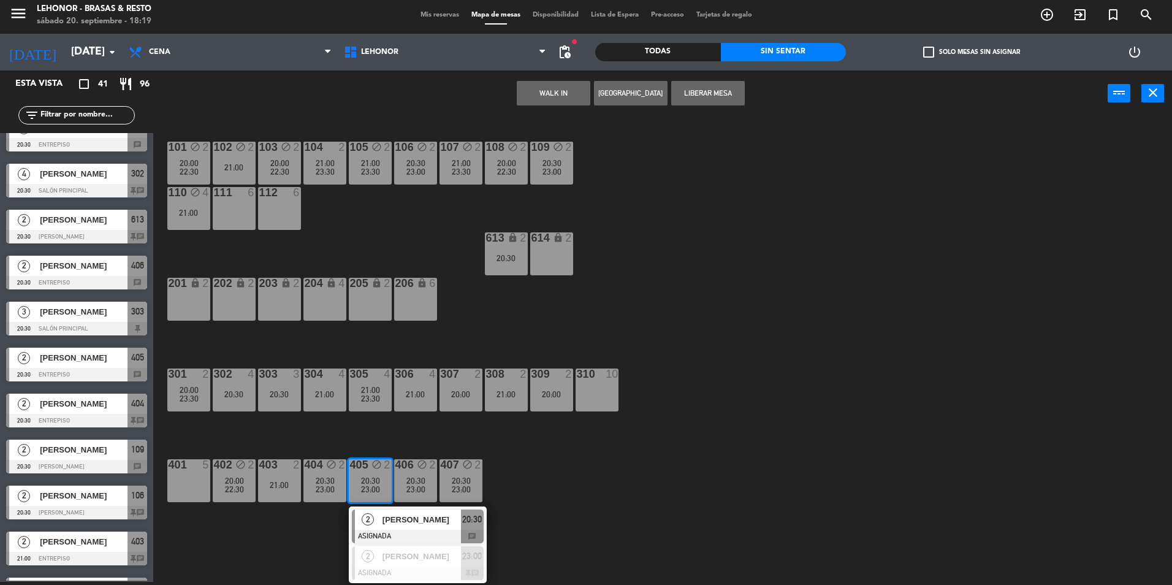
click at [367, 515] on span "2" at bounding box center [368, 519] width 12 height 12
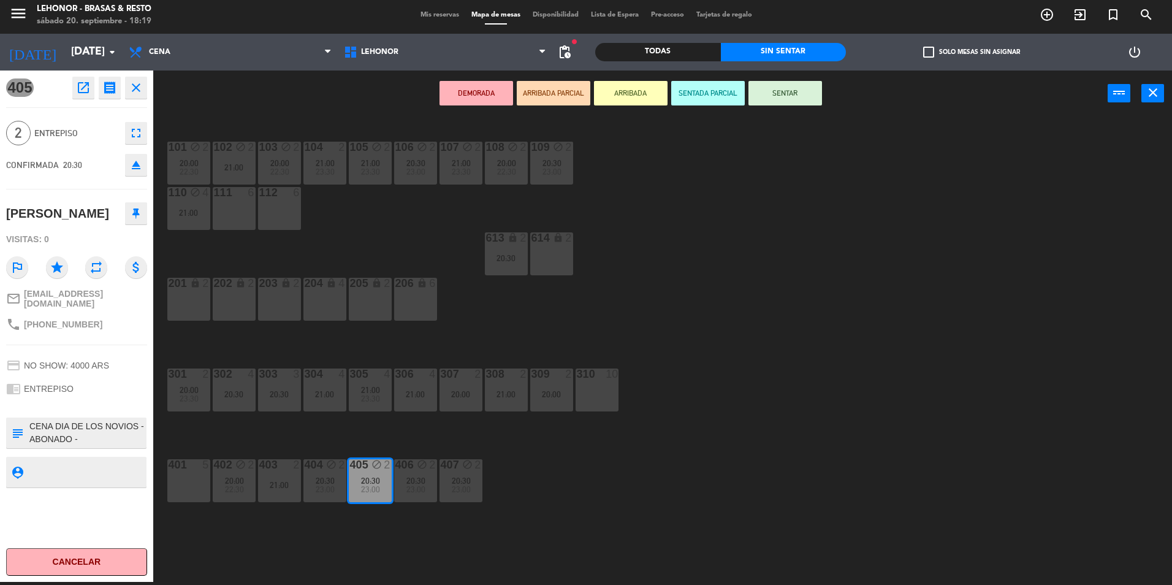
click at [367, 515] on div "101 block 2 20:00 22:30 102 block 2 21:00 103 block 2 20:00 22:30 104 2 21:00 2…" at bounding box center [668, 352] width 1007 height 465
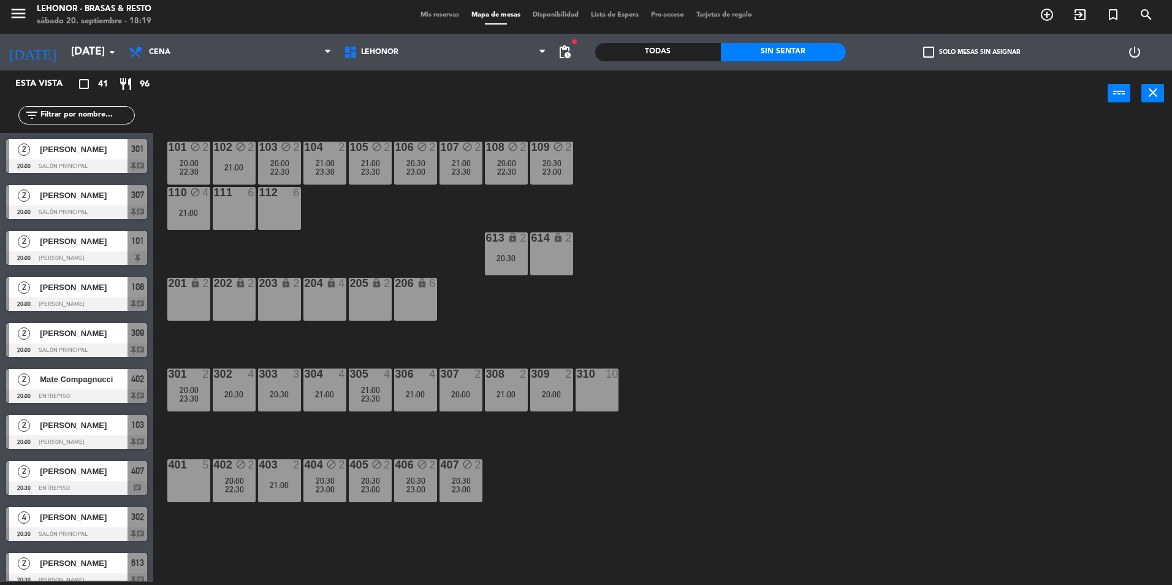
click at [364, 476] on span "20:30" at bounding box center [370, 481] width 19 height 10
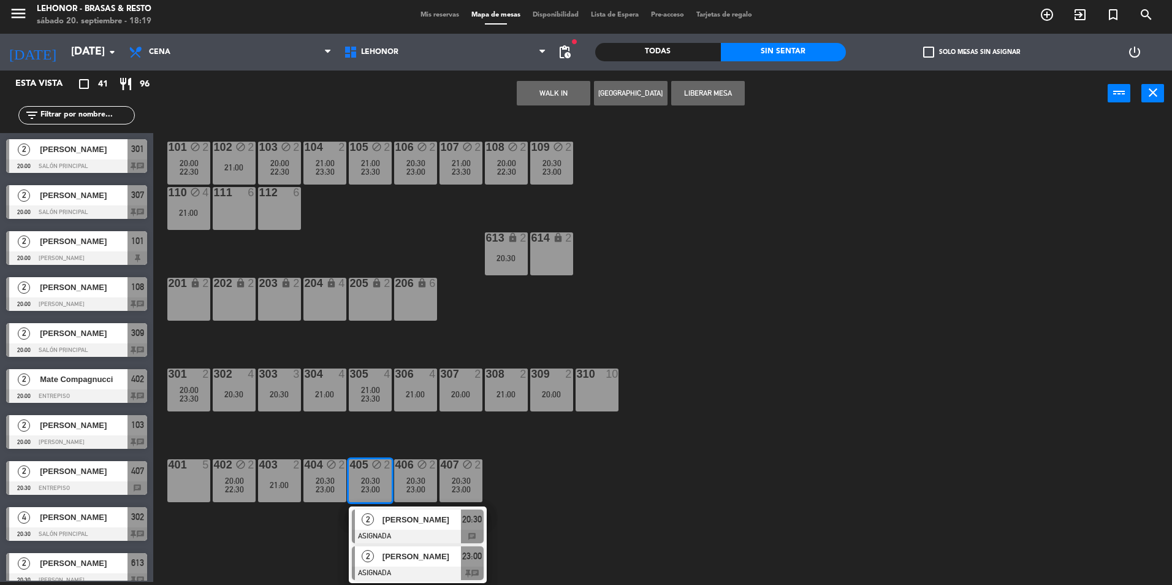
click at [381, 563] on div "[PERSON_NAME]" at bounding box center [421, 556] width 80 height 20
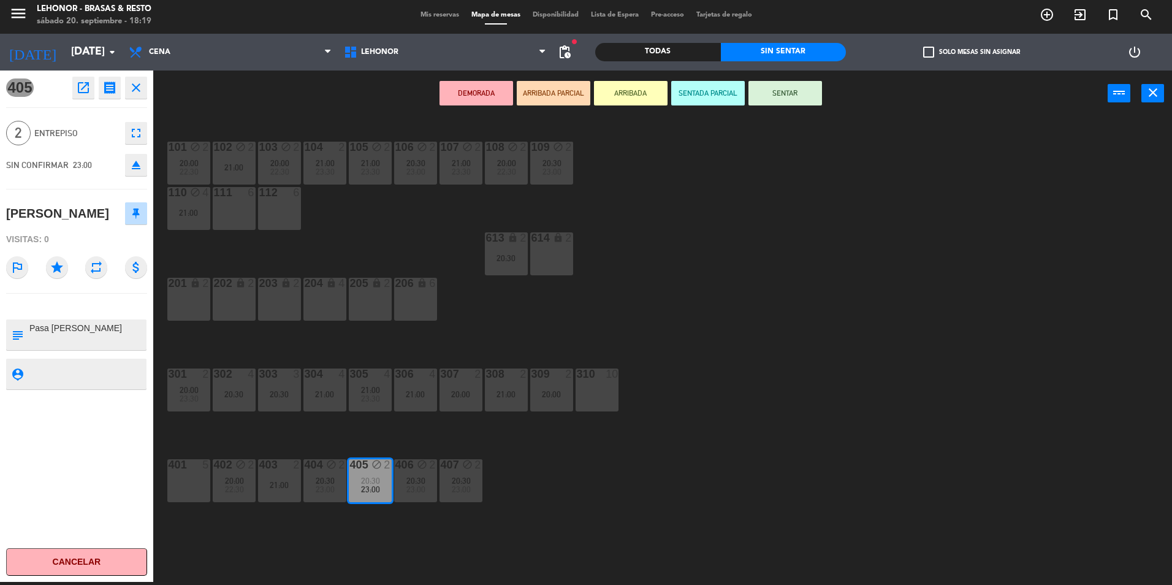
click at [378, 552] on div "101 block 2 20:00 22:30 102 block 2 21:00 103 block 2 20:00 22:30 104 2 21:00 2…" at bounding box center [668, 352] width 1007 height 465
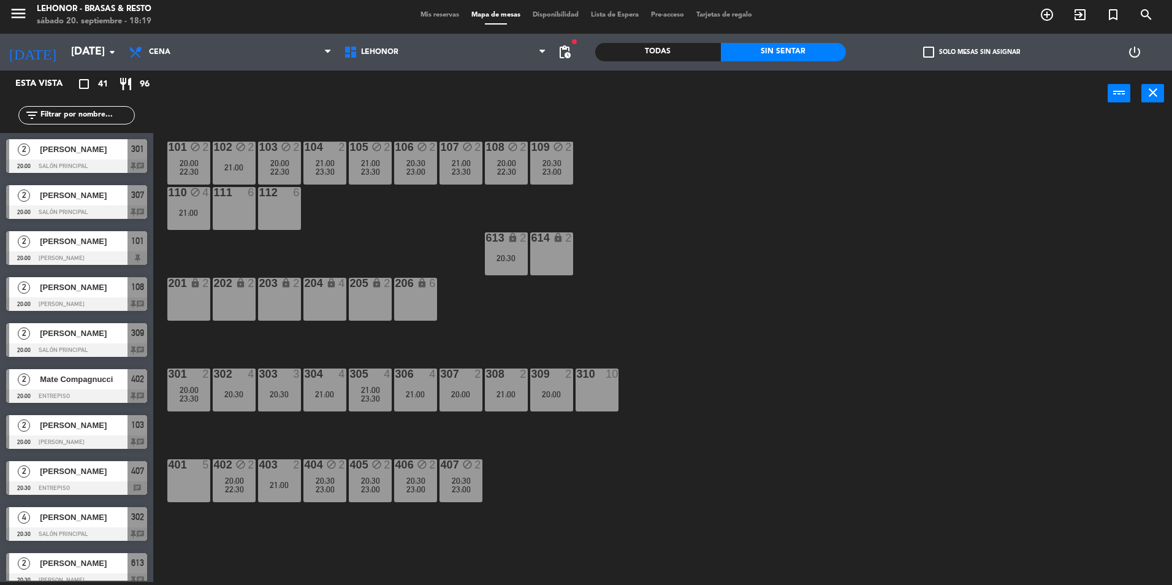
scroll to position [251, 0]
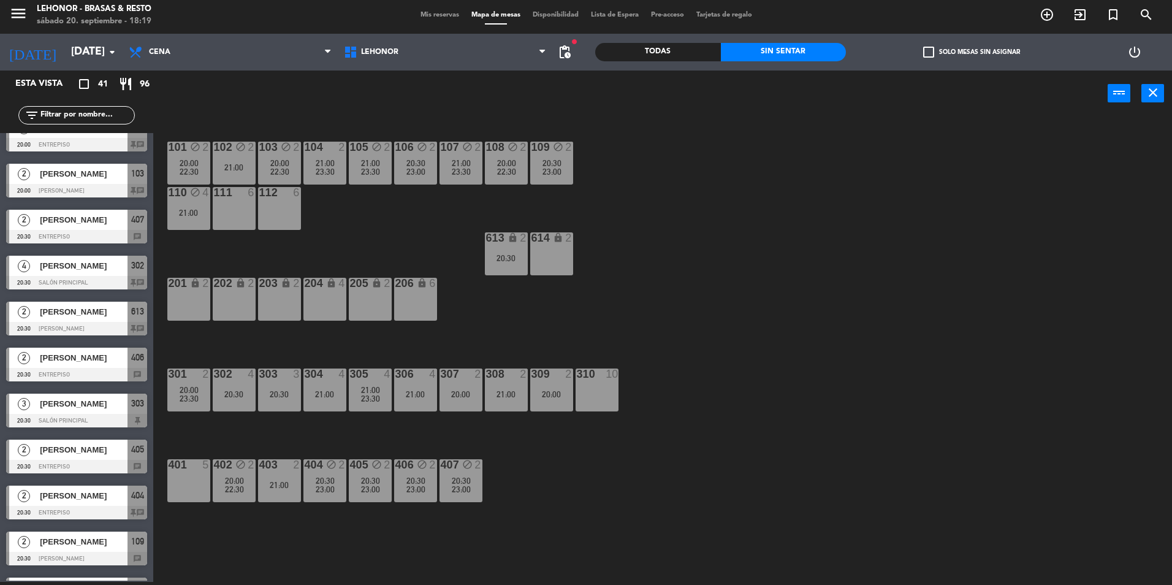
click at [414, 479] on span "20:30" at bounding box center [415, 481] width 19 height 10
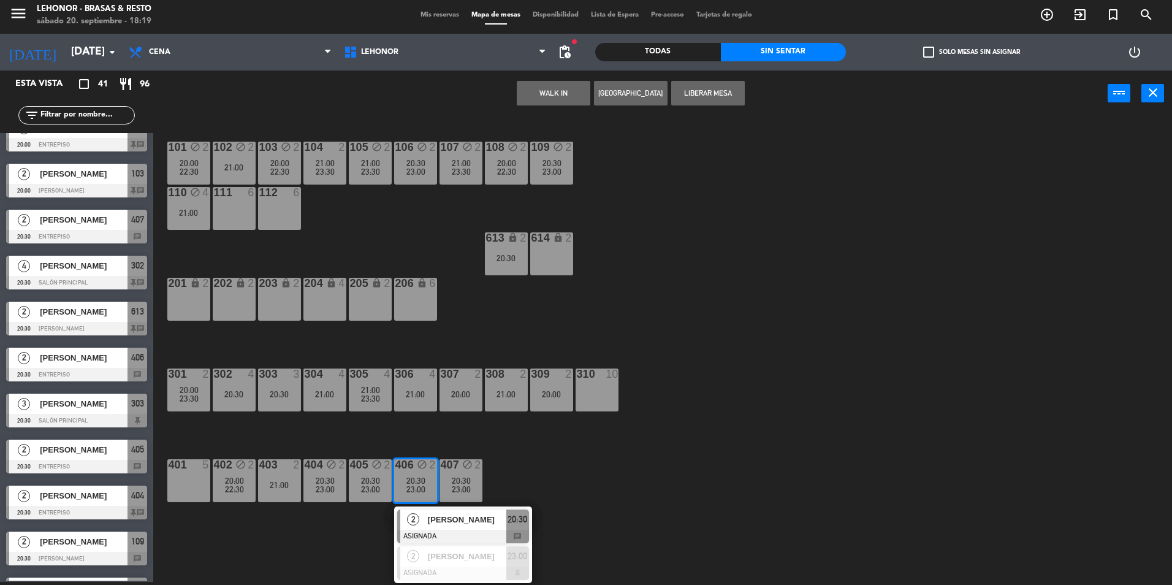
click at [420, 515] on div "2" at bounding box center [413, 519] width 26 height 20
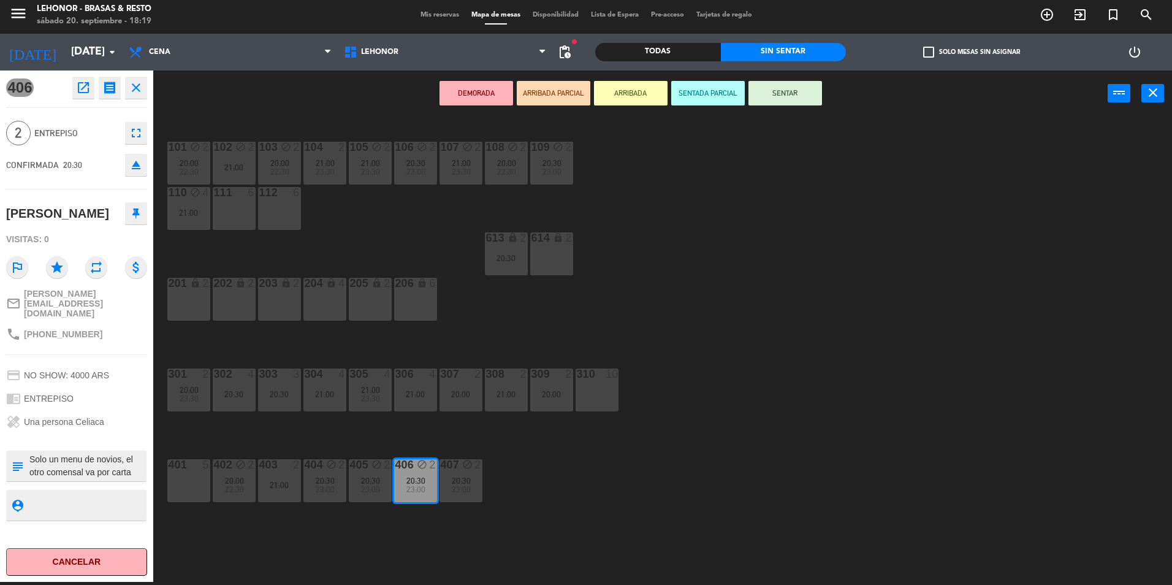
click at [420, 512] on div "101 block 2 20:00 22:30 102 block 2 21:00 103 block 2 20:00 22:30 104 2 21:00 2…" at bounding box center [668, 352] width 1007 height 465
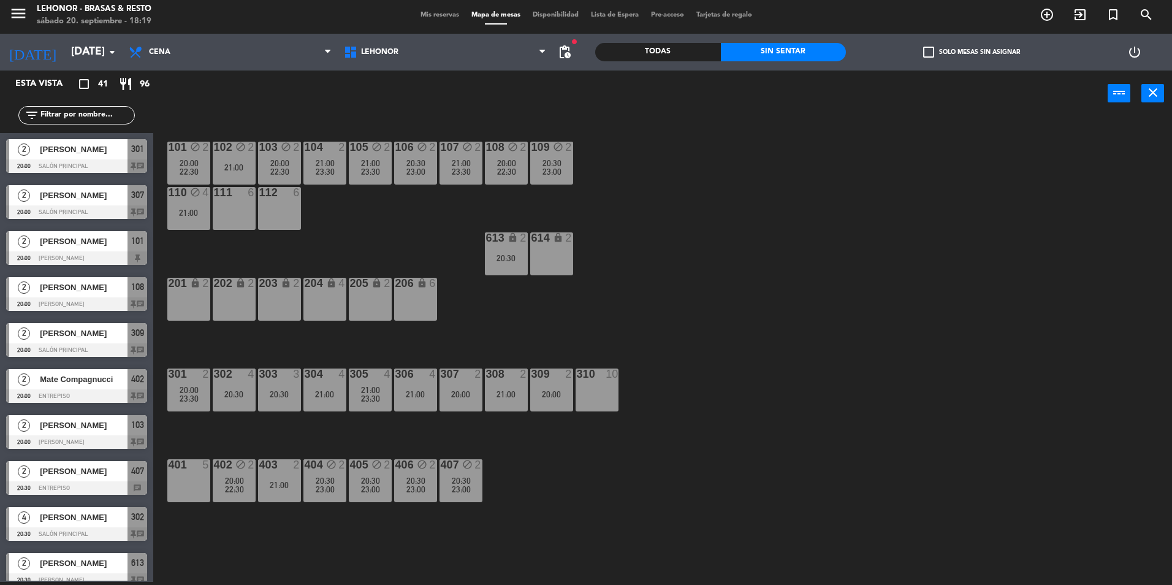
scroll to position [3, 0]
click at [410, 480] on span "20:30" at bounding box center [415, 481] width 19 height 10
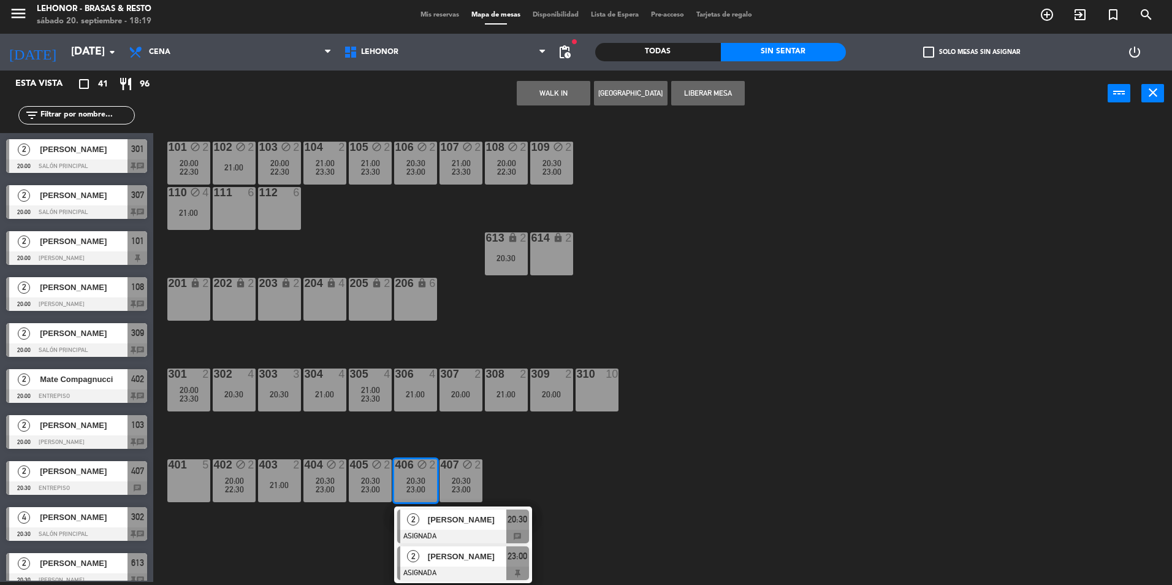
click at [451, 571] on div at bounding box center [463, 572] width 132 height 13
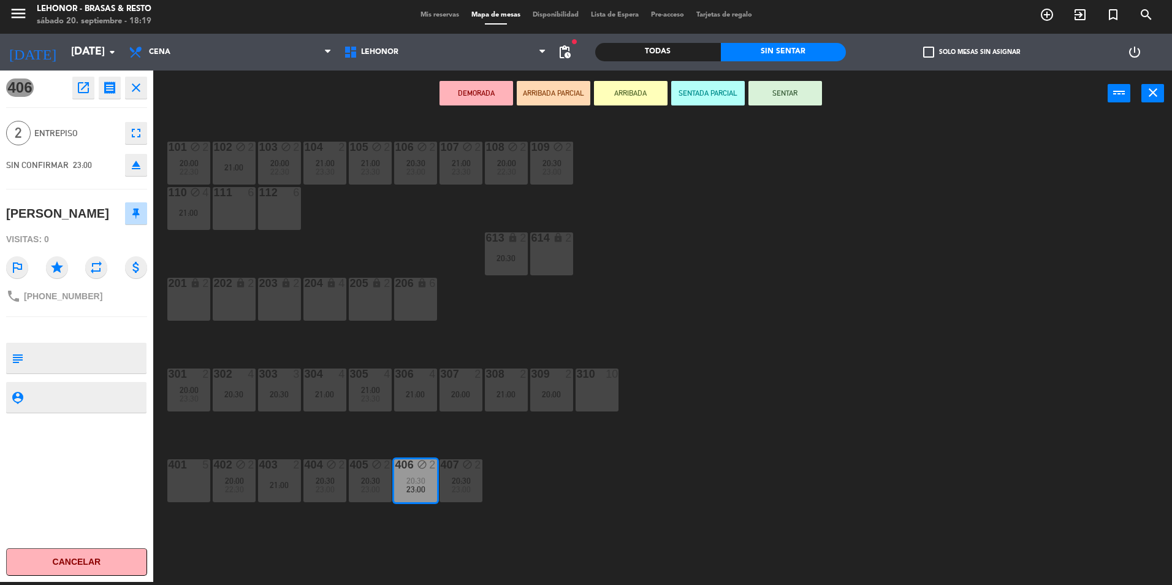
click at [300, 563] on div "101 block 2 20:00 22:30 102 block 2 21:00 103 block 2 20:00 22:30 104 2 21:00 2…" at bounding box center [668, 352] width 1007 height 465
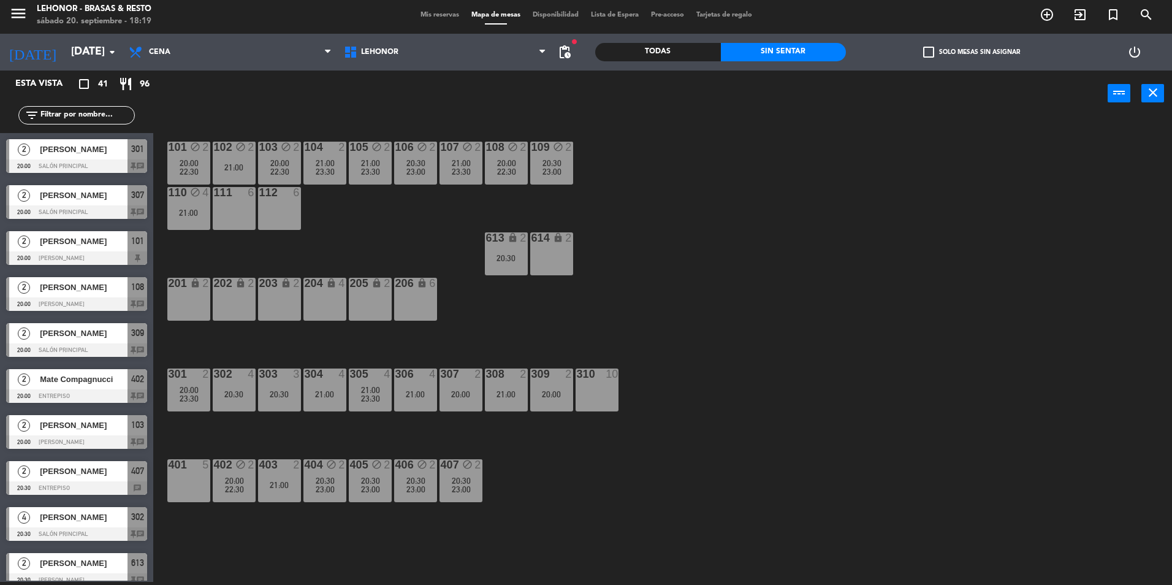
scroll to position [205, 0]
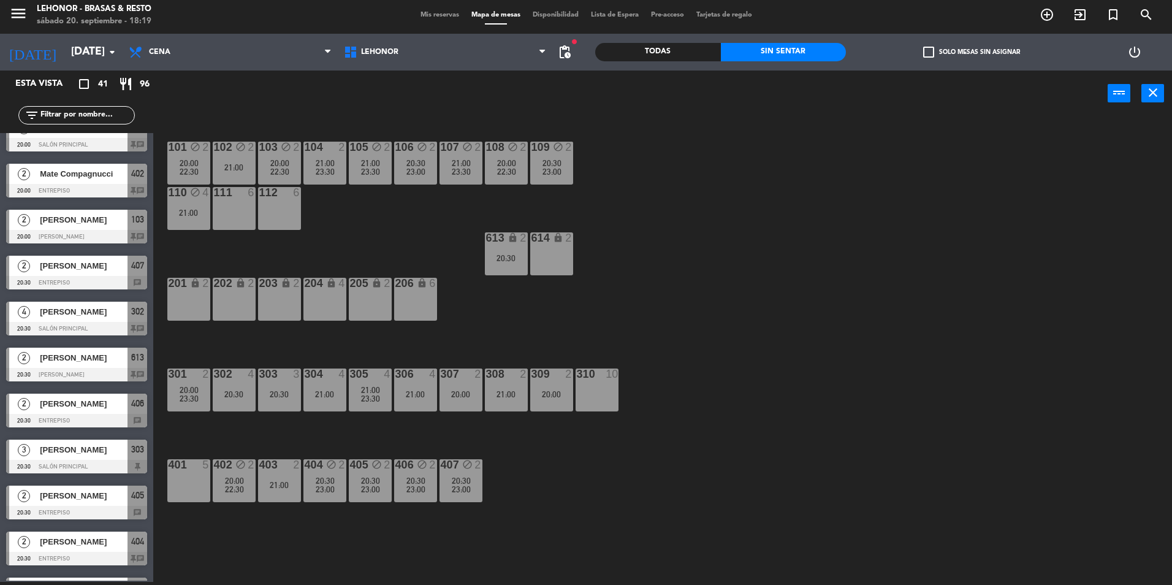
click at [455, 475] on div "407 block 2 20:30 23:00" at bounding box center [460, 480] width 43 height 43
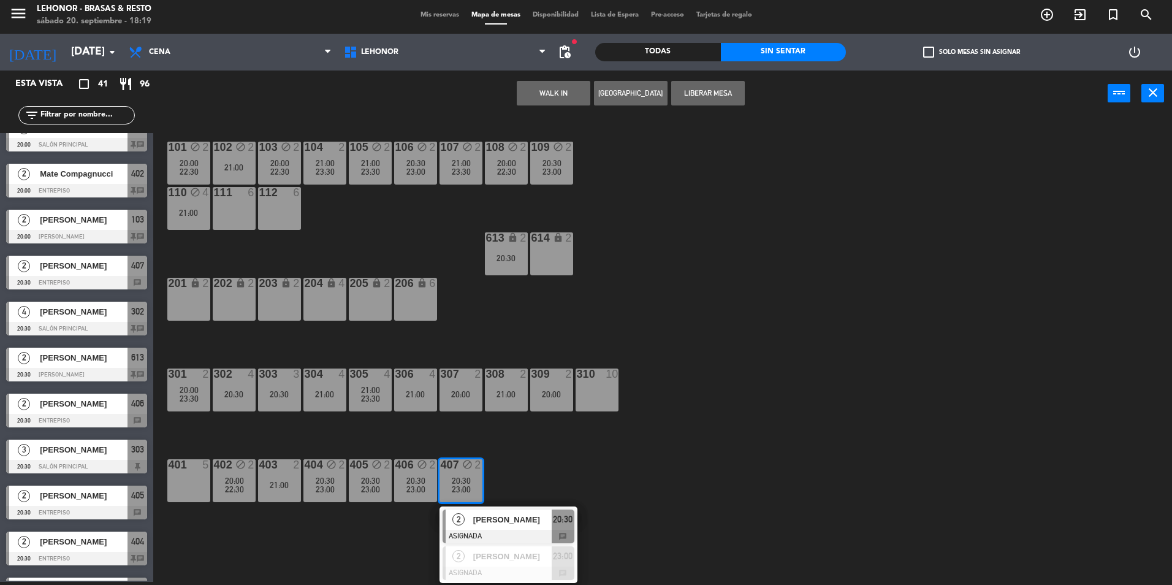
click at [477, 523] on span "[PERSON_NAME]" at bounding box center [512, 519] width 78 height 13
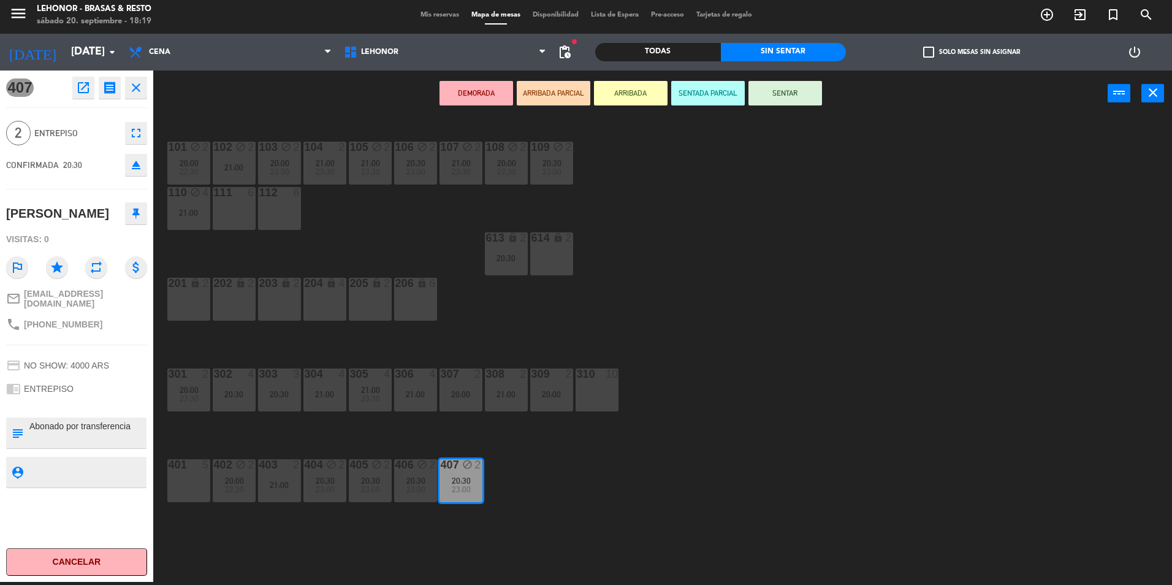
click at [232, 549] on div "101 block 2 20:00 22:30 102 block 2 21:00 103 block 2 20:00 22:30 104 2 21:00 2…" at bounding box center [668, 352] width 1007 height 465
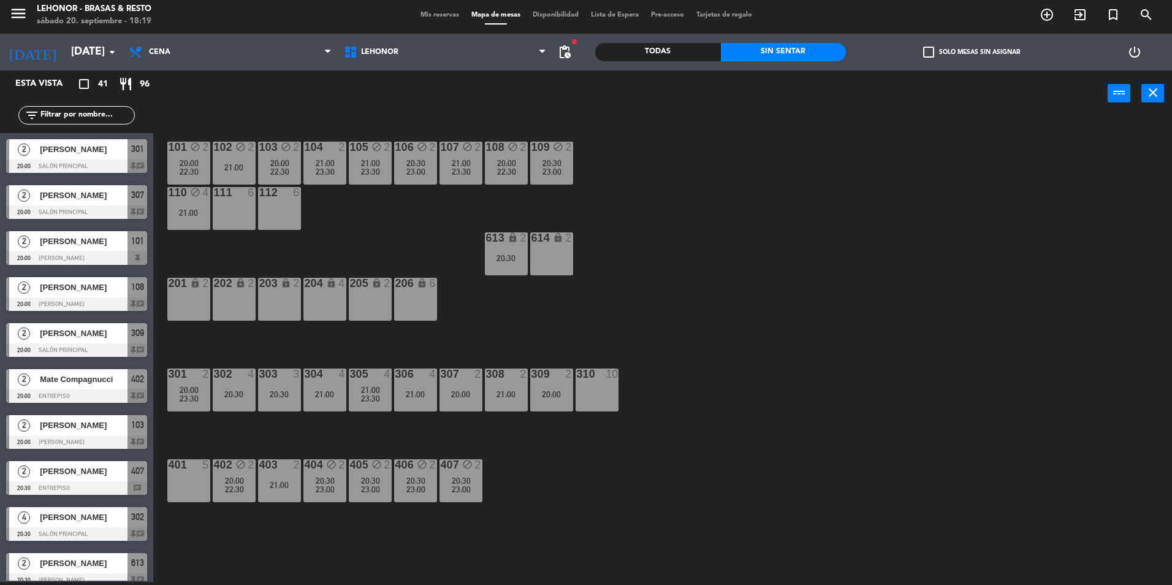
click at [453, 474] on div "407 block 2 20:30 23:00" at bounding box center [460, 480] width 43 height 43
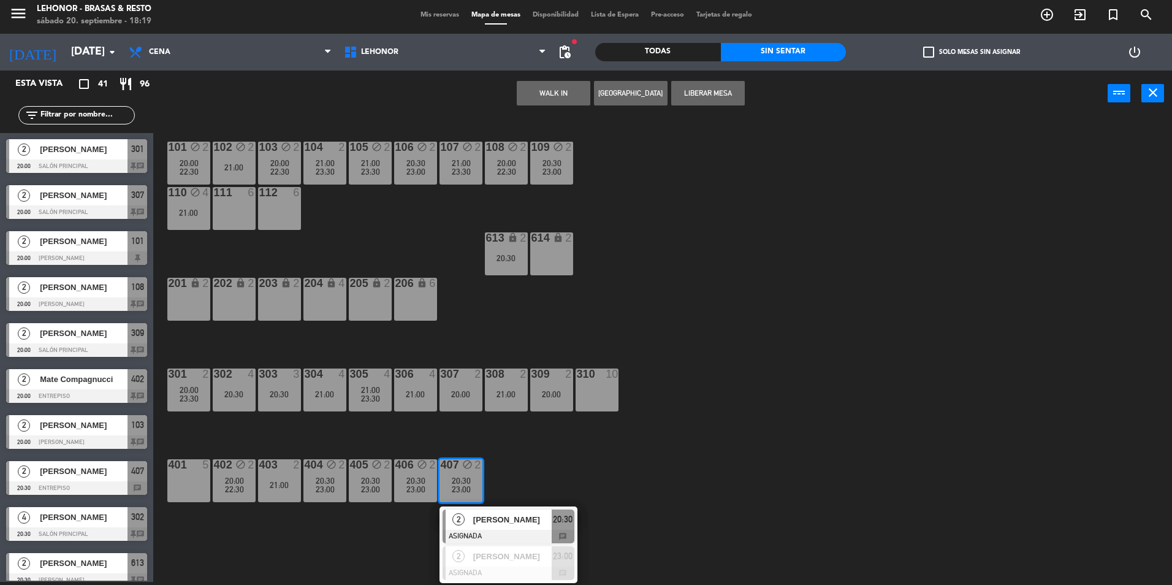
click at [476, 553] on div "2 [PERSON_NAME] ASIGNADA 23:00 chat" at bounding box center [508, 563] width 156 height 40
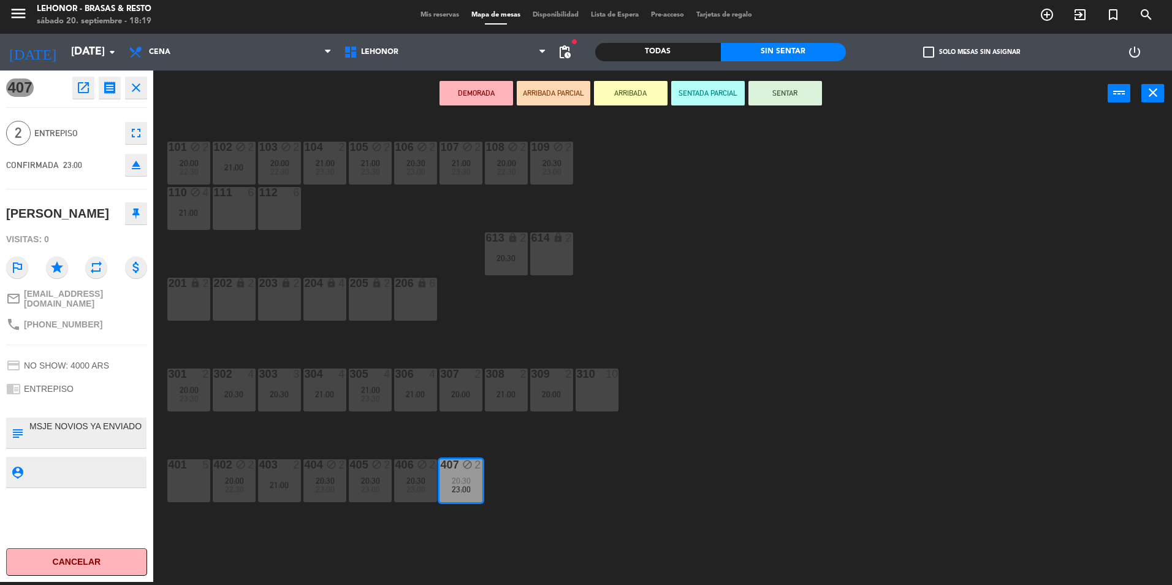
click at [462, 538] on div "101 block 2 20:00 22:30 102 block 2 21:00 103 block 2 20:00 22:30 104 2 21:00 2…" at bounding box center [668, 352] width 1007 height 465
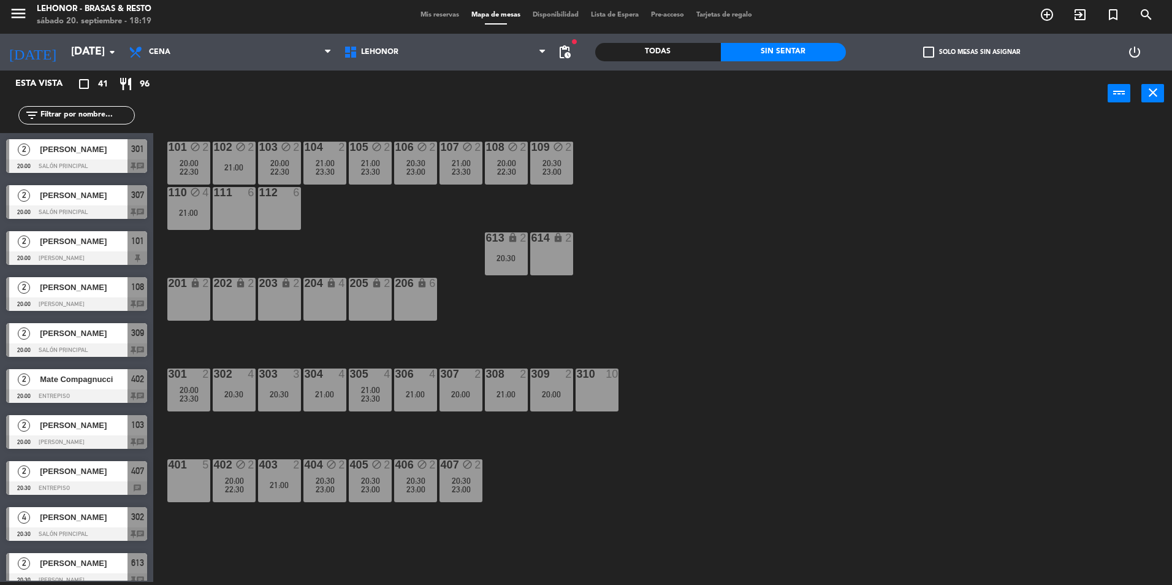
scroll to position [389, 0]
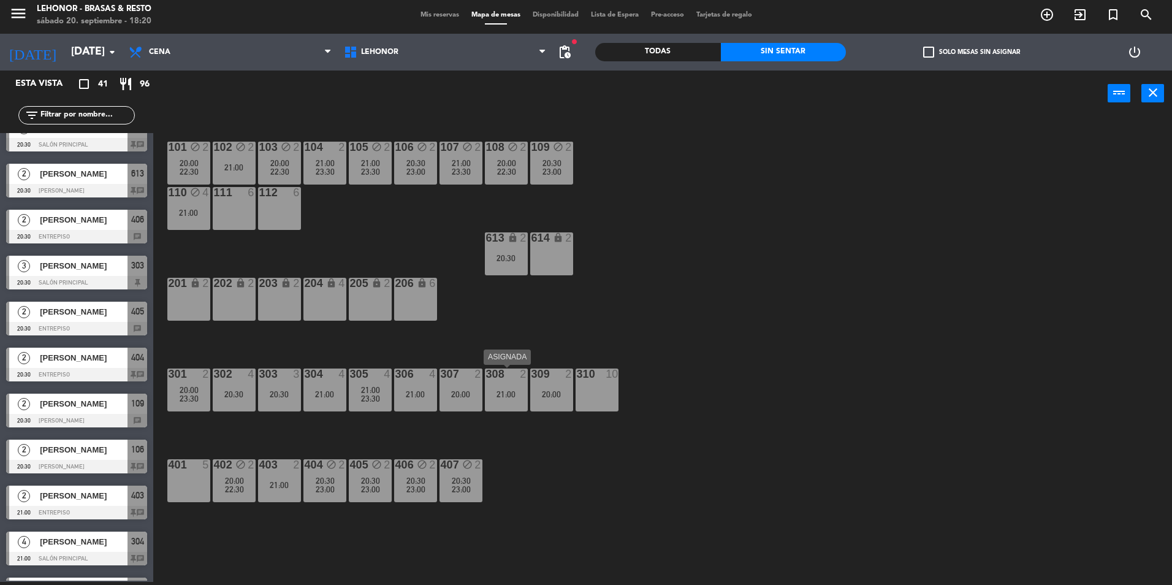
click at [515, 390] on div "21:00" at bounding box center [506, 394] width 43 height 9
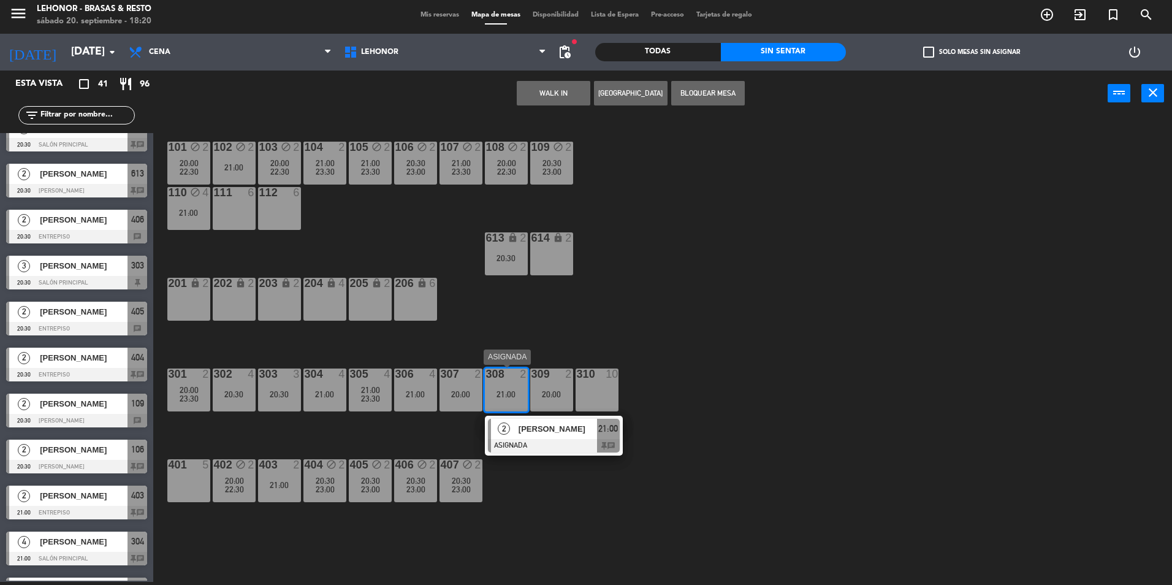
click at [532, 433] on span "[PERSON_NAME]" at bounding box center [558, 428] width 78 height 13
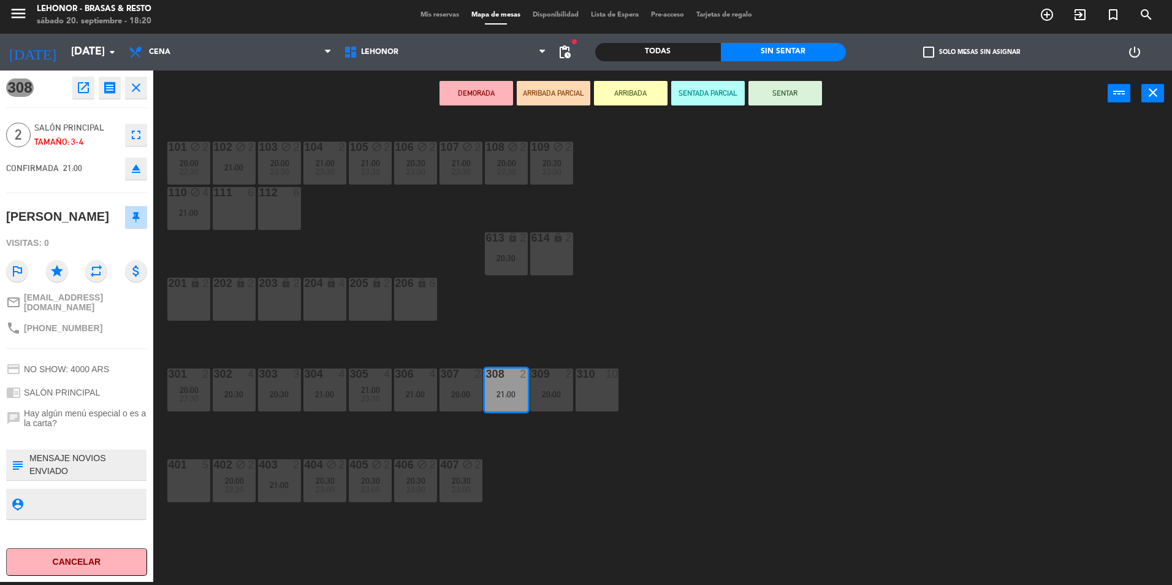
click at [553, 317] on div "101 block 2 20:00 22:30 102 block 2 21:00 103 block 2 20:00 22:30 104 2 21:00 2…" at bounding box center [668, 352] width 1007 height 465
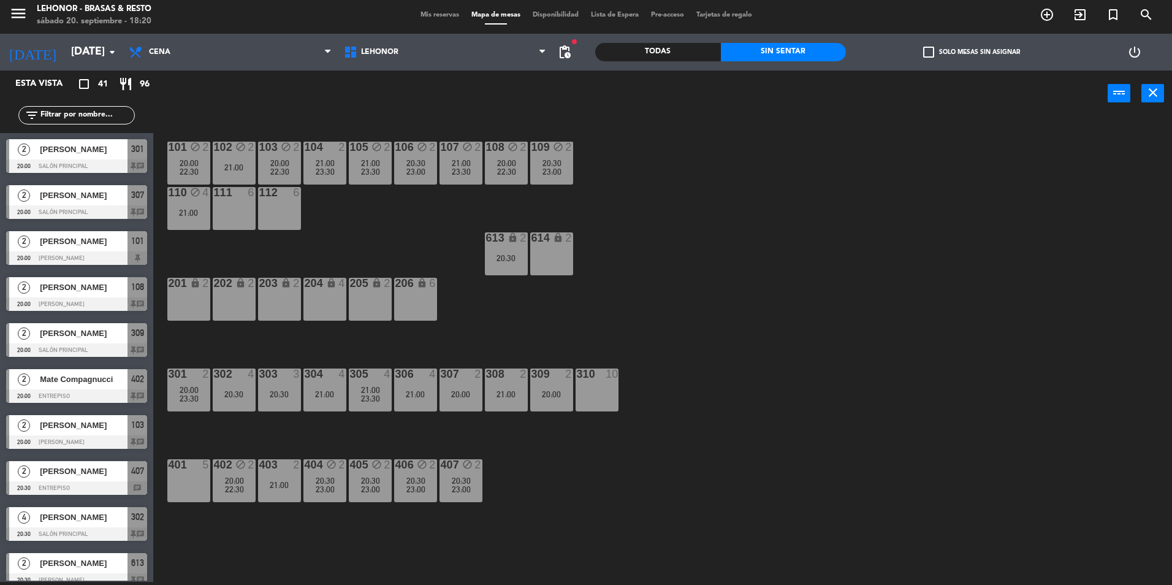
click at [469, 387] on div "307 2 20:00" at bounding box center [460, 389] width 43 height 43
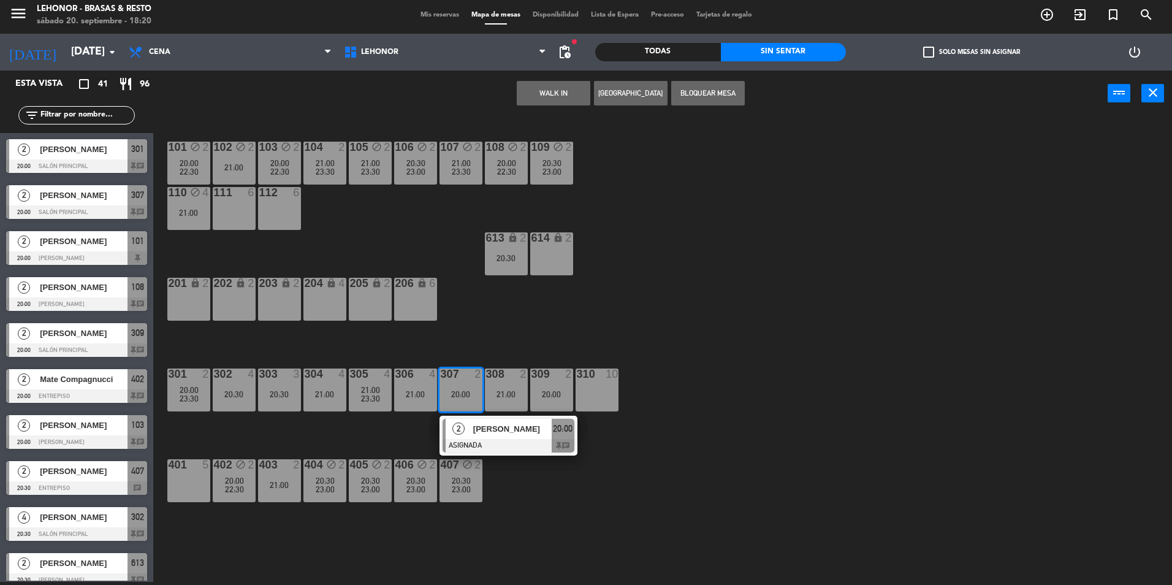
click at [572, 517] on div "101 block 2 20:00 22:30 102 block 2 21:00 103 block 2 20:00 22:30 104 2 21:00 2…" at bounding box center [668, 352] width 1007 height 465
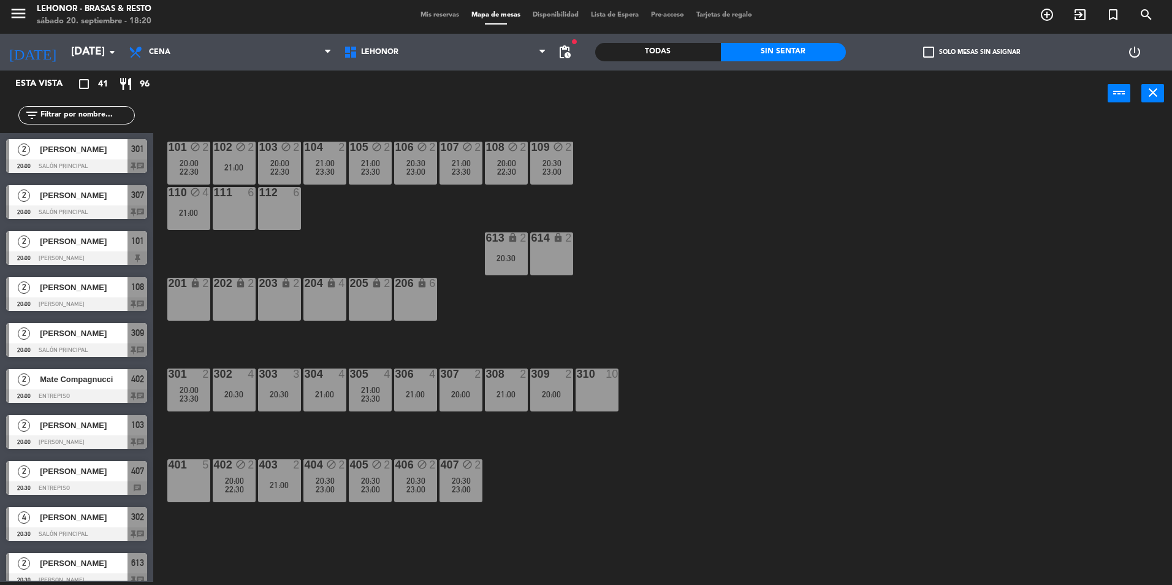
drag, startPoint x: 560, startPoint y: 375, endPoint x: 558, endPoint y: 382, distance: 7.5
click at [560, 375] on div at bounding box center [551, 373] width 20 height 11
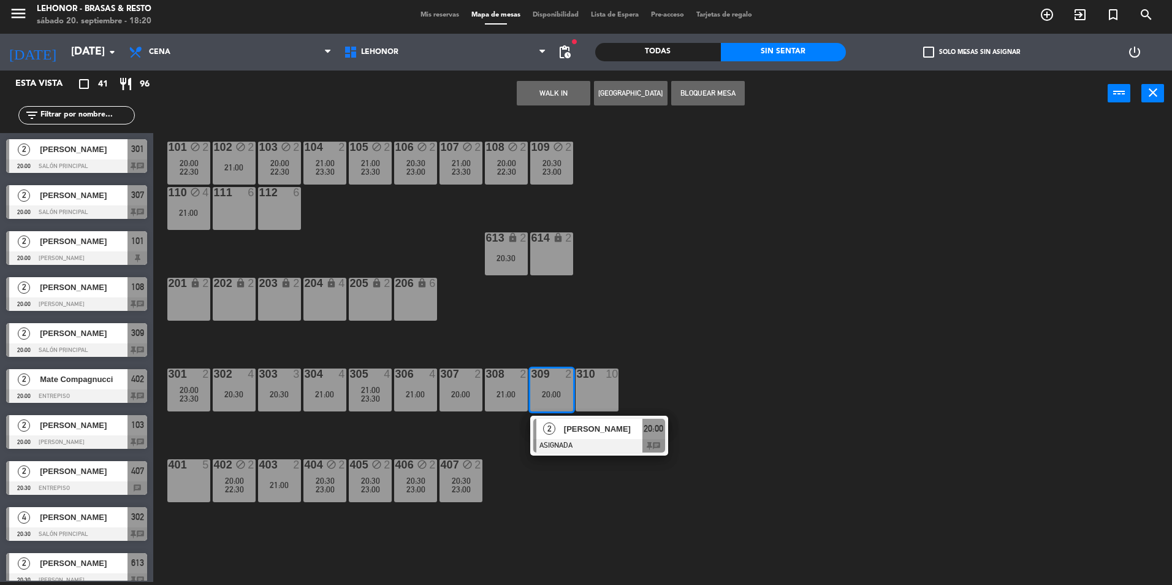
click at [561, 428] on div "2 [PERSON_NAME] ASIGNADA 20:00 chat" at bounding box center [599, 436] width 156 height 40
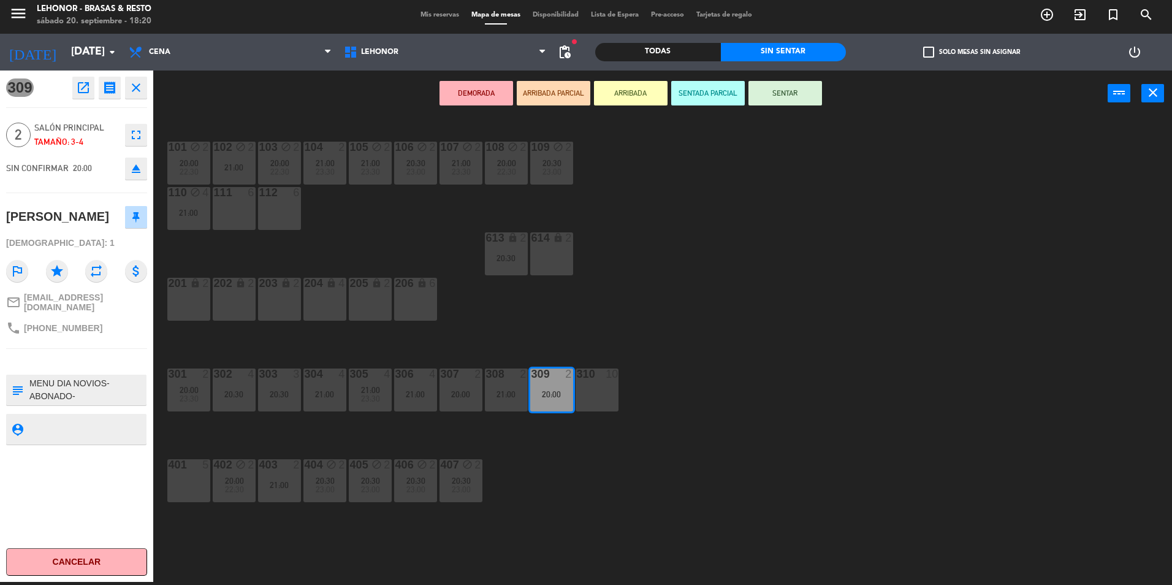
click at [562, 440] on div "101 block 2 20:00 22:30 102 block 2 21:00 103 block 2 20:00 22:30 104 2 21:00 2…" at bounding box center [668, 352] width 1007 height 465
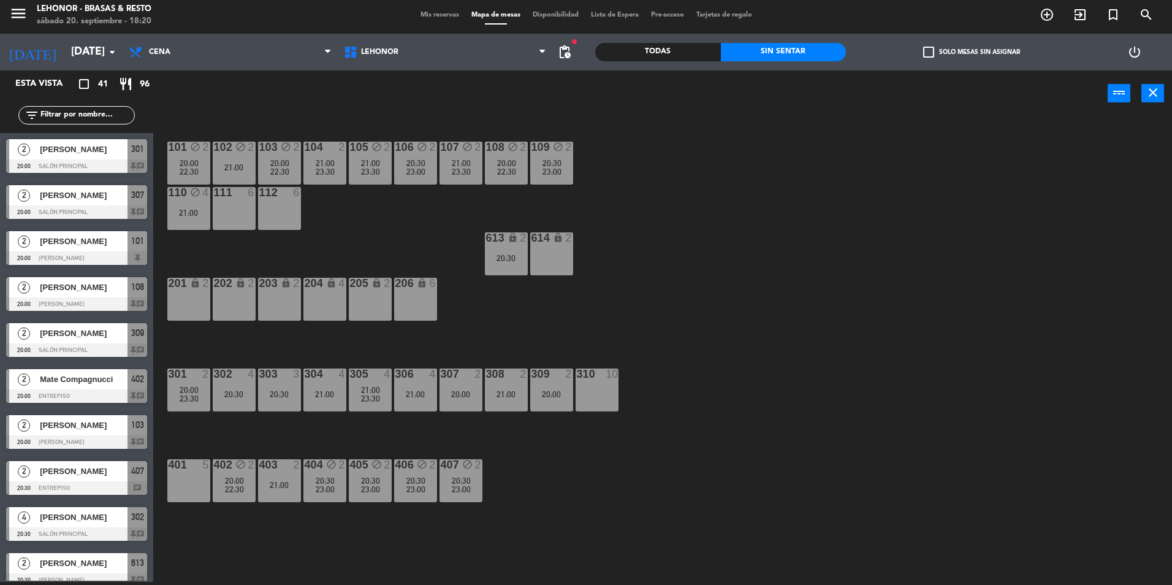
click at [199, 211] on div "21:00" at bounding box center [188, 212] width 43 height 9
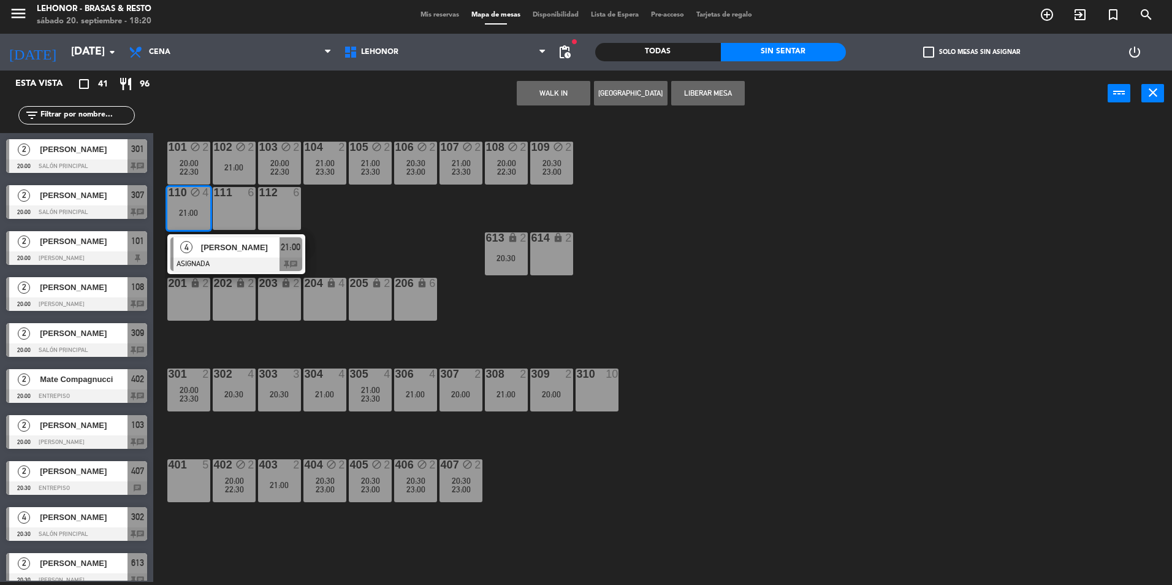
drag, startPoint x: 227, startPoint y: 262, endPoint x: 222, endPoint y: 286, distance: 23.8
click at [228, 262] on div "4 [PERSON_NAME] ASIGNADA 21:00 chat" at bounding box center [236, 254] width 156 height 40
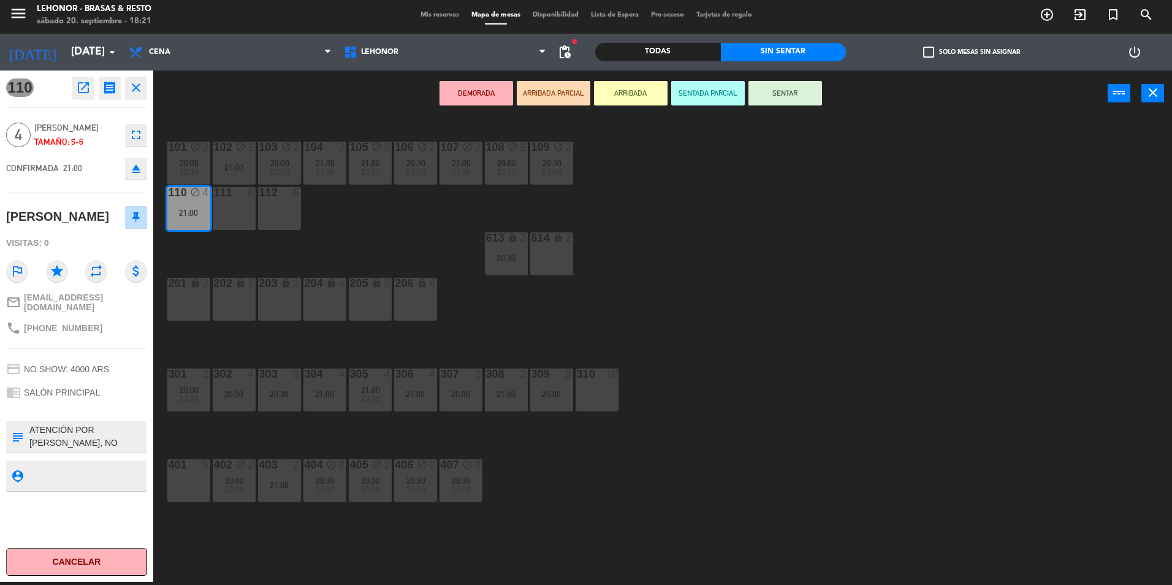
click at [349, 238] on div "101 block 2 20:00 22:30 102 block 2 21:00 103 block 2 20:00 22:30 104 2 21:00 2…" at bounding box center [668, 352] width 1007 height 465
